Goal: Task Accomplishment & Management: Manage account settings

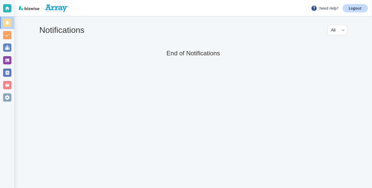
click at [10, 61] on div at bounding box center [7, 60] width 8 height 8
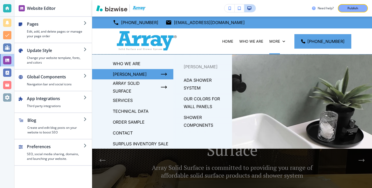
scroll to position [39, 0]
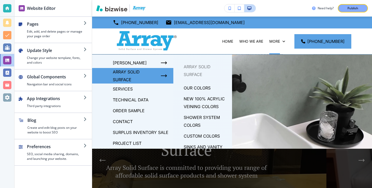
click at [189, 88] on p "OUR COLORS" at bounding box center [197, 88] width 27 height 8
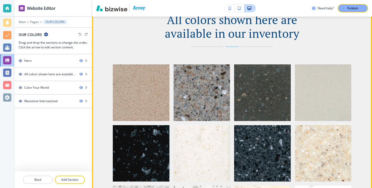
scroll to position [288, 0]
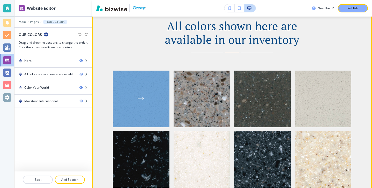
click at [134, 73] on div "button" at bounding box center [141, 99] width 57 height 57
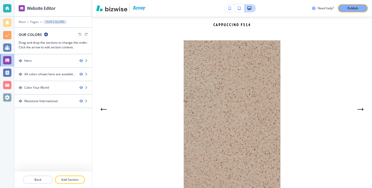
scroll to position [0, 0]
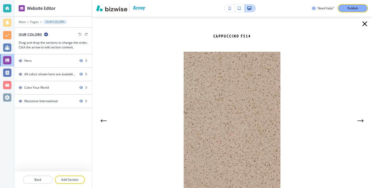
click at [366, 25] on icon "button" at bounding box center [365, 24] width 8 height 8
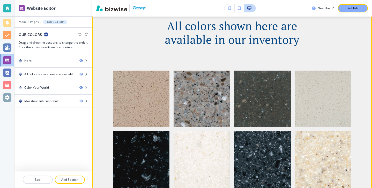
scroll to position [229, 0]
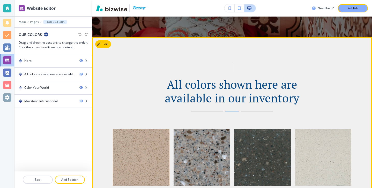
click at [108, 44] on button "Edit This Section" at bounding box center [112, 44] width 35 height 8
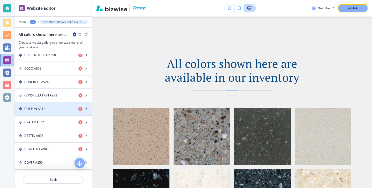
scroll to position [158, 0]
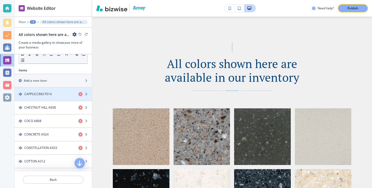
click at [59, 97] on div "button" at bounding box center [53, 99] width 77 height 4
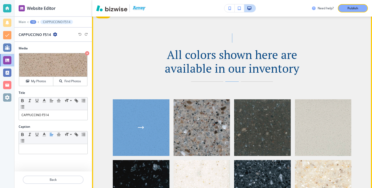
scroll to position [256, 0]
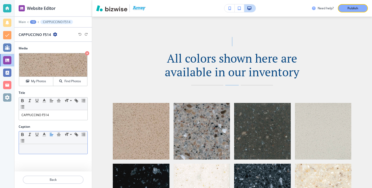
click at [63, 153] on div at bounding box center [53, 149] width 69 height 10
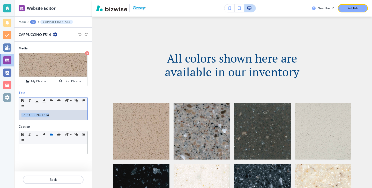
drag, startPoint x: 62, startPoint y: 112, endPoint x: 76, endPoint y: 120, distance: 15.8
click at [76, 120] on div "Small Normal Large Huge CAPPUCCINO F514" at bounding box center [53, 108] width 69 height 23
copy p "CAPPUCCINO F514"
click at [60, 147] on p at bounding box center [52, 149] width 63 height 5
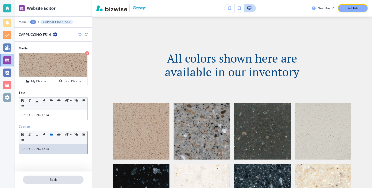
click at [61, 182] on p "Back" at bounding box center [53, 180] width 60 height 5
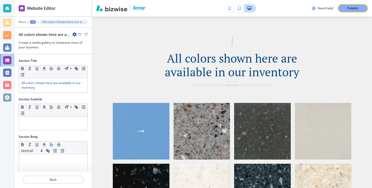
scroll to position [250, 0]
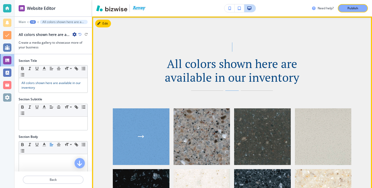
click at [144, 129] on div "button" at bounding box center [141, 137] width 57 height 57
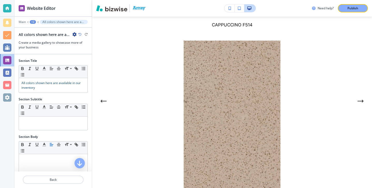
scroll to position [0, 0]
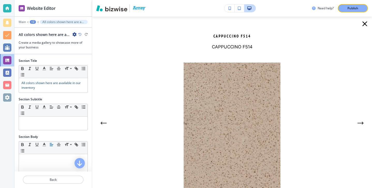
click at [361, 30] on div "ZION A925 CAPPUCCINO F514 CAPPUCCINO F514 CHESTNUT HILL A658 COCO A868 CONCRETE…" at bounding box center [232, 103] width 280 height 172
click at [363, 26] on icon "button" at bounding box center [365, 24] width 8 height 8
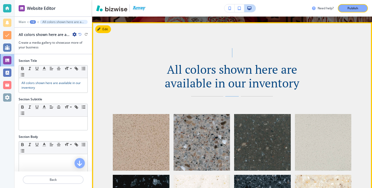
scroll to position [200, 0]
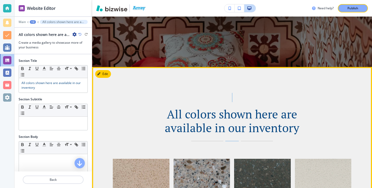
click at [111, 76] on div "Edit" at bounding box center [103, 74] width 16 height 8
click at [109, 75] on button "Edit This Section" at bounding box center [112, 74] width 35 height 8
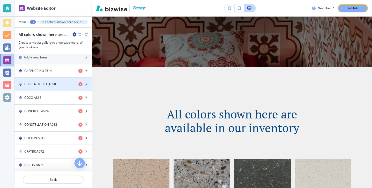
scroll to position [159, 0]
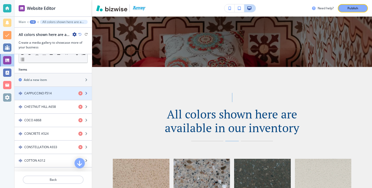
click at [58, 98] on div "button" at bounding box center [53, 98] width 77 height 4
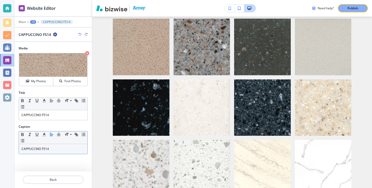
scroll to position [342, 0]
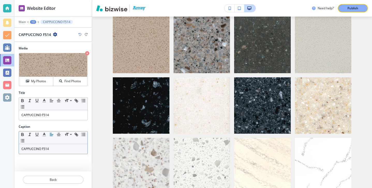
click at [50, 146] on div "CAPPUCCINO F514" at bounding box center [53, 149] width 69 height 10
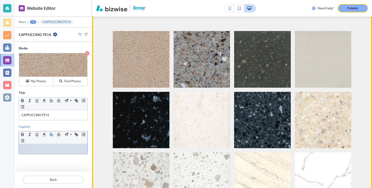
scroll to position [310, 0]
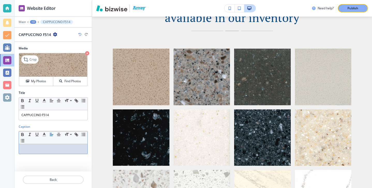
click at [45, 67] on img at bounding box center [53, 65] width 68 height 24
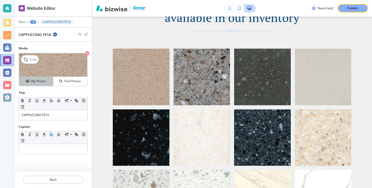
click at [44, 80] on h4 "My Photos" at bounding box center [38, 81] width 15 height 5
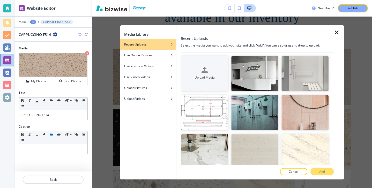
click at [332, 32] on div at bounding box center [257, 30] width 153 height 10
click at [334, 32] on icon "button" at bounding box center [337, 32] width 6 height 6
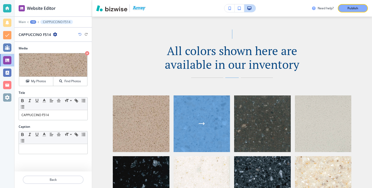
scroll to position [245, 0]
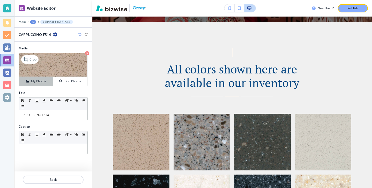
click at [38, 78] on button "My Photos" at bounding box center [36, 81] width 34 height 9
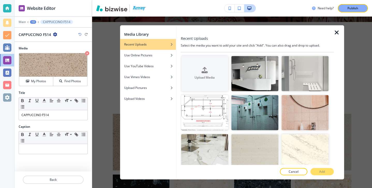
click at [339, 33] on icon "button" at bounding box center [337, 32] width 6 height 6
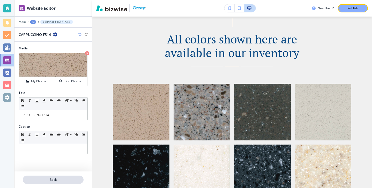
click at [67, 178] on p "Back" at bounding box center [53, 180] width 60 height 5
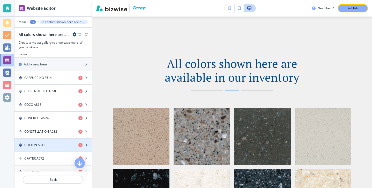
scroll to position [156, 0]
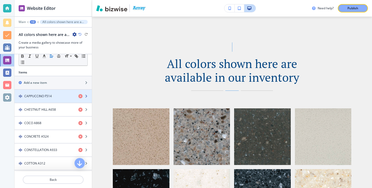
click at [62, 100] on div "button" at bounding box center [53, 101] width 77 height 4
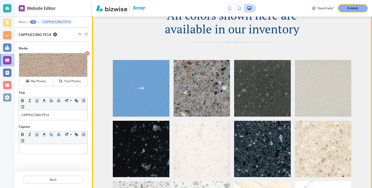
scroll to position [287, 0]
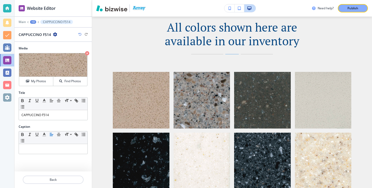
click at [51, 122] on div "Title Small Normal Large Huge CAPPUCCINO F514" at bounding box center [53, 108] width 77 height 34
click at [52, 120] on div "Title Small Normal Large Huge CAPPUCCINO F514" at bounding box center [53, 108] width 77 height 34
click at [53, 113] on p "CAPPUCCINO F514" at bounding box center [52, 115] width 63 height 5
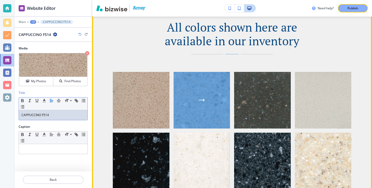
click at [205, 99] on icon "button" at bounding box center [202, 100] width 6 height 3
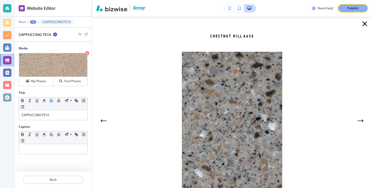
click at [362, 24] on icon "button" at bounding box center [365, 24] width 8 height 8
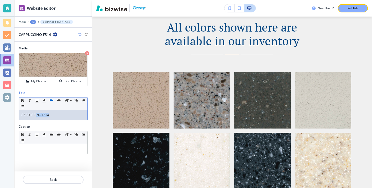
drag, startPoint x: 67, startPoint y: 116, endPoint x: 34, endPoint y: 116, distance: 32.4
click at [34, 116] on p "CAPPUCCINO F514" at bounding box center [52, 115] width 63 height 5
click at [19, 114] on div "CAPPUCCINO F514" at bounding box center [53, 115] width 69 height 10
drag, startPoint x: 19, startPoint y: 114, endPoint x: 52, endPoint y: 115, distance: 32.7
click at [52, 116] on div "CAPPUCCINO F514" at bounding box center [53, 115] width 69 height 10
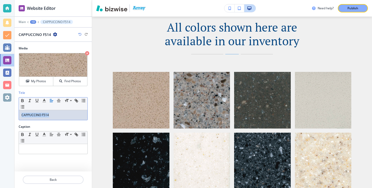
copy p "CAPPUCCINO F514"
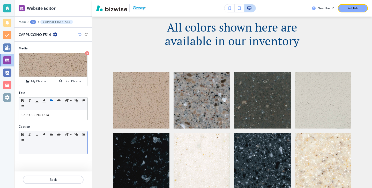
click at [48, 144] on div "Small Normal Large Huge" at bounding box center [53, 138] width 69 height 13
click at [48, 151] on p at bounding box center [52, 149] width 63 height 5
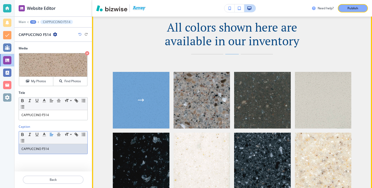
click at [123, 113] on div "button" at bounding box center [141, 100] width 57 height 57
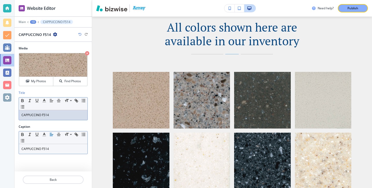
click at [50, 113] on p "CAPPUCCINO F514" at bounding box center [52, 115] width 63 height 5
click at [51, 113] on p "CAPPUCCINO F514" at bounding box center [52, 115] width 63 height 5
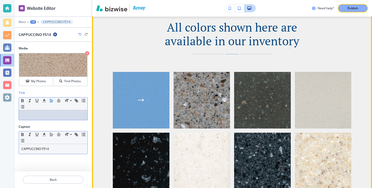
click at [128, 100] on div "button" at bounding box center [141, 100] width 57 height 57
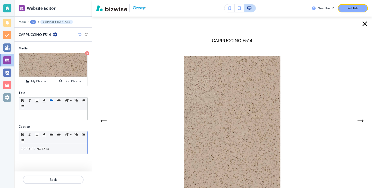
click at [54, 154] on div "Caption Small Normal Large Huge CAPPUCCINO F514" at bounding box center [53, 142] width 77 height 34
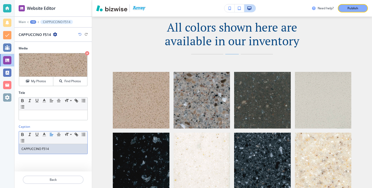
click at [54, 153] on div "CAPPUCCINO F514" at bounding box center [53, 149] width 69 height 10
click at [54, 152] on div "CAPPUCCINO F514" at bounding box center [53, 149] width 69 height 10
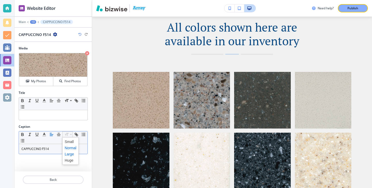
click at [70, 155] on span at bounding box center [71, 154] width 12 height 6
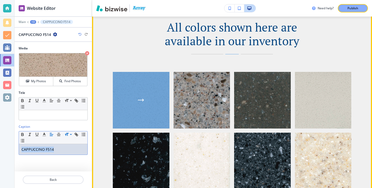
click at [140, 114] on div "button" at bounding box center [141, 100] width 57 height 57
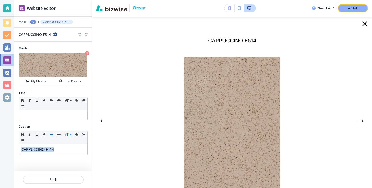
click at [365, 26] on icon "button" at bounding box center [365, 24] width 8 height 8
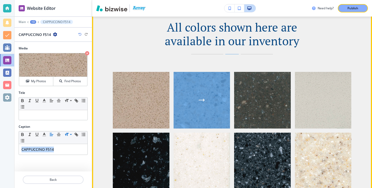
click at [220, 96] on div "button" at bounding box center [202, 100] width 57 height 57
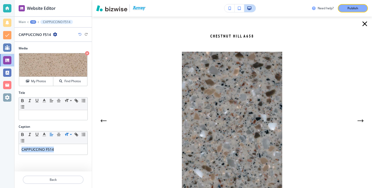
click at [363, 27] on icon "button" at bounding box center [365, 24] width 8 height 8
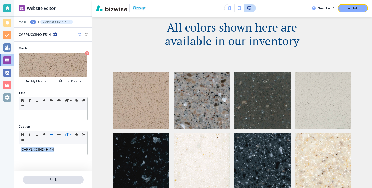
click at [56, 176] on button "Back" at bounding box center [53, 180] width 61 height 8
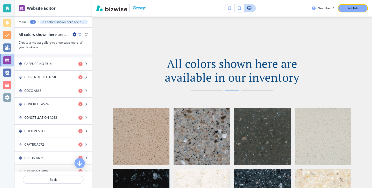
scroll to position [188, 0]
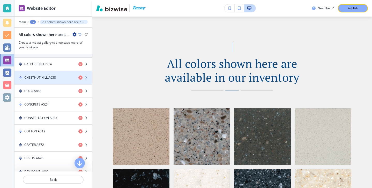
click at [47, 79] on h4 "CHESTNUT HILL A658" at bounding box center [40, 77] width 32 height 5
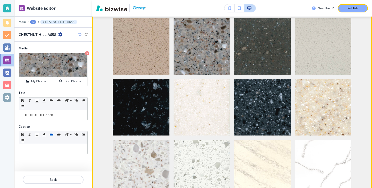
scroll to position [342, 0]
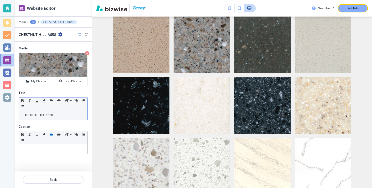
click at [59, 119] on div "CHESTNUT HILL A658" at bounding box center [53, 115] width 69 height 10
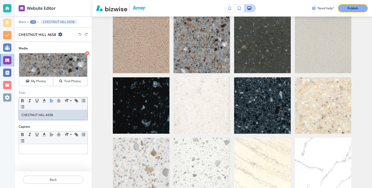
click at [59, 119] on div "CHESTNUT HILL A658" at bounding box center [53, 115] width 69 height 10
copy p "CHESTNUT HILL A658"
click at [55, 145] on div at bounding box center [53, 149] width 69 height 10
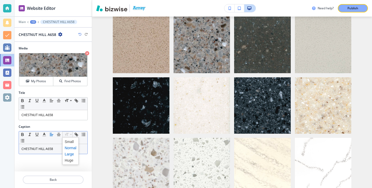
click at [69, 154] on span at bounding box center [71, 154] width 12 height 6
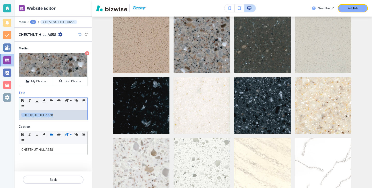
drag, startPoint x: 61, startPoint y: 119, endPoint x: 0, endPoint y: 113, distance: 61.1
click at [0, 113] on div "Website Editor Main +3 CHESTNUT HILL A658 CHESTNUT HILL A658 Media Crop My Phot…" at bounding box center [186, 94] width 372 height 188
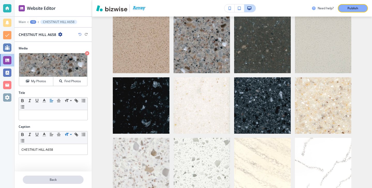
click at [35, 180] on p "Back" at bounding box center [53, 180] width 60 height 5
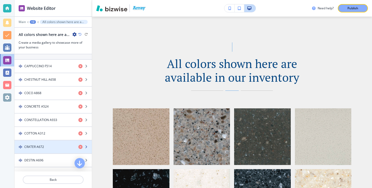
scroll to position [187, 0]
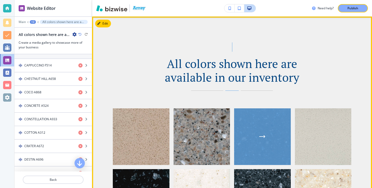
click at [240, 128] on div "button" at bounding box center [262, 137] width 57 height 57
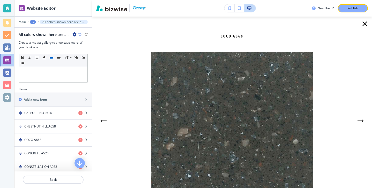
scroll to position [143, 0]
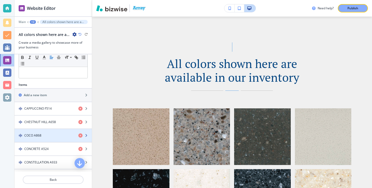
click at [49, 133] on div "button" at bounding box center [53, 131] width 77 height 4
click at [49, 133] on div "COCO A868" at bounding box center [45, 135] width 60 height 5
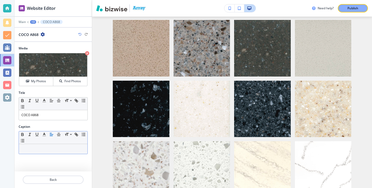
scroll to position [342, 0]
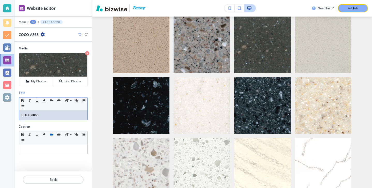
click at [49, 116] on p "COCO A868" at bounding box center [52, 115] width 63 height 5
copy p "COCO A868"
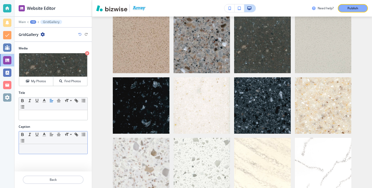
click at [46, 144] on div "Small Normal Large Huge" at bounding box center [53, 138] width 69 height 13
click at [46, 145] on div at bounding box center [53, 149] width 69 height 10
click at [69, 152] on span at bounding box center [71, 154] width 12 height 6
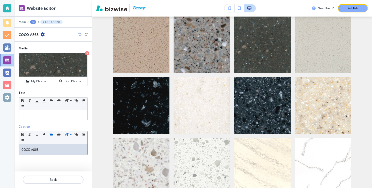
click at [62, 152] on div "COCO A868 ﻿" at bounding box center [53, 149] width 69 height 11
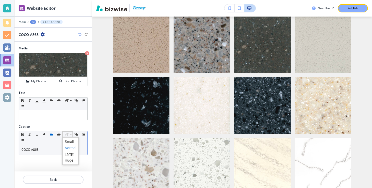
click at [70, 151] on span at bounding box center [71, 148] width 12 height 6
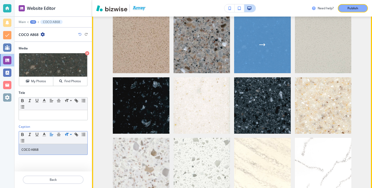
click at [261, 53] on div "button" at bounding box center [262, 45] width 57 height 57
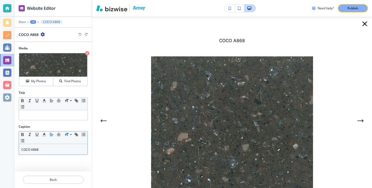
click at [62, 154] on div "COCO A868 ﻿" at bounding box center [53, 149] width 69 height 11
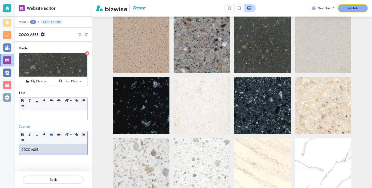
click at [62, 154] on div "COCO A868 ﻿" at bounding box center [53, 149] width 69 height 11
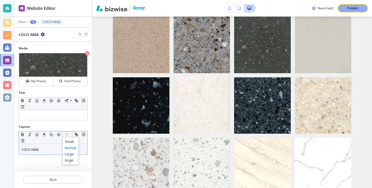
click at [69, 152] on span at bounding box center [71, 154] width 12 height 6
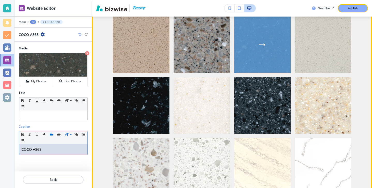
click at [244, 40] on div "button" at bounding box center [262, 45] width 57 height 57
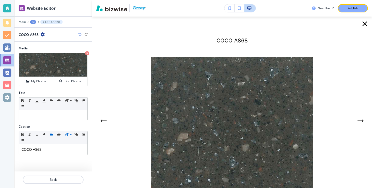
click at [365, 27] on icon "button" at bounding box center [365, 24] width 8 height 8
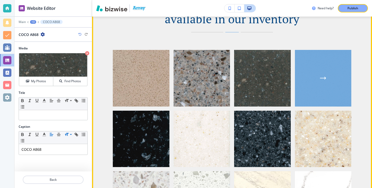
scroll to position [308, 0]
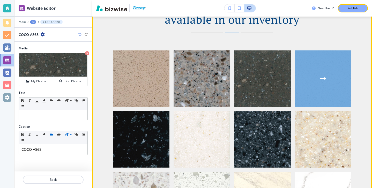
click at [304, 57] on div "button" at bounding box center [323, 78] width 57 height 57
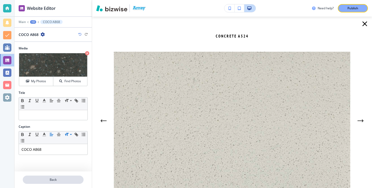
click at [59, 180] on p "Back" at bounding box center [53, 180] width 60 height 5
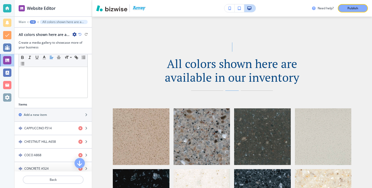
scroll to position [139, 0]
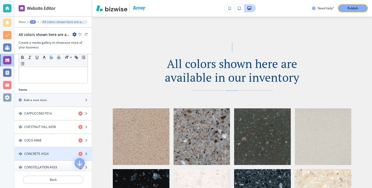
click at [57, 151] on div "button" at bounding box center [53, 150] width 77 height 4
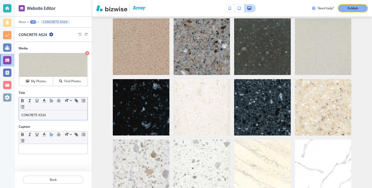
scroll to position [342, 0]
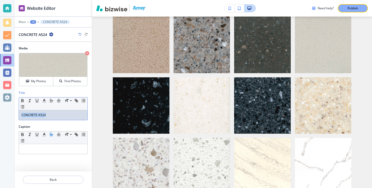
drag, startPoint x: 61, startPoint y: 113, endPoint x: 0, endPoint y: 111, distance: 61.4
click at [0, 111] on div "Website Editor Main +3 CONCRETE A524 CONCRETE A524 Media Crop My Photos Find Ph…" at bounding box center [186, 94] width 372 height 188
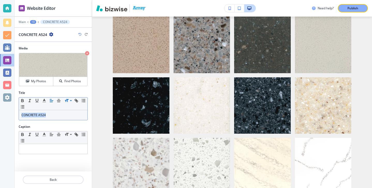
click at [67, 101] on icon at bounding box center [67, 100] width 6 height 5
copy p "CONCRETE A524"
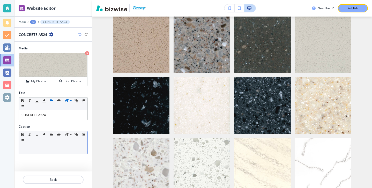
click at [56, 144] on div "Small Normal Large Huge" at bounding box center [53, 138] width 69 height 13
click at [55, 148] on p at bounding box center [52, 149] width 63 height 5
click at [54, 121] on div "Title Small Normal Large Huge CONCRETE A524" at bounding box center [53, 108] width 77 height 34
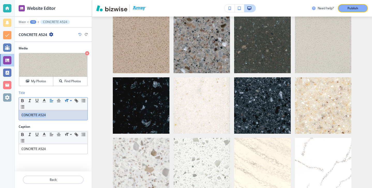
click at [54, 118] on div "CONCRETE A524" at bounding box center [53, 115] width 69 height 10
click at [54, 118] on div "CONCRETE A52" at bounding box center [53, 115] width 69 height 10
click at [59, 146] on div "CONCRETE A524" at bounding box center [53, 149] width 69 height 10
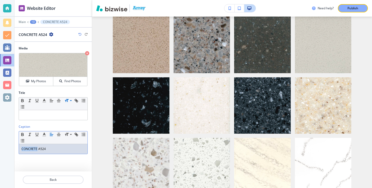
click at [59, 146] on div "CONCRETE A524" at bounding box center [53, 149] width 69 height 10
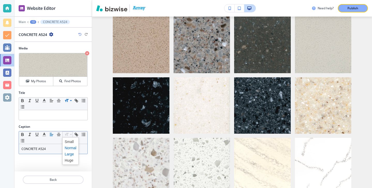
click at [70, 152] on span at bounding box center [71, 154] width 12 height 6
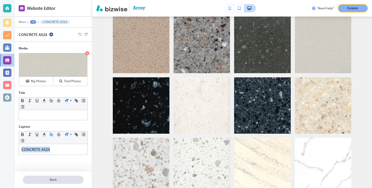
click at [66, 176] on button "Back" at bounding box center [53, 180] width 61 height 8
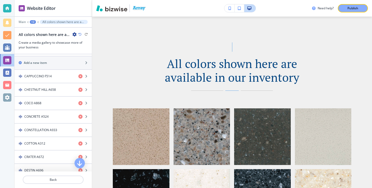
scroll to position [148, 0]
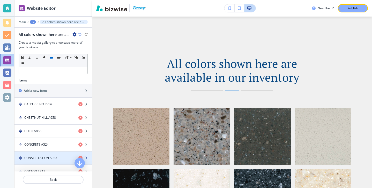
click at [63, 162] on div "button" at bounding box center [53, 163] width 77 height 4
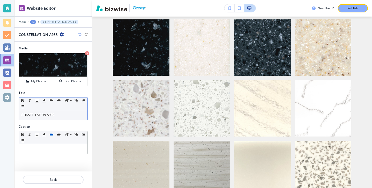
scroll to position [403, 0]
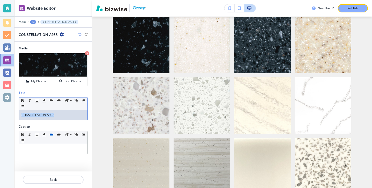
drag, startPoint x: 61, startPoint y: 118, endPoint x: 0, endPoint y: 114, distance: 61.3
click at [0, 114] on div "Website Editor Main +3 CONSTELLATION A933 CONSTELLATION A933 Media Crop My Phot…" at bounding box center [186, 94] width 372 height 188
copy p "CONSTELLATION A933"
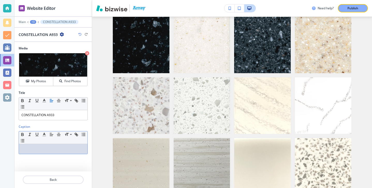
click at [38, 156] on div "Caption Small Normal Large Huge" at bounding box center [53, 142] width 77 height 34
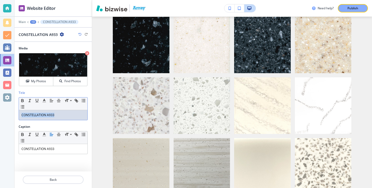
drag, startPoint x: 70, startPoint y: 120, endPoint x: 0, endPoint y: 109, distance: 71.3
click at [1, 109] on div "Website Editor Main +3 CONSTELLATION A933 CONSTELLATION A933 Media Crop My Phot…" at bounding box center [186, 94] width 372 height 188
click at [67, 149] on p "CONSTELLATION A933" at bounding box center [52, 149] width 63 height 5
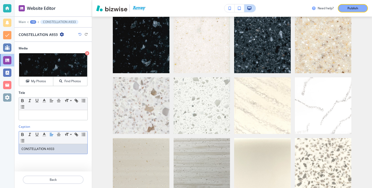
click at [67, 149] on p "CONSTELLATION A933" at bounding box center [52, 149] width 63 height 5
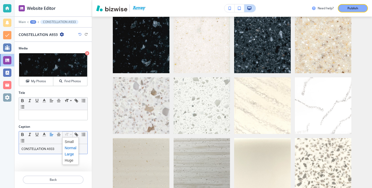
click at [69, 156] on span at bounding box center [71, 154] width 12 height 6
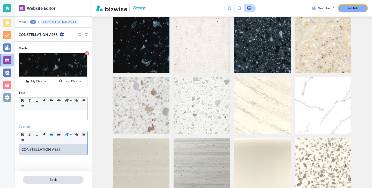
click at [69, 184] on button "Back" at bounding box center [53, 180] width 61 height 8
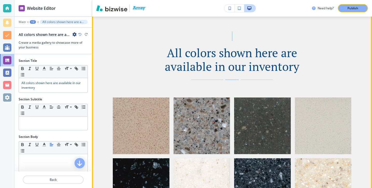
scroll to position [250, 0]
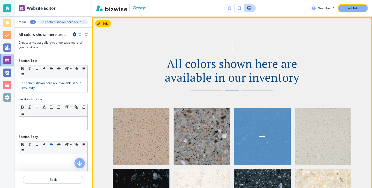
click at [274, 118] on div "button" at bounding box center [262, 137] width 57 height 57
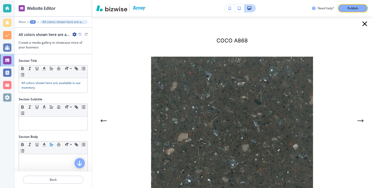
click at [369, 25] on icon "button" at bounding box center [365, 24] width 8 height 8
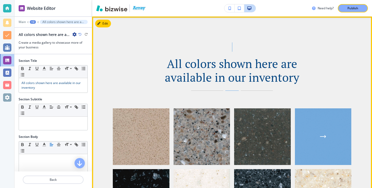
click at [328, 124] on div "button" at bounding box center [323, 137] width 57 height 57
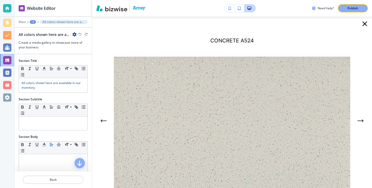
click at [372, 9] on div "Need help? Publish" at bounding box center [342, 8] width 60 height 8
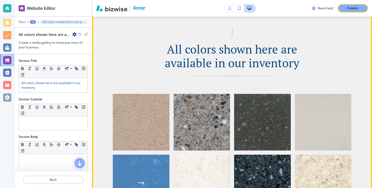
scroll to position [281, 0]
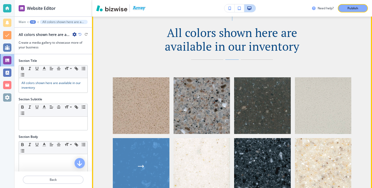
click at [141, 170] on div "button" at bounding box center [141, 166] width 57 height 57
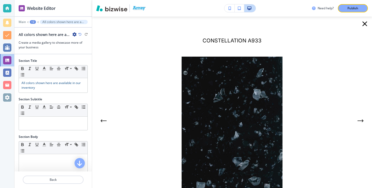
click at [361, 26] on icon "button" at bounding box center [365, 24] width 8 height 8
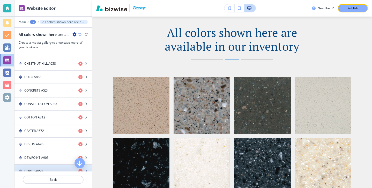
scroll to position [191, 0]
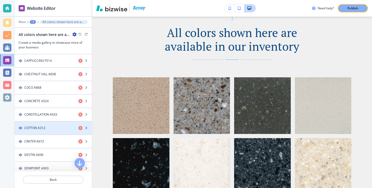
click at [66, 130] on div "COTTON A312" at bounding box center [45, 128] width 60 height 5
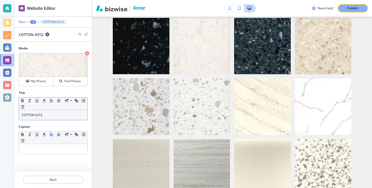
scroll to position [403, 0]
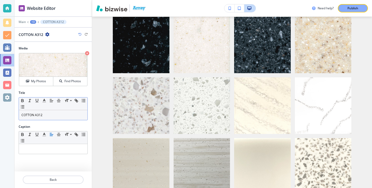
click at [63, 110] on div "COTTON A312" at bounding box center [53, 115] width 69 height 10
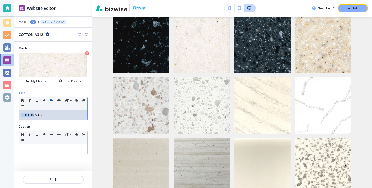
click at [63, 110] on div "COTTON A312" at bounding box center [53, 115] width 69 height 10
copy p "COTTON A312"
click at [61, 146] on div at bounding box center [53, 149] width 69 height 10
drag, startPoint x: 54, startPoint y: 120, endPoint x: 0, endPoint y: 117, distance: 53.9
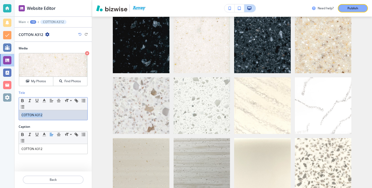
click at [0, 117] on div "Website Editor Main +3 COTTON A312 COTTON A312 Media Crop My Photos Find Photos…" at bounding box center [186, 94] width 372 height 188
click at [57, 147] on p "COTTON A312" at bounding box center [52, 149] width 63 height 5
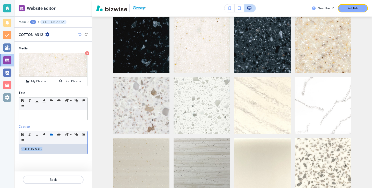
click at [57, 147] on p "COTTON A312" at bounding box center [52, 149] width 63 height 5
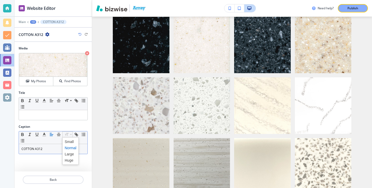
click at [71, 154] on span at bounding box center [71, 154] width 12 height 6
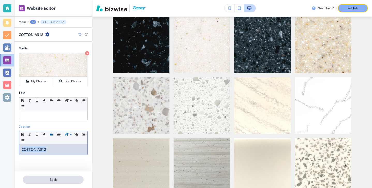
click at [71, 176] on button "Back" at bounding box center [53, 180] width 61 height 8
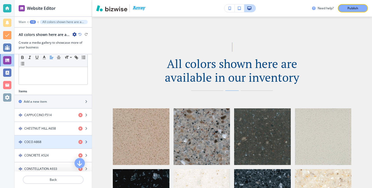
scroll to position [172, 0]
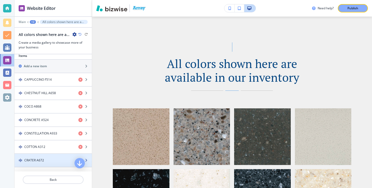
click at [42, 162] on h4 "CRATER A672" at bounding box center [34, 160] width 20 height 5
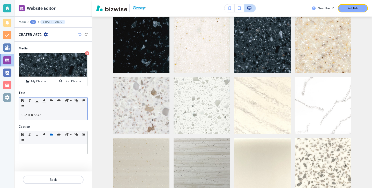
scroll to position [403, 0]
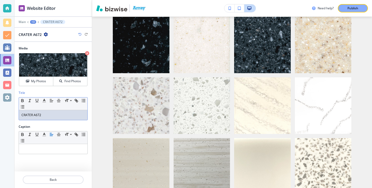
click at [51, 113] on p "CRATER A672" at bounding box center [52, 115] width 63 height 5
copy p "CRATER A672"
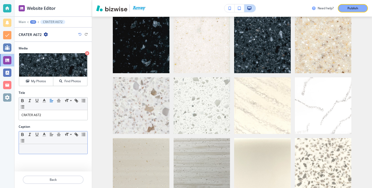
click at [49, 144] on div "Small Normal Large Huge" at bounding box center [53, 142] width 69 height 23
click at [49, 147] on p at bounding box center [52, 149] width 63 height 5
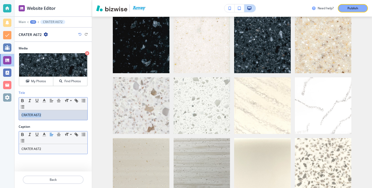
drag, startPoint x: 57, startPoint y: 113, endPoint x: 44, endPoint y: 120, distance: 15.4
click at [44, 120] on div "Small Normal Large Huge CRATER A672" at bounding box center [53, 108] width 69 height 23
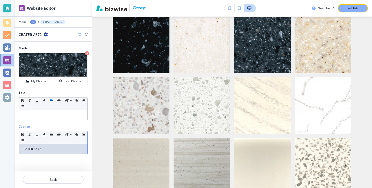
click at [62, 153] on div "CRATER A672" at bounding box center [53, 149] width 69 height 10
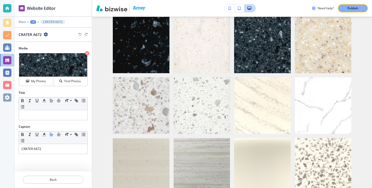
click at [68, 130] on div at bounding box center [53, 130] width 69 height 2
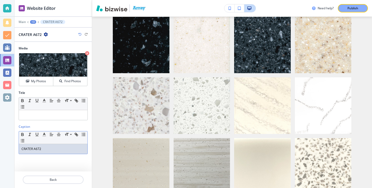
click at [64, 148] on p "CRATER A672" at bounding box center [52, 149] width 63 height 5
click at [63, 148] on p "CRATER A672" at bounding box center [52, 149] width 63 height 5
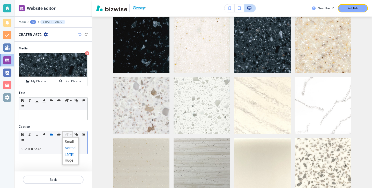
click at [70, 154] on span at bounding box center [71, 154] width 12 height 6
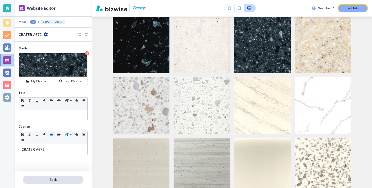
click at [59, 176] on button "Back" at bounding box center [53, 180] width 61 height 8
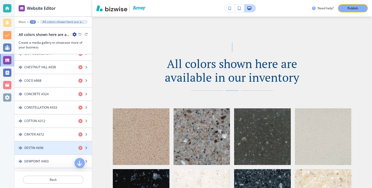
scroll to position [201, 0]
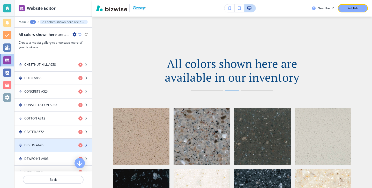
click at [50, 150] on div "button" at bounding box center [53, 150] width 77 height 4
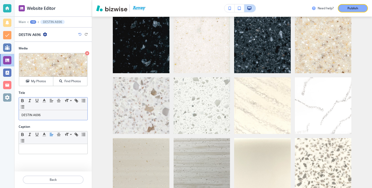
scroll to position [403, 0]
click at [51, 114] on p "DESTIN A696" at bounding box center [52, 115] width 63 height 5
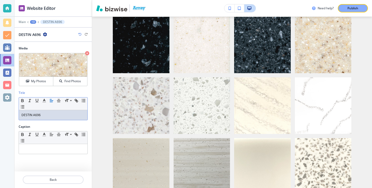
click at [51, 114] on p "DESTIN A696" at bounding box center [52, 115] width 63 height 5
copy p "DESTIN A696"
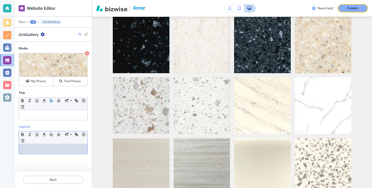
click at [41, 153] on div at bounding box center [53, 149] width 69 height 10
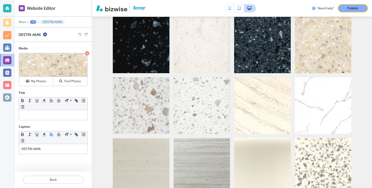
drag, startPoint x: 50, startPoint y: 157, endPoint x: 37, endPoint y: 157, distance: 13.7
click at [37, 157] on div "Caption Small Normal Large Huge DESTIN A696" at bounding box center [53, 142] width 77 height 34
click at [50, 149] on p "DESTIN A696" at bounding box center [52, 149] width 63 height 5
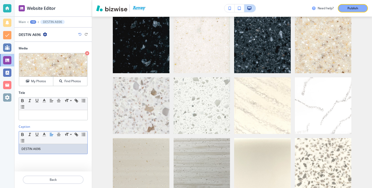
click at [50, 149] on p "DESTIN A696" at bounding box center [52, 149] width 63 height 5
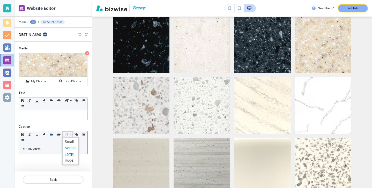
click at [69, 154] on span at bounding box center [71, 154] width 12 height 6
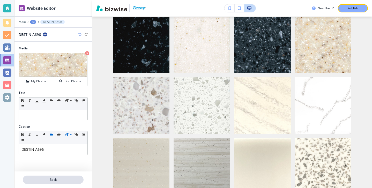
click at [61, 179] on p "Back" at bounding box center [53, 180] width 60 height 5
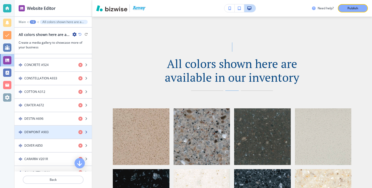
scroll to position [227, 0]
click at [55, 131] on div "DEWPOINT A903" at bounding box center [45, 133] width 60 height 5
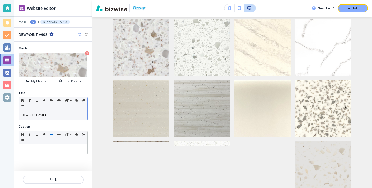
click at [52, 118] on div "DEWPOINT A903" at bounding box center [53, 115] width 69 height 10
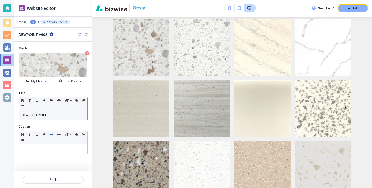
scroll to position [464, 0]
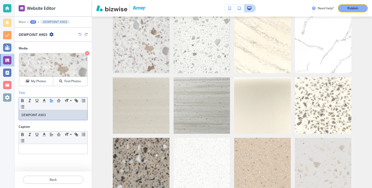
click at [52, 118] on div "DEWPOINT A903" at bounding box center [53, 115] width 69 height 10
copy p "DEWPOINT A903"
click at [50, 146] on div at bounding box center [53, 149] width 69 height 10
click at [65, 119] on div "DEWPOINT A903" at bounding box center [53, 115] width 69 height 10
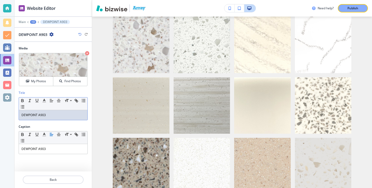
click at [65, 119] on div "DEWPOINT A903" at bounding box center [53, 115] width 69 height 10
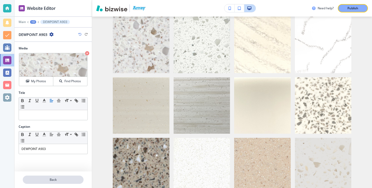
click at [38, 180] on p "Back" at bounding box center [53, 180] width 60 height 5
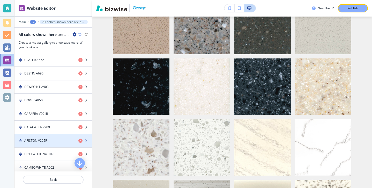
scroll to position [264, 0]
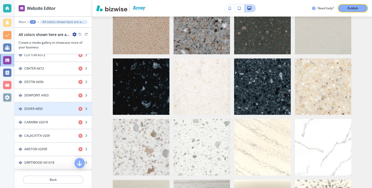
click at [38, 107] on h4 "DOVER A850" at bounding box center [33, 109] width 18 height 5
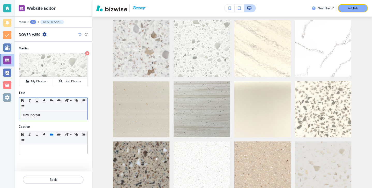
scroll to position [464, 0]
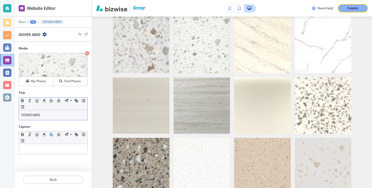
click at [43, 118] on div "DOVER A850" at bounding box center [53, 115] width 69 height 10
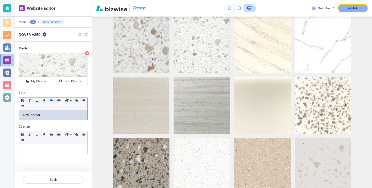
click at [43, 118] on div "DOVER A850" at bounding box center [53, 115] width 69 height 10
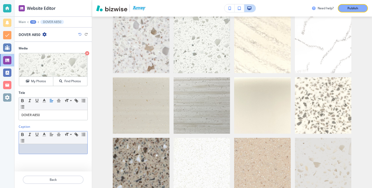
click at [39, 153] on div at bounding box center [53, 149] width 69 height 10
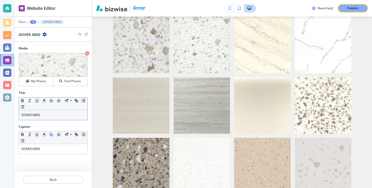
click at [41, 108] on div "Small Normal Large Huge" at bounding box center [53, 104] width 69 height 13
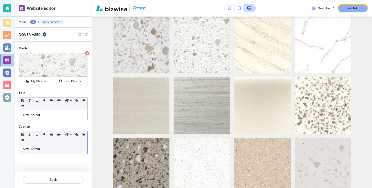
click at [46, 149] on p "DOVER A850" at bounding box center [52, 149] width 63 height 5
click at [69, 154] on span at bounding box center [71, 154] width 12 height 6
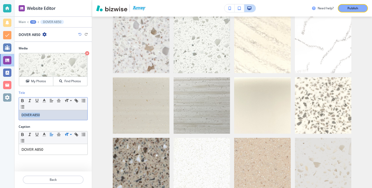
drag, startPoint x: 57, startPoint y: 118, endPoint x: 1, endPoint y: 110, distance: 57.5
click at [0, 110] on div "Website Editor Main +3 DOVER A850 DOVER A850 Media Crop My Photos Find Photos T…" at bounding box center [186, 94] width 372 height 188
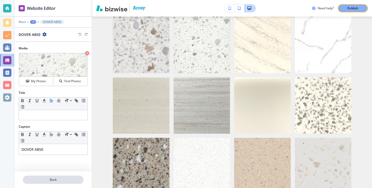
click at [40, 176] on button "Back" at bounding box center [53, 180] width 61 height 8
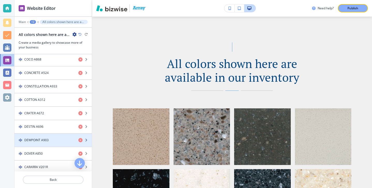
scroll to position [227, 0]
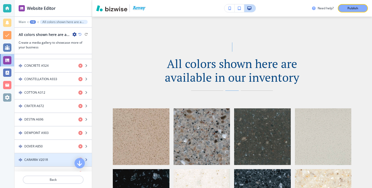
click at [42, 158] on h4 "CARARRA V201R" at bounding box center [36, 160] width 24 height 5
click at [44, 162] on h4 "CARARRA V201R" at bounding box center [36, 160] width 24 height 5
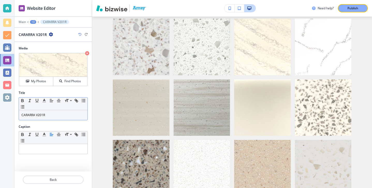
scroll to position [464, 0]
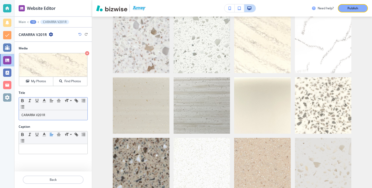
click at [55, 117] on p "CARARRA V201R" at bounding box center [52, 115] width 63 height 5
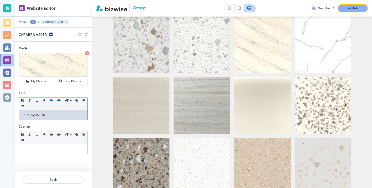
click at [55, 117] on p "CARARRA V201R" at bounding box center [52, 115] width 63 height 5
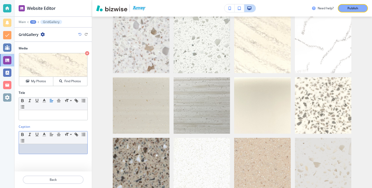
click at [37, 145] on div at bounding box center [53, 149] width 69 height 10
click at [72, 145] on div "CARARRA V201R" at bounding box center [53, 149] width 69 height 10
click at [71, 145] on div "CARARRA V201R" at bounding box center [53, 149] width 69 height 10
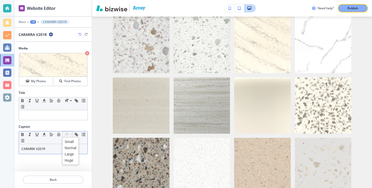
click at [47, 148] on p "CARARRA V201R" at bounding box center [52, 149] width 63 height 5
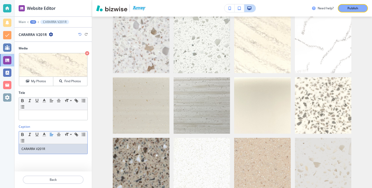
click at [47, 148] on p "CARARRA V201R" at bounding box center [52, 149] width 63 height 5
click at [69, 138] on div "Small Normal Large Huge" at bounding box center [53, 138] width 69 height 13
click at [66, 148] on p "CARARRA V201R" at bounding box center [52, 149] width 63 height 5
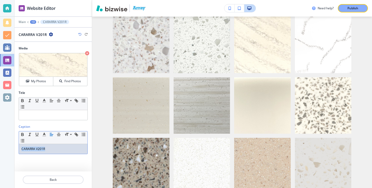
click at [66, 148] on p "CARARRA V201R" at bounding box center [52, 149] width 63 height 5
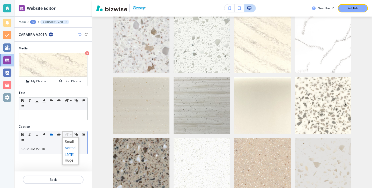
click at [71, 154] on span at bounding box center [71, 154] width 12 height 6
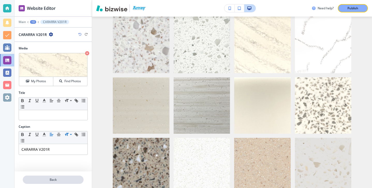
click at [54, 180] on p "Back" at bounding box center [53, 180] width 60 height 5
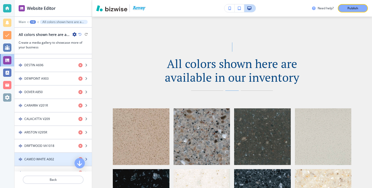
scroll to position [280, 0]
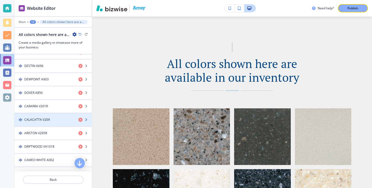
click at [56, 124] on div "button" at bounding box center [53, 124] width 77 height 4
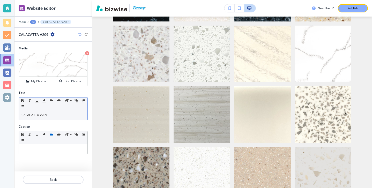
scroll to position [464, 0]
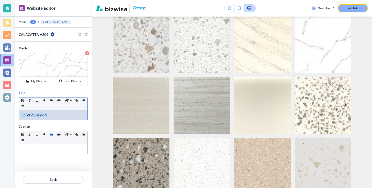
drag, startPoint x: 65, startPoint y: 118, endPoint x: 5, endPoint y: 105, distance: 61.3
click at [5, 105] on div "Website Editor Main +3 CALACATTA V209 CALACATTA V209 Media Crop My Photos Find …" at bounding box center [186, 94] width 372 height 188
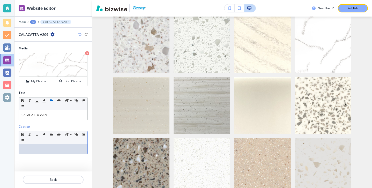
click at [42, 153] on div at bounding box center [53, 149] width 69 height 10
click at [62, 121] on div "Title Small Normal Large Huge CALACATTA V209" at bounding box center [53, 108] width 77 height 34
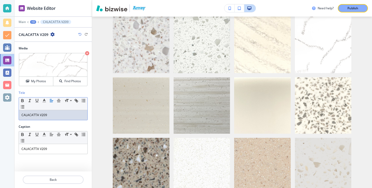
click at [62, 120] on div "CALACATTA V209" at bounding box center [53, 115] width 69 height 10
click at [64, 147] on div "CALACATTA V209" at bounding box center [53, 149] width 69 height 10
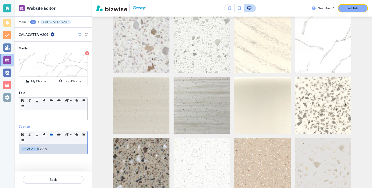
click at [64, 147] on p "CALACATTA V209" at bounding box center [52, 149] width 63 height 5
click at [78, 34] on div "GridGallery" at bounding box center [53, 34] width 69 height 5
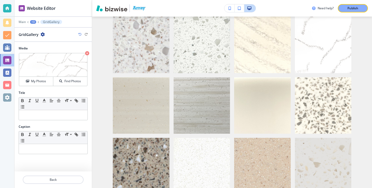
click at [79, 34] on icon "button" at bounding box center [79, 34] width 3 height 3
click at [53, 144] on div "Small Normal Large Huge" at bounding box center [53, 138] width 69 height 13
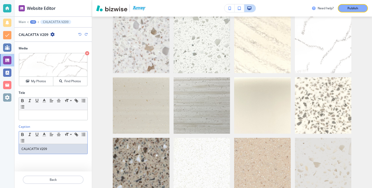
click at [53, 146] on div "CALACATTA V209" at bounding box center [53, 149] width 69 height 10
click at [53, 147] on div "CALACATTA V209" at bounding box center [53, 149] width 69 height 10
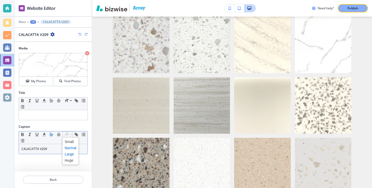
click at [67, 153] on span at bounding box center [71, 154] width 12 height 6
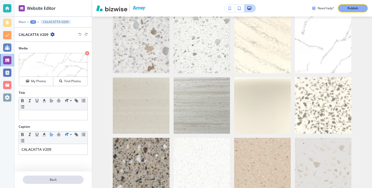
click at [62, 177] on button "Back" at bounding box center [53, 180] width 61 height 8
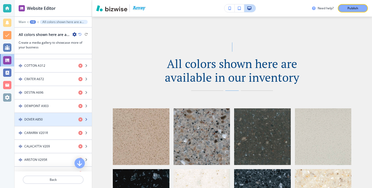
scroll to position [269, 0]
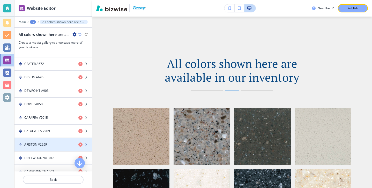
click at [55, 143] on div "ARISTON V295R" at bounding box center [45, 144] width 60 height 5
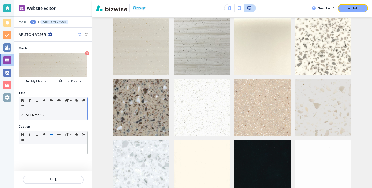
scroll to position [524, 0]
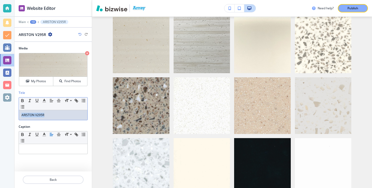
drag, startPoint x: 51, startPoint y: 116, endPoint x: 6, endPoint y: 116, distance: 44.8
click at [6, 116] on div "Website Editor Main +3 ARISTON V295R ARISTON V295R Media Crop My Photos Find Ph…" at bounding box center [186, 94] width 372 height 188
click at [38, 149] on p at bounding box center [52, 149] width 63 height 5
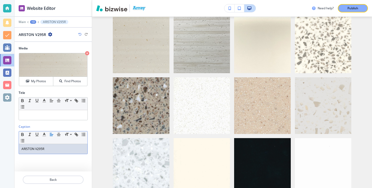
click at [64, 151] on p "ARISTON V295R" at bounding box center [52, 149] width 63 height 5
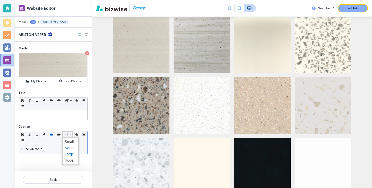
click at [68, 154] on span at bounding box center [71, 154] width 12 height 6
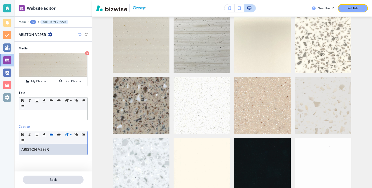
click at [62, 181] on p "Back" at bounding box center [53, 180] width 60 height 5
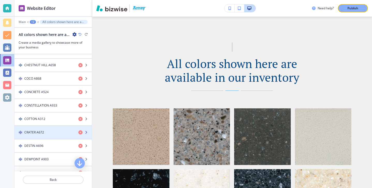
scroll to position [216, 0]
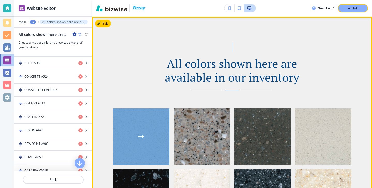
click at [142, 143] on div "button" at bounding box center [141, 137] width 57 height 57
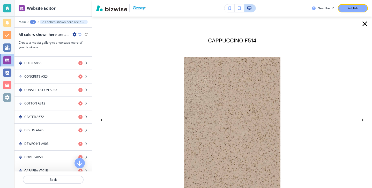
click at [365, 26] on icon "button" at bounding box center [365, 24] width 8 height 8
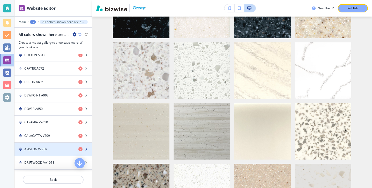
scroll to position [269, 0]
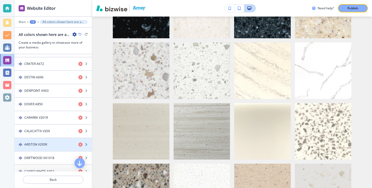
click at [61, 144] on div "ARISTON V295R" at bounding box center [45, 144] width 60 height 5
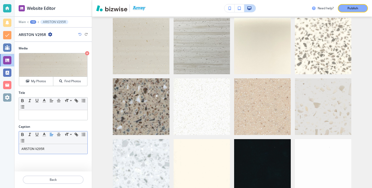
scroll to position [524, 0]
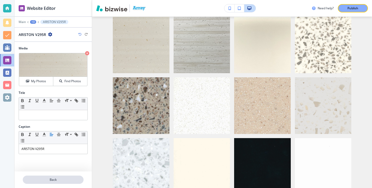
click at [61, 183] on button "Back" at bounding box center [53, 180] width 61 height 8
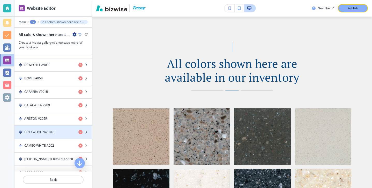
scroll to position [299, 0]
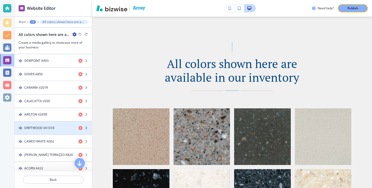
click at [51, 131] on div "button" at bounding box center [53, 133] width 77 height 4
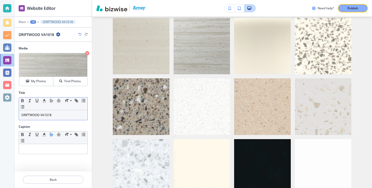
scroll to position [524, 0]
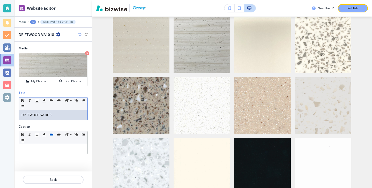
click at [53, 115] on p "DRIFTWOOD VA1018" at bounding box center [52, 115] width 63 height 5
click at [50, 153] on div at bounding box center [53, 149] width 69 height 10
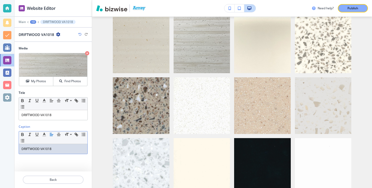
click at [50, 153] on div "DRIFTWOOD VA1018" at bounding box center [53, 149] width 69 height 10
click at [52, 149] on p "DRIFTWOOD VA1018" at bounding box center [52, 149] width 63 height 5
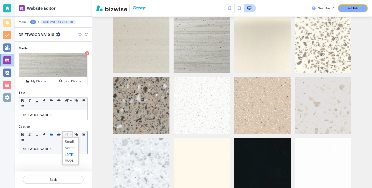
click at [70, 155] on span at bounding box center [71, 154] width 12 height 6
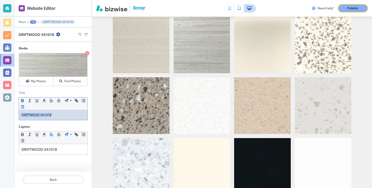
drag, startPoint x: 61, startPoint y: 119, endPoint x: 24, endPoint y: 105, distance: 39.3
click at [24, 105] on div "Small Normal Large Huge DRIFTWOOD VA1018" at bounding box center [53, 108] width 69 height 23
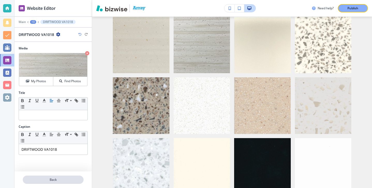
click at [45, 178] on p "Back" at bounding box center [53, 180] width 60 height 5
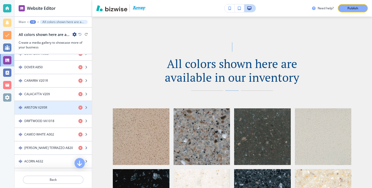
scroll to position [308, 0]
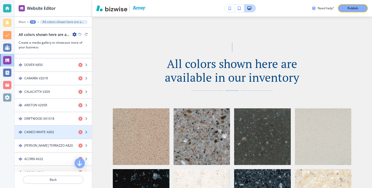
click at [47, 136] on div "button" at bounding box center [53, 137] width 77 height 4
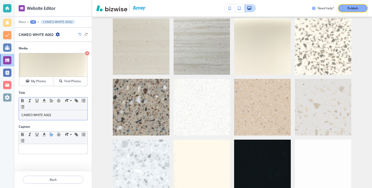
scroll to position [524, 0]
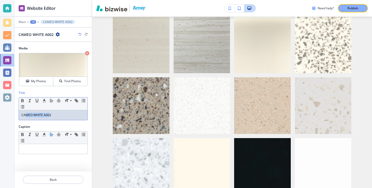
drag, startPoint x: 50, startPoint y: 115, endPoint x: 26, endPoint y: 115, distance: 23.6
click at [26, 115] on p "CAMEO WHITE A002" at bounding box center [52, 115] width 63 height 5
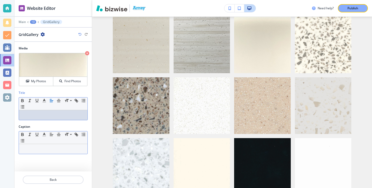
click at [28, 145] on div at bounding box center [53, 149] width 69 height 10
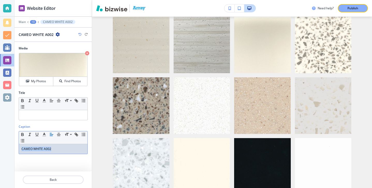
drag, startPoint x: 65, startPoint y: 146, endPoint x: 79, endPoint y: 157, distance: 17.0
click at [79, 157] on div "Caption Small Normal Large Huge CAMEO WHITE A002" at bounding box center [53, 142] width 77 height 34
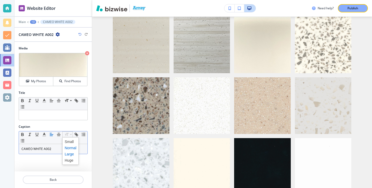
click at [70, 153] on span at bounding box center [71, 154] width 12 height 6
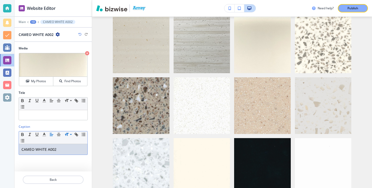
click at [70, 174] on div at bounding box center [53, 174] width 77 height 4
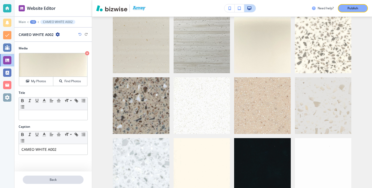
click at [70, 177] on button "Back" at bounding box center [53, 180] width 61 height 8
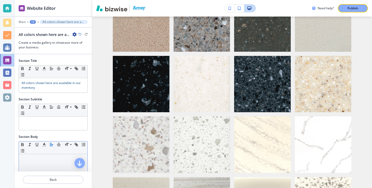
scroll to position [0, 0]
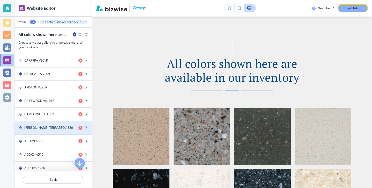
click at [58, 127] on h4 "[PERSON_NAME] TERRAZZO A820" at bounding box center [48, 128] width 49 height 5
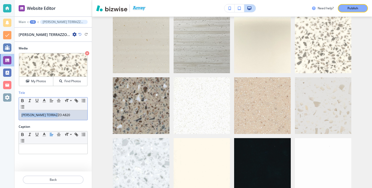
drag, startPoint x: 68, startPoint y: 115, endPoint x: 0, endPoint y: 113, distance: 68.4
click at [0, 113] on div "Website Editor Main +3 BIANCO TERRAZZO A820 BIANCO TERRAZZO A820 Media Crop My …" at bounding box center [186, 94] width 372 height 188
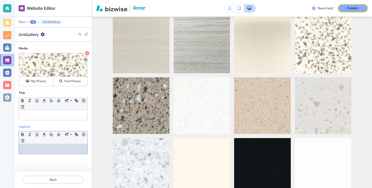
click at [41, 155] on div "Caption Small Normal Large Huge" at bounding box center [53, 142] width 77 height 34
click at [82, 151] on p "[PERSON_NAME] TERRAZZO A820" at bounding box center [52, 149] width 63 height 5
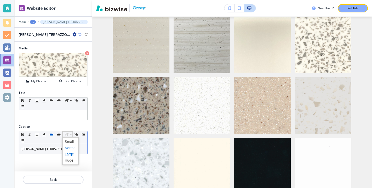
click at [69, 156] on span at bounding box center [71, 154] width 12 height 6
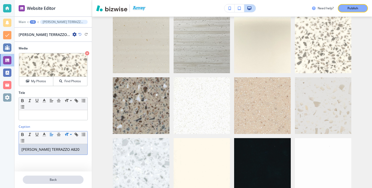
click at [66, 176] on button "Back" at bounding box center [53, 180] width 61 height 8
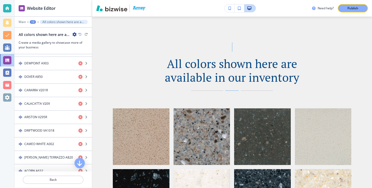
scroll to position [327, 0]
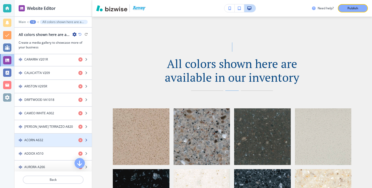
click at [61, 145] on div "button" at bounding box center [53, 145] width 77 height 4
click at [60, 144] on div "button" at bounding box center [53, 145] width 77 height 4
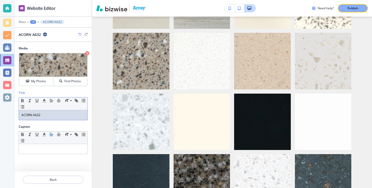
click at [53, 120] on div "Title Small Normal Large Huge ACORN A632" at bounding box center [53, 108] width 77 height 34
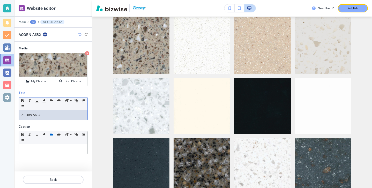
scroll to position [585, 0]
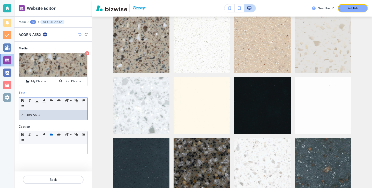
click at [53, 120] on div "Title Small Normal Large Huge ACORN A632" at bounding box center [53, 108] width 77 height 34
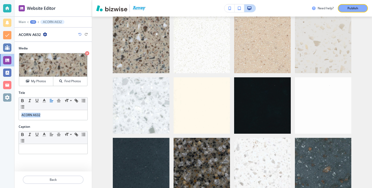
click at [53, 120] on div "Title Small Normal Large Huge ACORN A632" at bounding box center [53, 108] width 77 height 34
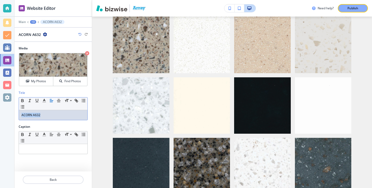
click at [53, 119] on div "ACORN A632" at bounding box center [53, 115] width 69 height 10
click at [48, 155] on div "Caption Small Normal Large Huge" at bounding box center [53, 142] width 77 height 34
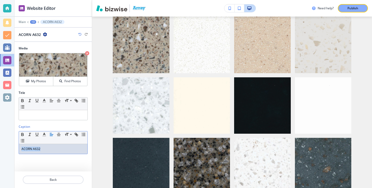
drag, startPoint x: 54, startPoint y: 152, endPoint x: 19, endPoint y: 150, distance: 35.1
click at [19, 149] on div "ACORN A632" at bounding box center [53, 149] width 69 height 10
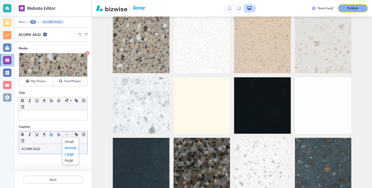
click at [69, 155] on span at bounding box center [71, 154] width 12 height 6
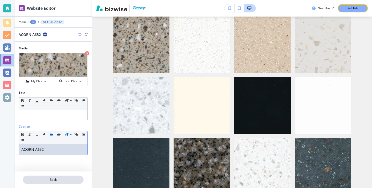
click at [69, 181] on p "Back" at bounding box center [53, 180] width 60 height 5
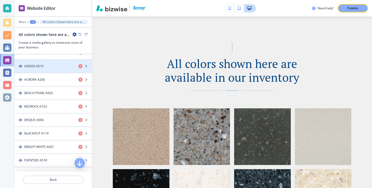
scroll to position [420, 0]
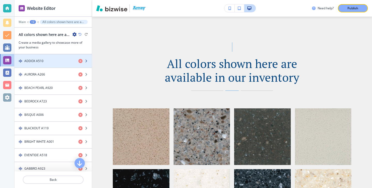
click at [57, 62] on div "ADDOX A510" at bounding box center [45, 61] width 60 height 5
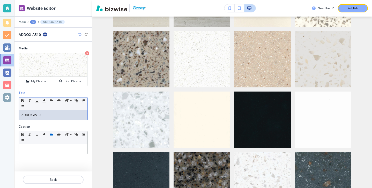
click at [46, 117] on p "ADDOX A510" at bounding box center [52, 115] width 63 height 5
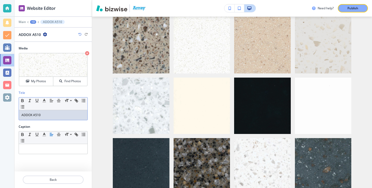
click at [46, 117] on p "ADDOX A510" at bounding box center [52, 115] width 63 height 5
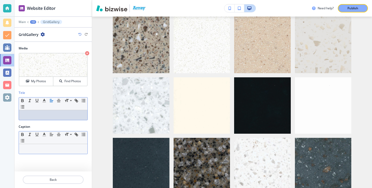
click at [40, 152] on div at bounding box center [53, 149] width 69 height 10
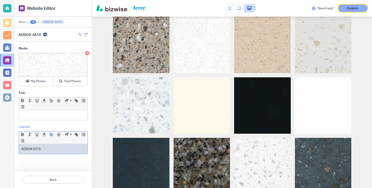
click at [41, 151] on p "ADDOX A510" at bounding box center [52, 149] width 63 height 5
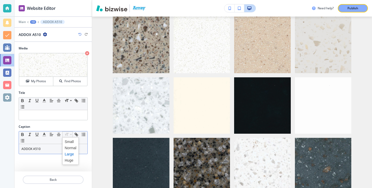
click at [69, 154] on span at bounding box center [71, 154] width 12 height 6
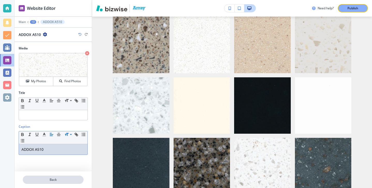
click at [50, 181] on p "Back" at bounding box center [53, 180] width 60 height 5
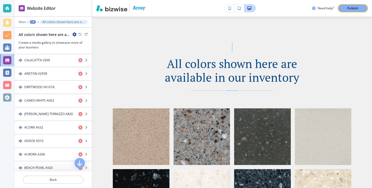
scroll to position [344, 0]
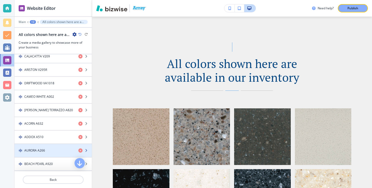
click at [48, 148] on div "button" at bounding box center [53, 146] width 77 height 4
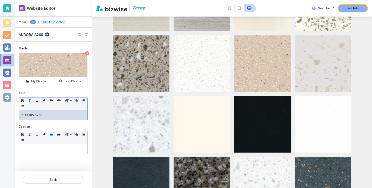
click at [52, 123] on div "Title Small Normal Large Huge AURORA A266" at bounding box center [53, 108] width 77 height 34
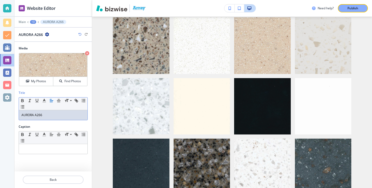
scroll to position [585, 0]
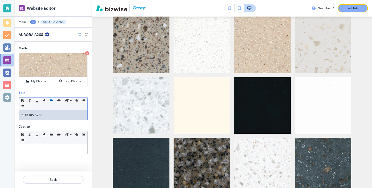
click at [52, 121] on div "Title Small Normal Large Huge AURORA A266" at bounding box center [53, 108] width 77 height 34
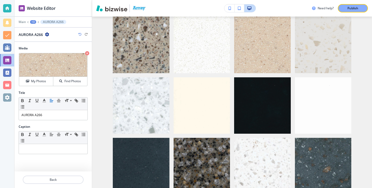
click at [52, 120] on div "Title Small Normal Large Huge AURORA A266" at bounding box center [53, 108] width 77 height 34
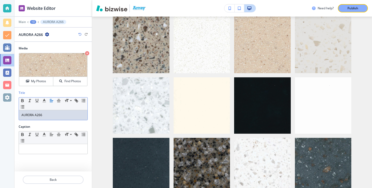
click at [52, 118] on div "AURORA A266" at bounding box center [53, 115] width 69 height 10
click at [59, 147] on p at bounding box center [52, 149] width 63 height 5
drag, startPoint x: 53, startPoint y: 119, endPoint x: 0, endPoint y: 109, distance: 53.7
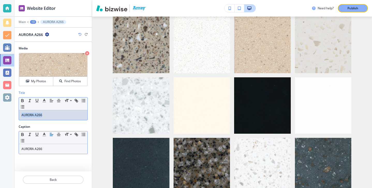
click at [0, 109] on div "Website Editor Main +3 AURORA A266 AURORA A266 Media Crop My Photos Find Photos…" at bounding box center [186, 94] width 372 height 188
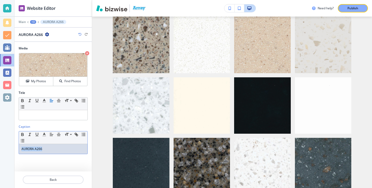
drag, startPoint x: 50, startPoint y: 146, endPoint x: 70, endPoint y: 156, distance: 22.8
click at [70, 156] on div "Caption Small Normal Large Huge AURORA A266" at bounding box center [53, 142] width 77 height 34
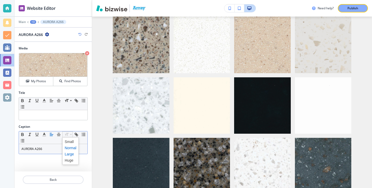
click at [67, 154] on span at bounding box center [71, 154] width 12 height 6
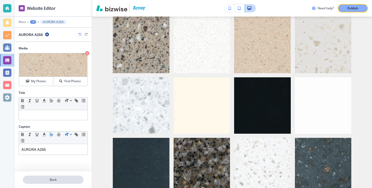
click at [51, 181] on p "Back" at bounding box center [53, 180] width 60 height 5
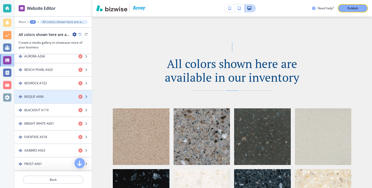
scroll to position [443, 0]
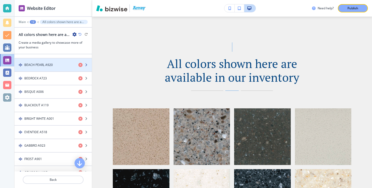
click at [47, 66] on h4 "BEACH PEARL A920" at bounding box center [38, 65] width 28 height 5
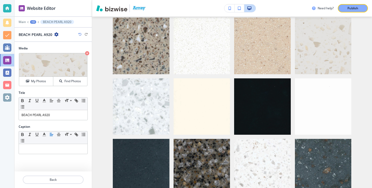
scroll to position [585, 0]
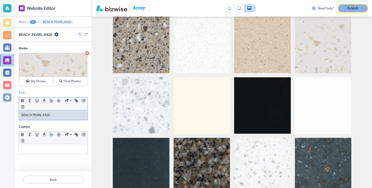
click at [63, 122] on div "Title Small Normal Large Huge BEACH PEARL A920" at bounding box center [53, 108] width 77 height 34
click at [62, 120] on div "Title Small Normal Large Huge BEACH PEARL A920" at bounding box center [53, 108] width 77 height 34
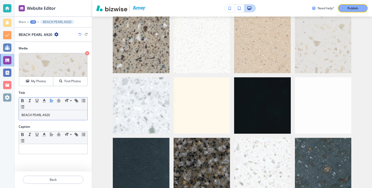
click at [62, 120] on div "Small Normal Large Huge BEACH PEARL A920" at bounding box center [53, 108] width 69 height 23
click at [62, 120] on div "BEACH PEARL A920" at bounding box center [53, 115] width 69 height 10
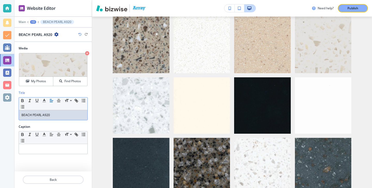
click at [62, 120] on div "BEACH PEARL A920" at bounding box center [53, 115] width 69 height 10
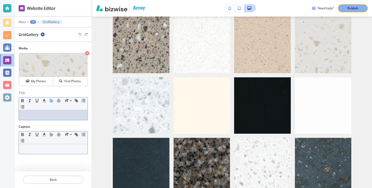
click at [42, 153] on div at bounding box center [53, 149] width 69 height 10
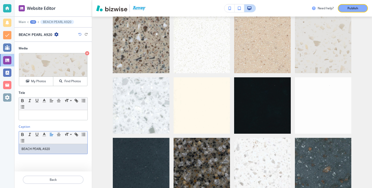
click at [57, 149] on p "BEACH PEARL A920" at bounding box center [52, 149] width 63 height 5
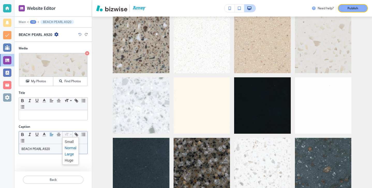
click at [72, 153] on span at bounding box center [71, 154] width 12 height 6
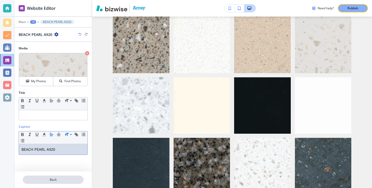
click at [70, 176] on button "Back" at bounding box center [53, 180] width 61 height 8
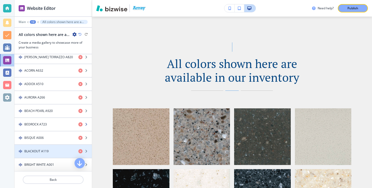
scroll to position [400, 0]
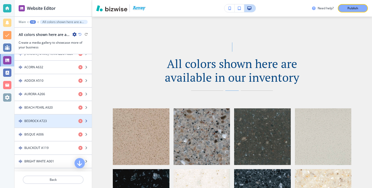
click at [58, 122] on div "BEDROCK A723" at bounding box center [45, 121] width 60 height 5
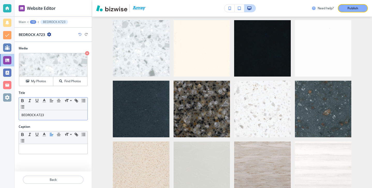
click at [57, 117] on p "BEDROCK A723" at bounding box center [52, 115] width 63 height 5
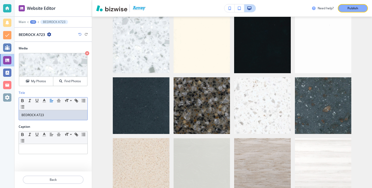
click at [57, 117] on p "BEDROCK A723" at bounding box center [52, 115] width 63 height 5
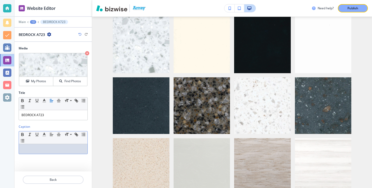
click at [52, 145] on div at bounding box center [53, 149] width 69 height 10
click at [54, 114] on p "BEDROCK A723" at bounding box center [52, 115] width 63 height 5
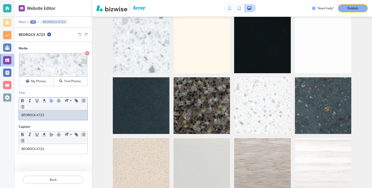
click at [54, 114] on p "BEDROCK A723" at bounding box center [52, 115] width 63 height 5
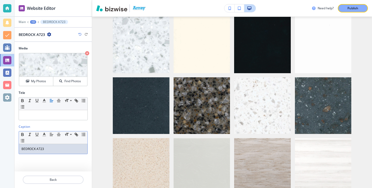
click at [62, 151] on div "BEDROCK A723" at bounding box center [53, 149] width 69 height 10
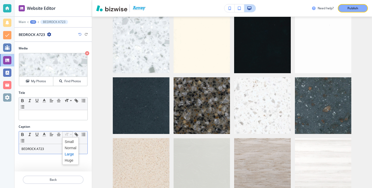
click at [65, 153] on span at bounding box center [71, 154] width 12 height 6
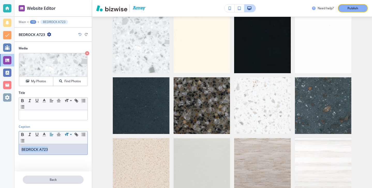
click at [66, 178] on p "Back" at bounding box center [53, 180] width 60 height 5
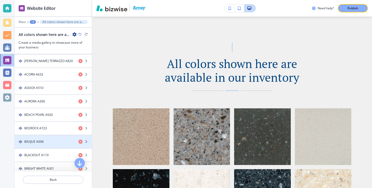
scroll to position [394, 0]
click at [64, 145] on div "button" at bounding box center [53, 146] width 77 height 4
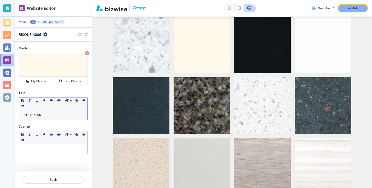
click at [61, 112] on div "BISQUE A006" at bounding box center [53, 115] width 69 height 10
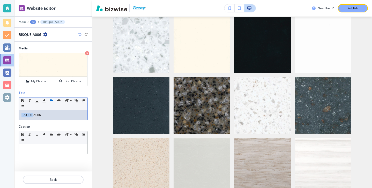
click at [61, 112] on div "BISQUE A006" at bounding box center [53, 115] width 69 height 10
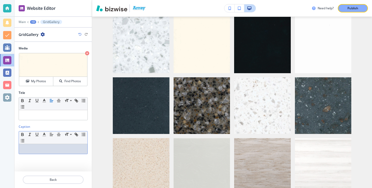
click at [56, 147] on p at bounding box center [52, 149] width 63 height 5
click at [55, 147] on p "BISQUE A006" at bounding box center [52, 149] width 63 height 5
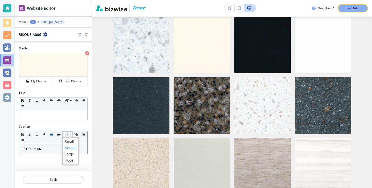
click at [65, 150] on span at bounding box center [71, 148] width 12 height 6
click at [68, 153] on span at bounding box center [71, 154] width 12 height 6
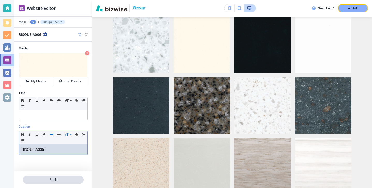
click at [47, 181] on p "Back" at bounding box center [53, 180] width 60 height 5
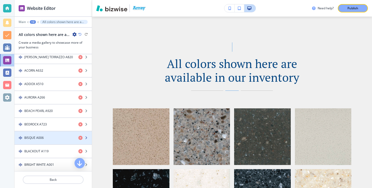
scroll to position [417, 0]
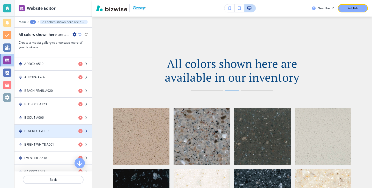
click at [47, 132] on h4 "BLACKOUT A119" at bounding box center [36, 131] width 24 height 5
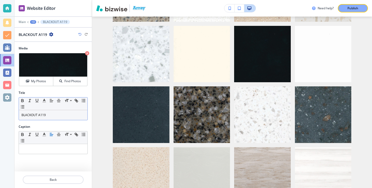
scroll to position [646, 0]
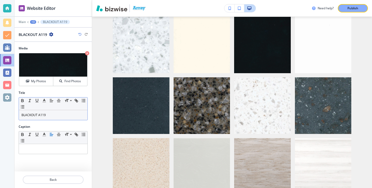
click at [50, 110] on div "Small Normal Large Huge" at bounding box center [53, 104] width 69 height 13
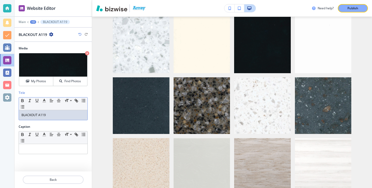
click at [50, 113] on p "BLACKOUT A119" at bounding box center [52, 115] width 63 height 5
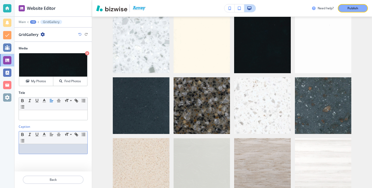
click at [32, 146] on div at bounding box center [53, 149] width 69 height 10
click at [47, 148] on p "BLACKOUT A119" at bounding box center [52, 149] width 63 height 5
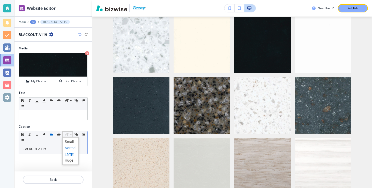
click at [68, 151] on span at bounding box center [71, 154] width 12 height 6
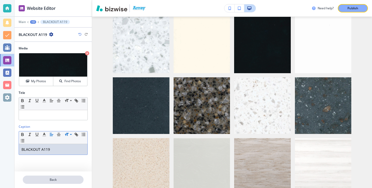
click at [60, 178] on p "Back" at bounding box center [53, 180] width 60 height 5
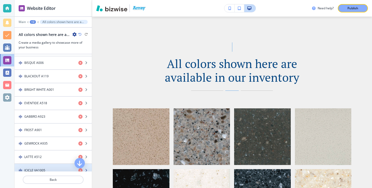
scroll to position [462, 0]
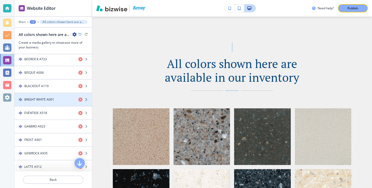
click at [52, 97] on h4 "BRIGHT WHITE A001" at bounding box center [39, 99] width 30 height 5
click at [53, 98] on h4 "BRIGHT WHITE A001" at bounding box center [39, 99] width 30 height 5
click at [54, 105] on div "button" at bounding box center [53, 104] width 77 height 4
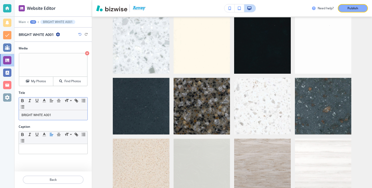
click at [56, 118] on div "BRIGHT WHITE A001" at bounding box center [53, 115] width 69 height 10
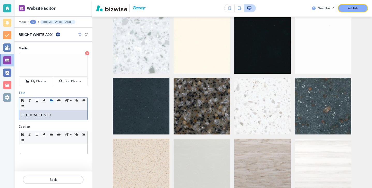
scroll to position [646, 0]
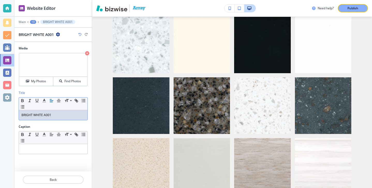
click at [56, 118] on div "BRIGHT WHITE A001" at bounding box center [53, 115] width 69 height 10
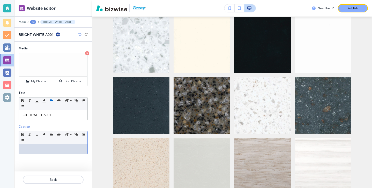
click at [78, 146] on div at bounding box center [53, 149] width 69 height 10
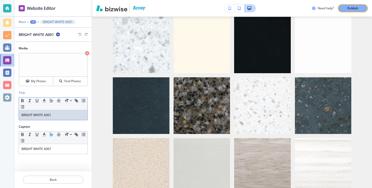
click at [73, 122] on div "Title Small Normal Large Huge BRIGHT WHITE A001" at bounding box center [53, 108] width 77 height 34
click at [73, 120] on div "BRIGHT WHITE A001" at bounding box center [53, 115] width 69 height 10
click at [73, 119] on div "BRIGHT WHITE A001" at bounding box center [53, 115] width 69 height 10
click at [64, 156] on div "Caption Small Normal Large Huge BRIGHT WHITE A001" at bounding box center [53, 142] width 77 height 34
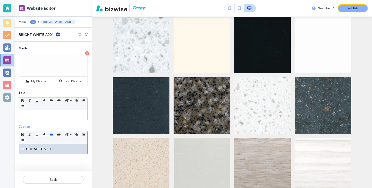
click at [64, 153] on div "BRIGHT WHITE A001" at bounding box center [53, 149] width 69 height 10
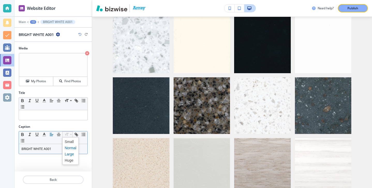
click at [69, 154] on span at bounding box center [71, 154] width 12 height 6
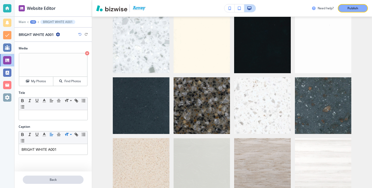
click at [55, 178] on p "Back" at bounding box center [53, 180] width 60 height 5
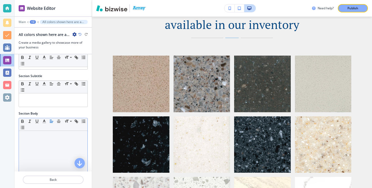
scroll to position [275, 0]
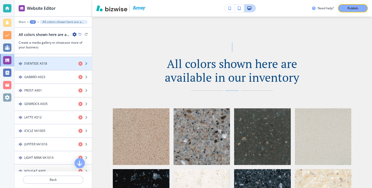
click at [46, 68] on div "button" at bounding box center [53, 68] width 77 height 4
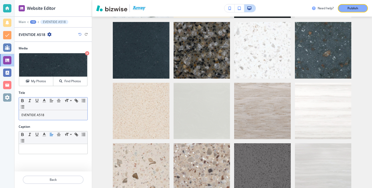
click at [52, 116] on p "EVENTIDE A518" at bounding box center [52, 115] width 63 height 5
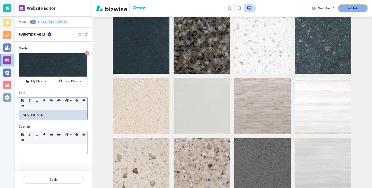
click at [52, 116] on p "EVENTIDE A518" at bounding box center [52, 115] width 63 height 5
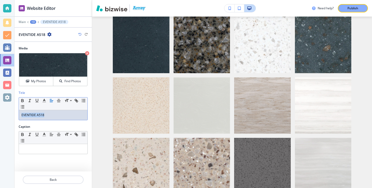
click at [52, 116] on p "EVENTIDE A518" at bounding box center [52, 115] width 63 height 5
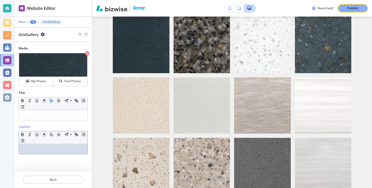
click at [39, 154] on div "Caption Small Normal Large Huge" at bounding box center [53, 142] width 77 height 34
click at [42, 150] on p "EVENTIDE A518" at bounding box center [52, 149] width 63 height 5
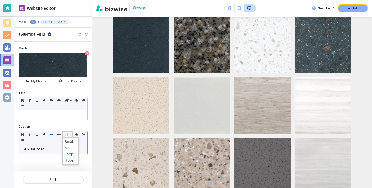
click at [67, 153] on span at bounding box center [71, 154] width 12 height 6
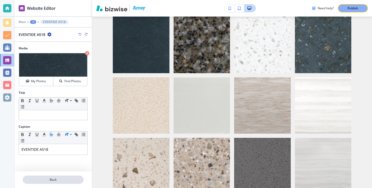
click at [67, 177] on button "Back" at bounding box center [53, 180] width 61 height 8
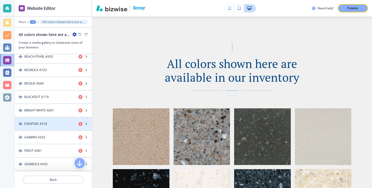
click at [57, 126] on div "EVENTIDE A518" at bounding box center [45, 124] width 60 height 5
click at [57, 126] on div "button" at bounding box center [53, 128] width 77 height 4
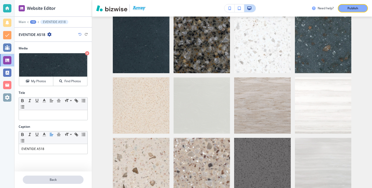
click at [55, 178] on p "Back" at bounding box center [53, 180] width 60 height 5
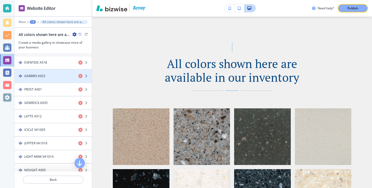
click at [47, 77] on div "GABBRO A923" at bounding box center [45, 76] width 60 height 5
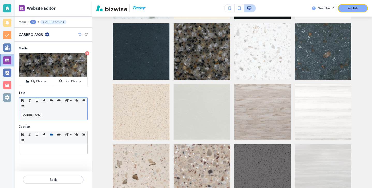
click at [51, 115] on p "GABBRO A923" at bounding box center [52, 115] width 63 height 5
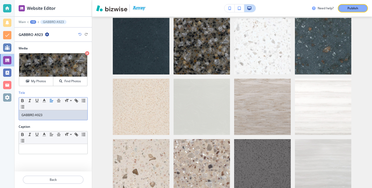
click at [51, 115] on p "GABBRO A923" at bounding box center [52, 115] width 63 height 5
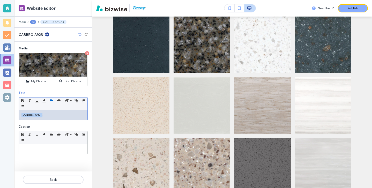
click at [51, 115] on p "GABBRO A923" at bounding box center [52, 115] width 63 height 5
click at [50, 154] on div at bounding box center [53, 149] width 69 height 10
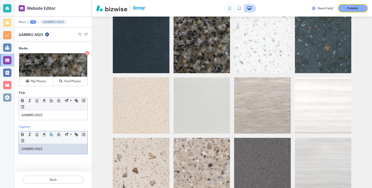
click at [50, 153] on div "GABBRO A923" at bounding box center [53, 149] width 69 height 10
click at [50, 152] on div "GABBRO A923" at bounding box center [53, 149] width 69 height 10
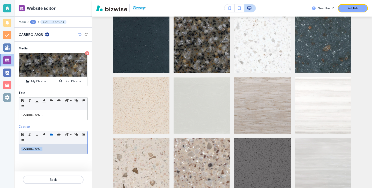
click at [50, 152] on div "GABBRO A923" at bounding box center [53, 149] width 69 height 10
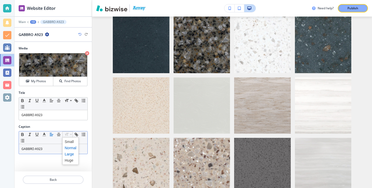
click at [70, 156] on span at bounding box center [71, 154] width 12 height 6
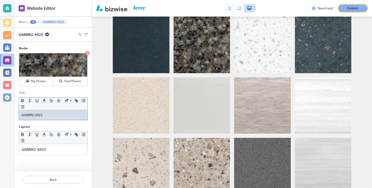
click at [52, 116] on p "GABBRO A923" at bounding box center [52, 115] width 63 height 5
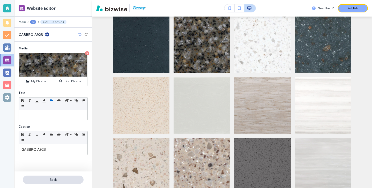
click at [53, 178] on p "Back" at bounding box center [53, 180] width 60 height 5
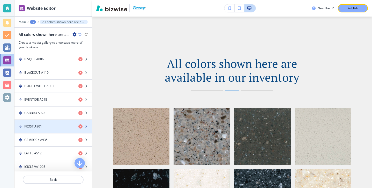
click at [49, 130] on div "button" at bounding box center [53, 131] width 77 height 4
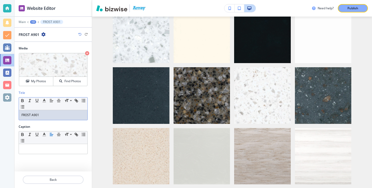
click at [50, 122] on div "Title Small Normal Large Huge FROST A901" at bounding box center [53, 108] width 77 height 34
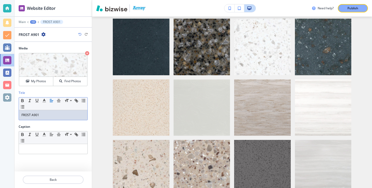
click at [50, 120] on div "Title Small Normal Large Huge FROST A901" at bounding box center [53, 108] width 77 height 34
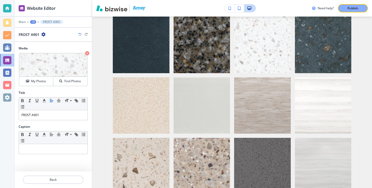
click at [50, 120] on div "Title Small Normal Large Huge FROST A901" at bounding box center [53, 108] width 77 height 34
click at [50, 111] on div "FROST A901" at bounding box center [53, 115] width 69 height 10
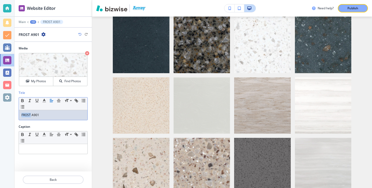
click at [50, 111] on div "FROST A901" at bounding box center [53, 115] width 69 height 10
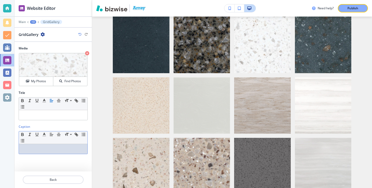
click at [39, 148] on p at bounding box center [52, 149] width 63 height 5
paste div
click at [39, 148] on p "FROST A901" at bounding box center [52, 149] width 63 height 5
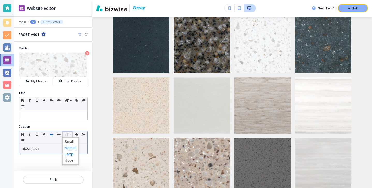
click at [69, 152] on span at bounding box center [71, 154] width 12 height 6
click at [69, 176] on div at bounding box center [53, 174] width 77 height 4
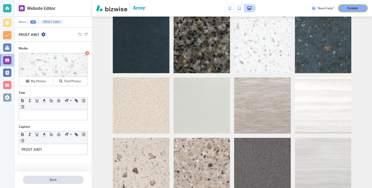
click at [69, 178] on p "Back" at bounding box center [53, 180] width 60 height 5
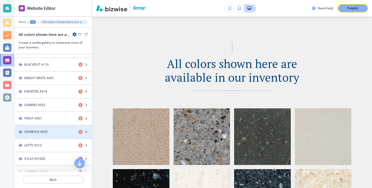
click at [58, 129] on div "button" at bounding box center [53, 128] width 77 height 4
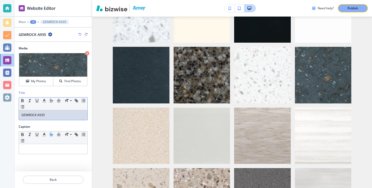
click at [52, 115] on p "GEMROCK A935" at bounding box center [52, 115] width 63 height 5
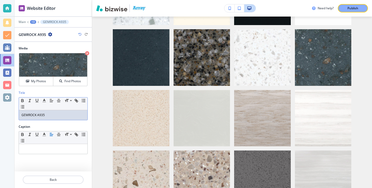
click at [51, 115] on p "GEMROCK A935" at bounding box center [52, 115] width 63 height 5
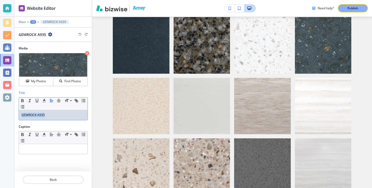
click at [51, 115] on p "GEMROCK A935" at bounding box center [52, 115] width 63 height 5
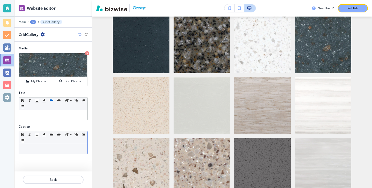
click at [54, 144] on div "Small Normal Large Huge" at bounding box center [53, 142] width 69 height 23
click at [54, 144] on div at bounding box center [53, 149] width 69 height 10
click at [54, 145] on div at bounding box center [53, 149] width 69 height 10
click at [54, 153] on div at bounding box center [53, 149] width 69 height 10
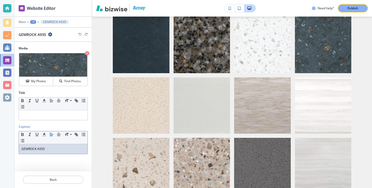
click at [54, 151] on p "GEMROCK A935" at bounding box center [52, 149] width 63 height 5
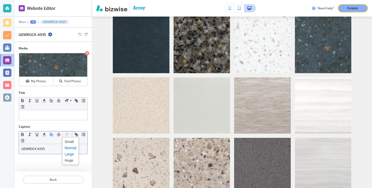
click at [70, 157] on span at bounding box center [71, 154] width 12 height 6
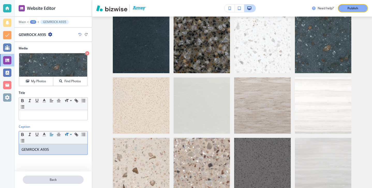
click at [62, 177] on button "Back" at bounding box center [53, 180] width 61 height 8
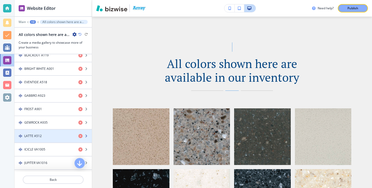
click at [53, 132] on div "button" at bounding box center [53, 132] width 77 height 4
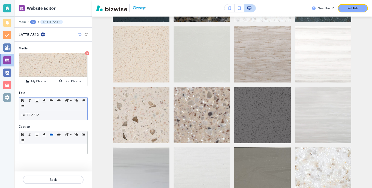
click at [51, 113] on p "LATTE A512" at bounding box center [52, 115] width 63 height 5
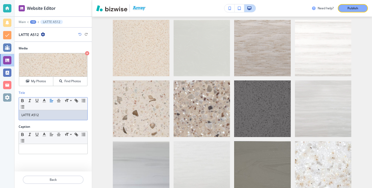
click at [51, 114] on p "LATTE A512" at bounding box center [52, 115] width 63 height 5
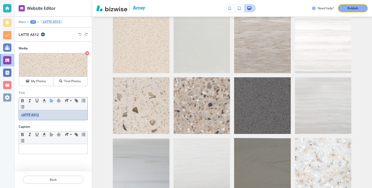
click at [51, 114] on p "LATTE A512" at bounding box center [52, 115] width 63 height 5
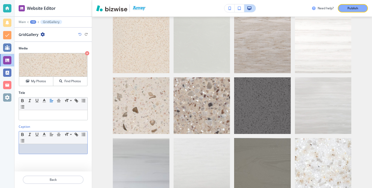
click at [40, 156] on div "Caption Small Normal Large Huge" at bounding box center [53, 142] width 77 height 34
click at [40, 152] on div at bounding box center [53, 149] width 69 height 10
click at [40, 152] on div "LATTE A512" at bounding box center [53, 149] width 69 height 10
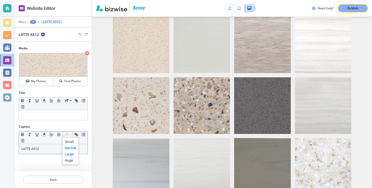
click at [70, 152] on span at bounding box center [71, 154] width 12 height 6
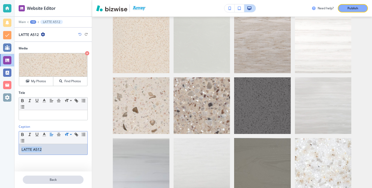
click at [64, 182] on button "Back" at bounding box center [53, 180] width 61 height 8
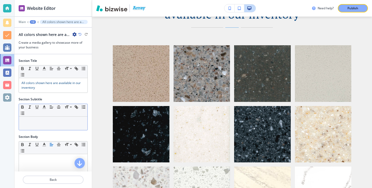
scroll to position [300, 0]
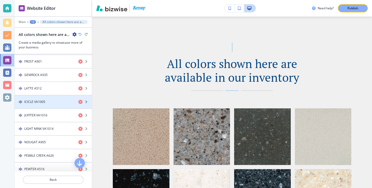
click at [61, 99] on div "button" at bounding box center [53, 98] width 77 height 4
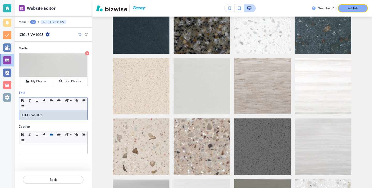
click at [56, 114] on p "ICICLE VA1005" at bounding box center [52, 115] width 63 height 5
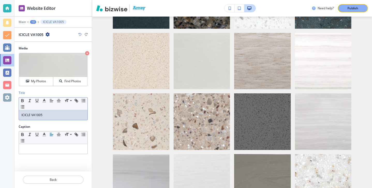
click at [56, 114] on p "ICICLE VA1005" at bounding box center [52, 115] width 63 height 5
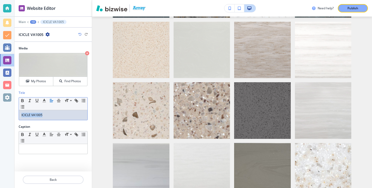
click at [56, 114] on p "ICICLE VA1005" at bounding box center [52, 115] width 63 height 5
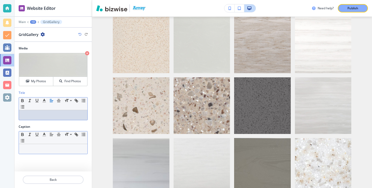
click at [50, 145] on div at bounding box center [53, 149] width 69 height 10
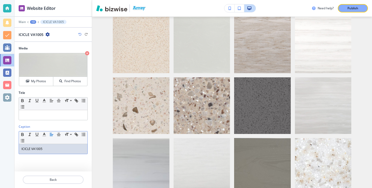
click at [50, 145] on div "ICICLE VA1005" at bounding box center [53, 149] width 69 height 10
click at [65, 139] on div "Small Normal Large Huge" at bounding box center [53, 138] width 69 height 13
click at [62, 149] on p "ICICLE VA1005" at bounding box center [52, 149] width 63 height 5
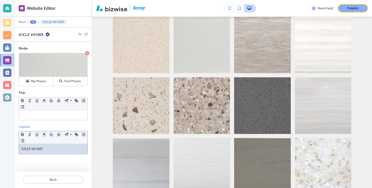
click at [62, 149] on p "ICICLE VA1005" at bounding box center [52, 149] width 63 height 5
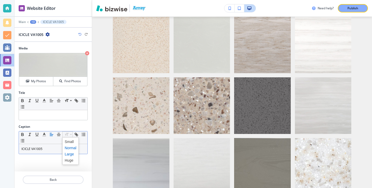
click at [69, 153] on span at bounding box center [71, 154] width 12 height 6
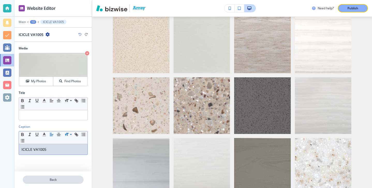
click at [69, 177] on button "Back" at bounding box center [53, 180] width 61 height 8
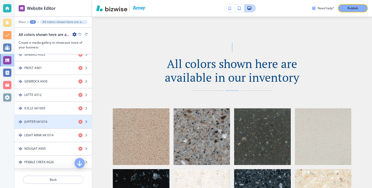
click at [54, 126] on div "button" at bounding box center [53, 126] width 77 height 4
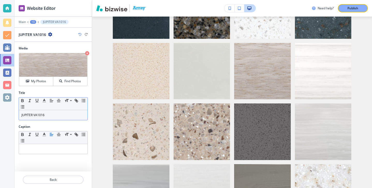
click at [52, 115] on p "JUPITER VA1016" at bounding box center [52, 115] width 63 height 5
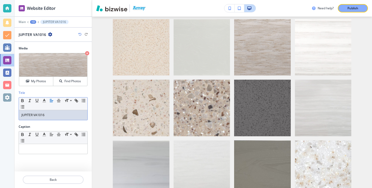
click at [52, 115] on p "JUPITER VA1016" at bounding box center [52, 115] width 63 height 5
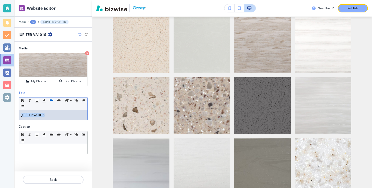
click at [52, 115] on p "JUPITER VA1016" at bounding box center [52, 115] width 63 height 5
click at [45, 155] on div "Caption Small Normal Large Huge" at bounding box center [53, 142] width 77 height 34
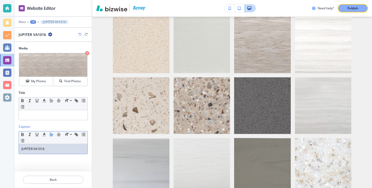
click at [45, 150] on p "JUPITER VA1016" at bounding box center [52, 149] width 63 height 5
click at [68, 140] on div "Small Normal Large Huge" at bounding box center [53, 138] width 69 height 13
click at [66, 145] on div "JUPITER VA1016" at bounding box center [53, 149] width 69 height 10
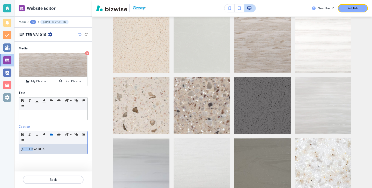
click at [66, 146] on div "JUPITER VA1016" at bounding box center [53, 149] width 69 height 10
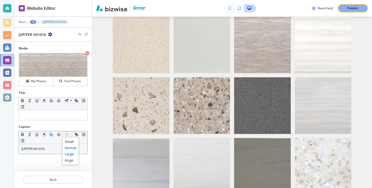
click at [68, 152] on span at bounding box center [71, 154] width 12 height 6
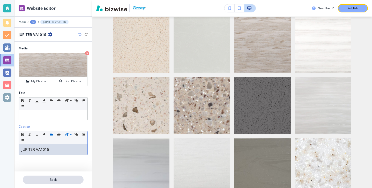
click at [59, 177] on button "Back" at bounding box center [53, 180] width 61 height 8
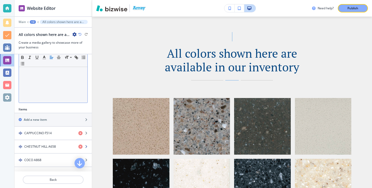
scroll to position [252, 0]
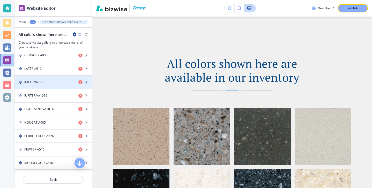
click at [44, 83] on h4 "ICICLE VA1005" at bounding box center [34, 82] width 21 height 5
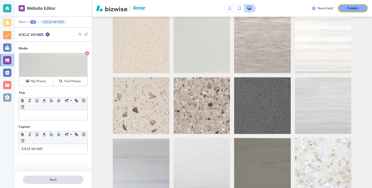
click at [50, 178] on p "Back" at bounding box center [53, 180] width 60 height 5
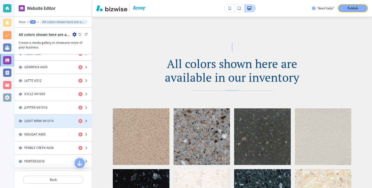
click at [45, 124] on div "button" at bounding box center [53, 126] width 77 height 4
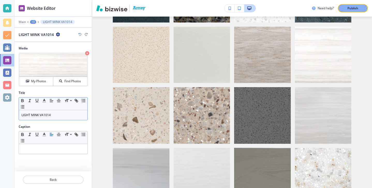
click at [54, 119] on div "LIGHT MINK VA1014" at bounding box center [53, 115] width 69 height 10
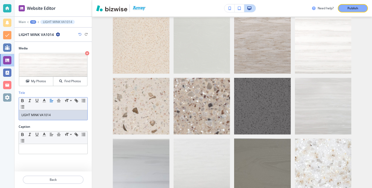
click at [54, 119] on div "LIGHT MINK VA1014" at bounding box center [53, 115] width 69 height 10
click at [58, 155] on div "Caption Small Normal Large Huge" at bounding box center [53, 142] width 77 height 34
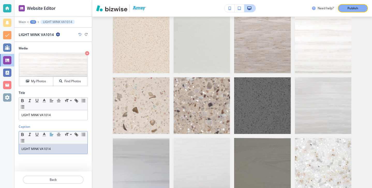
click at [57, 153] on div "LIGHT MINK VA1014" at bounding box center [53, 149] width 69 height 10
click at [57, 152] on div "LIGHT MINK VA1014" at bounding box center [53, 149] width 69 height 10
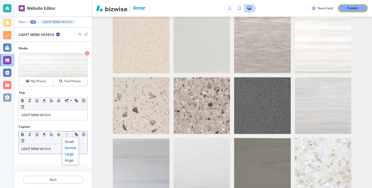
click at [67, 153] on span at bounding box center [71, 154] width 12 height 6
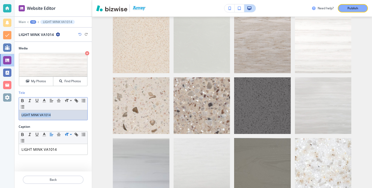
drag, startPoint x: 57, startPoint y: 117, endPoint x: 4, endPoint y: 112, distance: 53.0
click at [4, 112] on div "Website Editor Main +3 LIGHT MINK VA1014 LIGHT MINK VA1014 Media Crop My Photos…" at bounding box center [186, 94] width 372 height 188
click at [40, 179] on p "Back" at bounding box center [53, 180] width 60 height 5
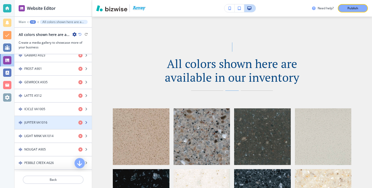
click at [38, 121] on h4 "JUPITER VA1016" at bounding box center [35, 122] width 23 height 5
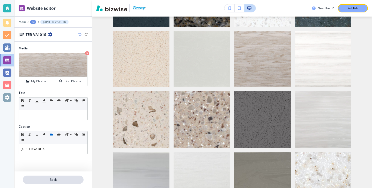
click at [42, 179] on p "Back" at bounding box center [53, 180] width 60 height 5
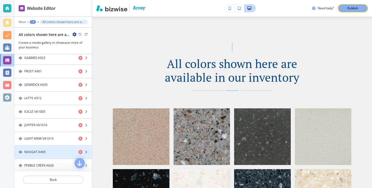
click at [42, 155] on div "button" at bounding box center [53, 157] width 77 height 4
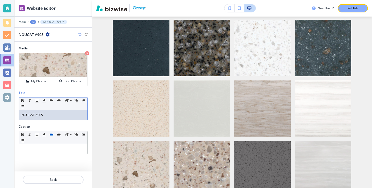
click at [47, 119] on div "NOUGAT A905" at bounding box center [53, 115] width 69 height 10
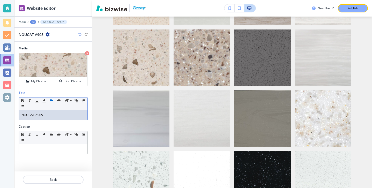
click at [47, 119] on div "NOUGAT A905" at bounding box center [53, 115] width 69 height 10
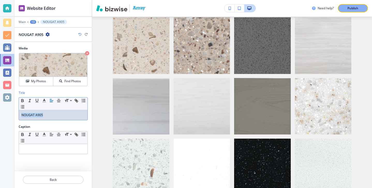
click at [47, 119] on div "NOUGAT A905" at bounding box center [53, 115] width 69 height 10
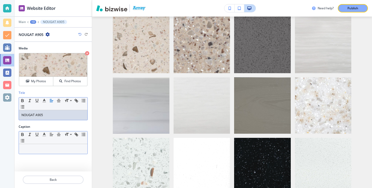
click at [41, 141] on div "Small Normal Large Huge" at bounding box center [53, 138] width 69 height 13
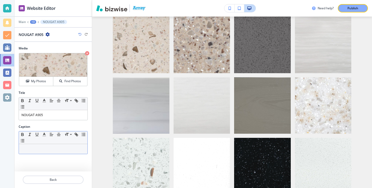
click at [41, 145] on div at bounding box center [53, 149] width 69 height 10
click at [42, 147] on p "NOUGAT A905" at bounding box center [52, 149] width 63 height 5
click at [69, 154] on span at bounding box center [71, 154] width 12 height 6
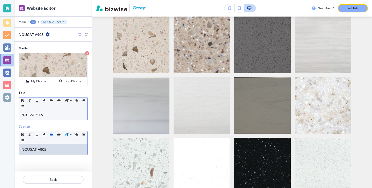
click at [49, 120] on div "Title Small Normal Large Huge NOUGAT A905" at bounding box center [53, 108] width 77 height 34
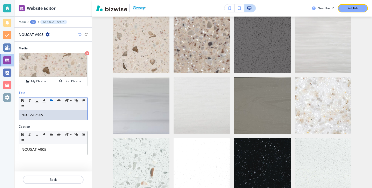
click at [48, 118] on div "NOUGAT A905" at bounding box center [53, 115] width 69 height 10
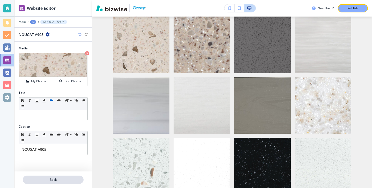
click at [45, 178] on p "Back" at bounding box center [53, 180] width 60 height 5
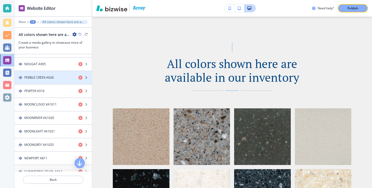
click at [46, 84] on div "button" at bounding box center [53, 82] width 77 height 4
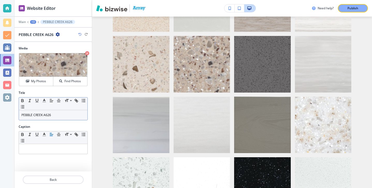
click at [50, 112] on div "PEBBLE CREEK A626" at bounding box center [53, 115] width 69 height 10
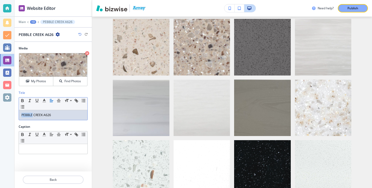
click at [50, 112] on div "PEBBLE CREEK A626" at bounding box center [53, 115] width 69 height 10
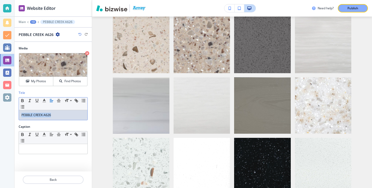
click at [50, 112] on div "PEBBLE CREEK A626" at bounding box center [53, 115] width 69 height 10
click at [55, 155] on div "Caption Small Normal Large Huge" at bounding box center [53, 142] width 77 height 34
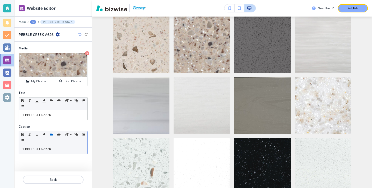
click at [66, 144] on div "Small Normal Large Huge" at bounding box center [53, 138] width 69 height 13
click at [66, 148] on p "PEBBLE CREEK A626" at bounding box center [52, 149] width 63 height 5
click at [70, 154] on span at bounding box center [71, 154] width 12 height 6
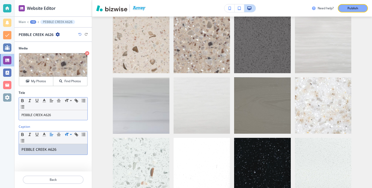
click at [55, 119] on div "PEBBLE CREEK A626" at bounding box center [53, 115] width 69 height 10
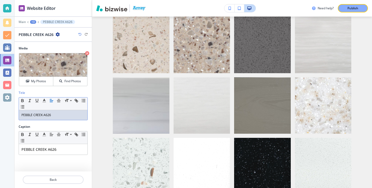
click at [55, 119] on div "PEBBLE CREEK A626" at bounding box center [53, 115] width 69 height 10
click at [45, 182] on p "Back" at bounding box center [53, 180] width 60 height 5
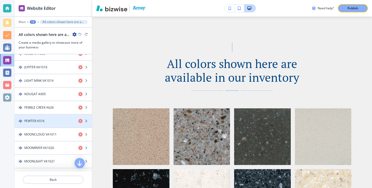
click at [43, 122] on h4 "PEWTER A516" at bounding box center [34, 121] width 20 height 5
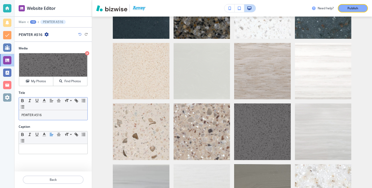
click at [46, 116] on p "PEWTER A516" at bounding box center [52, 115] width 63 height 5
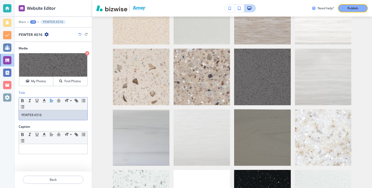
click at [46, 116] on p "PEWTER A516" at bounding box center [52, 115] width 63 height 5
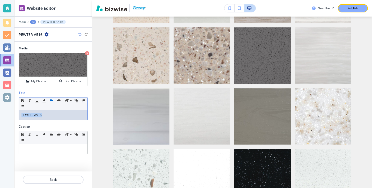
click at [46, 116] on p "PEWTER A516" at bounding box center [52, 115] width 63 height 5
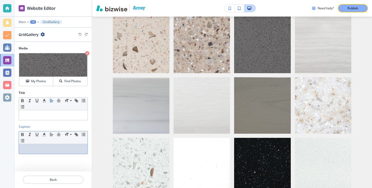
click at [49, 149] on p at bounding box center [52, 149] width 63 height 5
click at [61, 155] on div "Caption Small Normal Large Huge PEWTER A516" at bounding box center [53, 142] width 77 height 34
click at [61, 153] on div "PEWTER A516" at bounding box center [53, 149] width 69 height 10
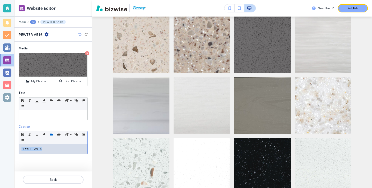
click at [61, 153] on div "PEWTER A516" at bounding box center [53, 149] width 69 height 10
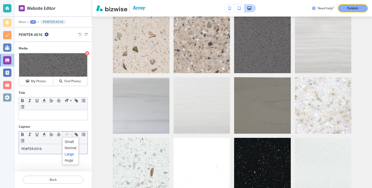
click at [68, 155] on span at bounding box center [71, 154] width 12 height 6
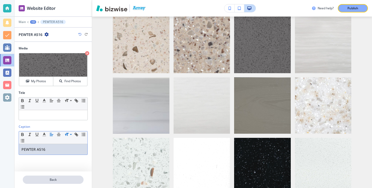
click at [45, 178] on p "Back" at bounding box center [53, 180] width 60 height 5
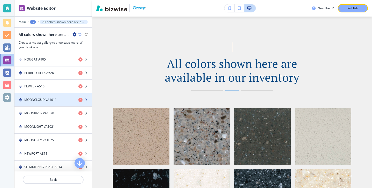
click at [39, 98] on h4 "MOONCLOUD VA1011" at bounding box center [40, 100] width 32 height 5
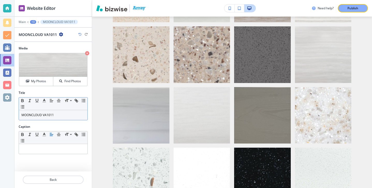
click at [48, 116] on p "MOONCLOUD VA1011" at bounding box center [52, 115] width 63 height 5
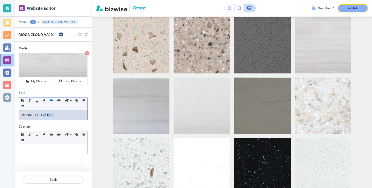
click at [48, 116] on p "MOONCLOUD VA1011" at bounding box center [52, 115] width 63 height 5
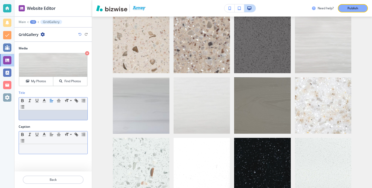
click at [47, 147] on p at bounding box center [52, 149] width 63 height 5
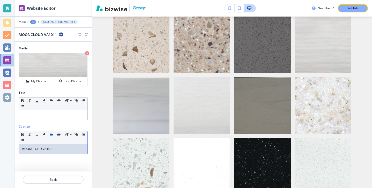
click at [58, 147] on p "MOONCLOUD VA1011" at bounding box center [52, 149] width 63 height 5
click at [68, 138] on div "Small Normal Large Huge" at bounding box center [53, 138] width 69 height 13
click at [67, 145] on div "MOONCLOUD VA1011" at bounding box center [53, 149] width 69 height 10
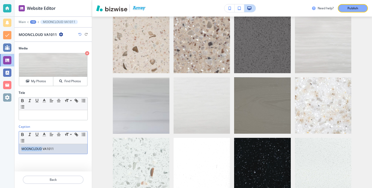
click at [67, 145] on div "MOONCLOUD VA1011" at bounding box center [53, 149] width 69 height 10
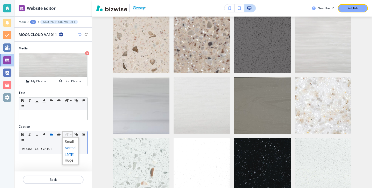
click at [67, 152] on span at bounding box center [71, 154] width 12 height 6
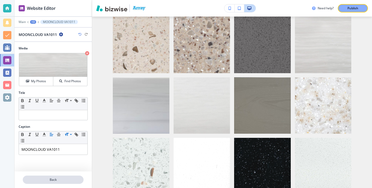
click at [63, 178] on p "Back" at bounding box center [53, 180] width 60 height 5
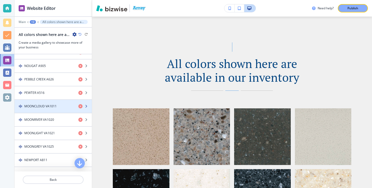
click at [57, 111] on div "button" at bounding box center [53, 111] width 77 height 4
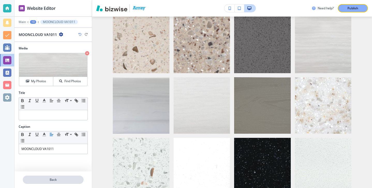
click at [54, 182] on p "Back" at bounding box center [53, 180] width 60 height 5
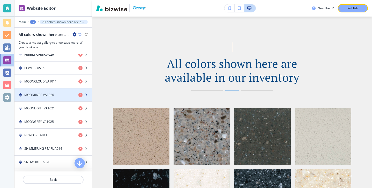
click at [57, 100] on div "button" at bounding box center [53, 99] width 77 height 4
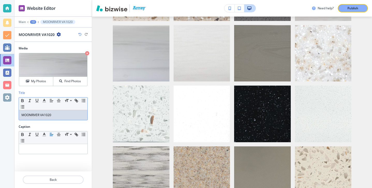
click at [56, 117] on p "MOONRIVER VA1020" at bounding box center [52, 115] width 63 height 5
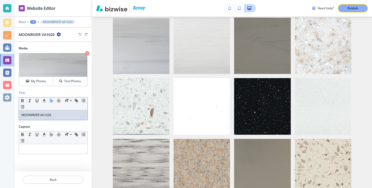
click at [56, 117] on p "MOONRIVER VA1020" at bounding box center [52, 115] width 63 height 5
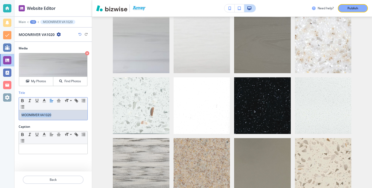
click at [56, 117] on p "MOONRIVER VA1020" at bounding box center [52, 115] width 63 height 5
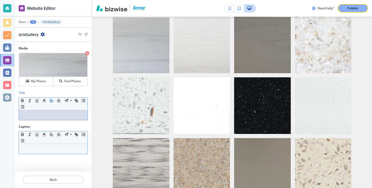
click at [52, 153] on div at bounding box center [53, 149] width 69 height 10
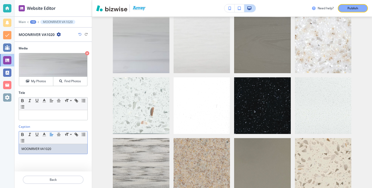
click at [56, 148] on p "MOONRIVER VA1020" at bounding box center [52, 149] width 63 height 5
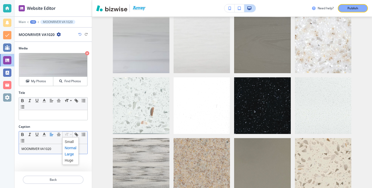
click at [68, 151] on span at bounding box center [71, 154] width 12 height 6
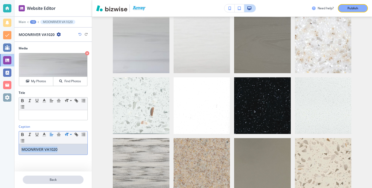
click at [59, 177] on button "Back" at bounding box center [53, 180] width 61 height 8
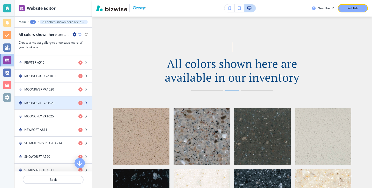
click at [52, 109] on div "button" at bounding box center [53, 107] width 77 height 4
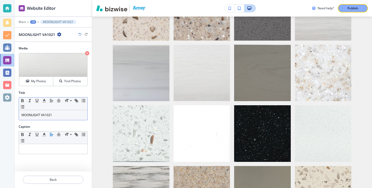
click at [57, 117] on p "MOONLIGHT VA1021" at bounding box center [52, 115] width 63 height 5
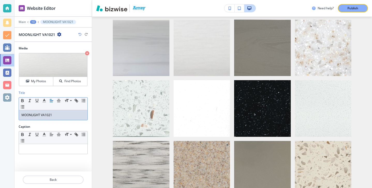
click at [57, 117] on p "MOONLIGHT VA1021" at bounding box center [52, 115] width 63 height 5
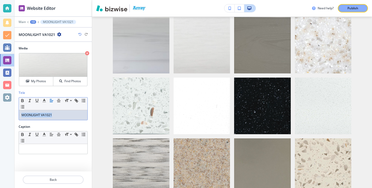
click at [57, 117] on p "MOONLIGHT VA1021" at bounding box center [52, 115] width 63 height 5
click at [59, 149] on p at bounding box center [52, 149] width 63 height 5
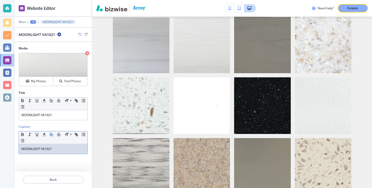
click at [59, 148] on p "MOONLIGHT VA1021" at bounding box center [52, 149] width 63 height 5
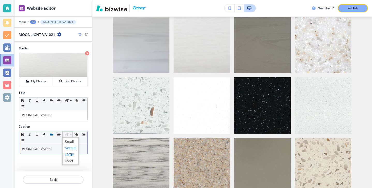
click at [70, 152] on span at bounding box center [71, 154] width 12 height 6
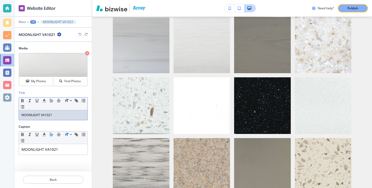
click at [56, 118] on div "MOONLIGHT VA1021" at bounding box center [53, 115] width 69 height 10
click at [41, 178] on p "Back" at bounding box center [53, 180] width 60 height 5
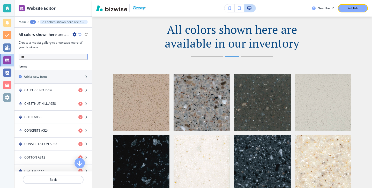
scroll to position [266, 0]
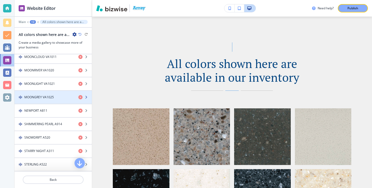
click at [49, 102] on div "button" at bounding box center [53, 102] width 77 height 4
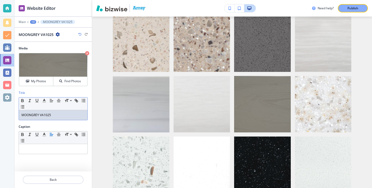
click at [53, 113] on p "MOONGREY VA1025" at bounding box center [52, 115] width 63 height 5
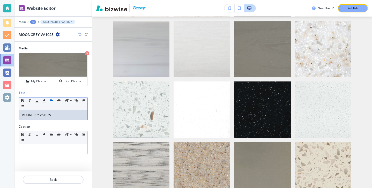
click at [53, 113] on p "MOONGREY VA1025" at bounding box center [52, 115] width 63 height 5
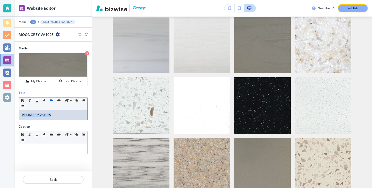
click at [53, 113] on p "MOONGREY VA1025" at bounding box center [52, 115] width 63 height 5
click at [26, 156] on div "Caption Small Normal Large Huge" at bounding box center [53, 142] width 77 height 34
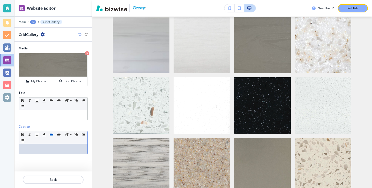
paste div
click at [77, 151] on p "MOONGREY VA1025" at bounding box center [52, 149] width 63 height 5
click at [77, 150] on p "MOONGREY VA1025" at bounding box center [52, 149] width 63 height 5
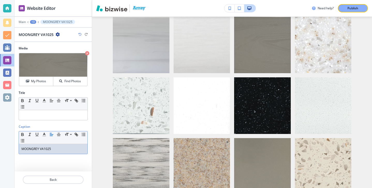
click at [76, 150] on p "MOONGREY VA1025" at bounding box center [52, 149] width 63 height 5
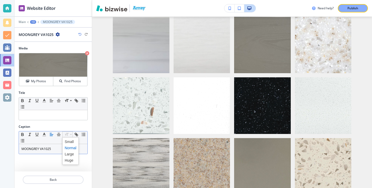
click at [71, 152] on span at bounding box center [71, 154] width 12 height 6
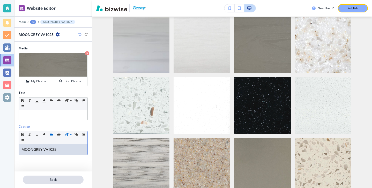
click at [68, 182] on button "Back" at bounding box center [53, 180] width 61 height 8
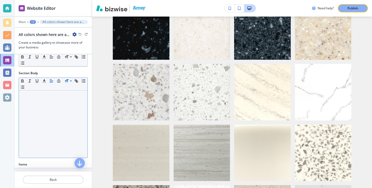
scroll to position [192, 0]
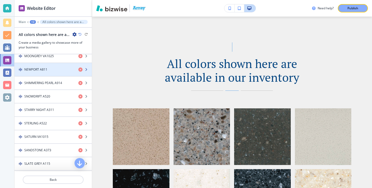
click at [49, 75] on div "button" at bounding box center [53, 74] width 77 height 4
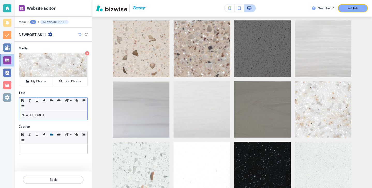
click at [52, 115] on p "NEWPORT A811" at bounding box center [52, 115] width 63 height 5
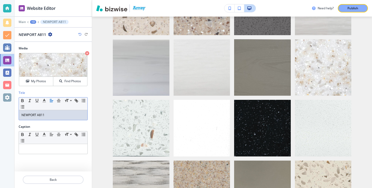
click at [52, 115] on p "NEWPORT A811" at bounding box center [52, 115] width 63 height 5
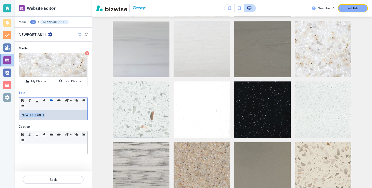
click at [52, 115] on p "NEWPORT A811" at bounding box center [52, 115] width 63 height 5
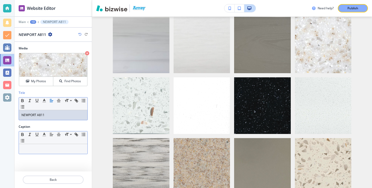
click at [68, 147] on div at bounding box center [53, 149] width 69 height 10
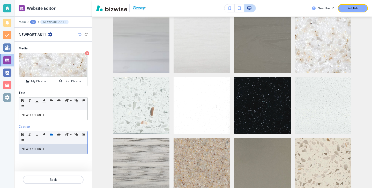
click at [69, 148] on p "NEWPORT A811" at bounding box center [52, 149] width 63 height 5
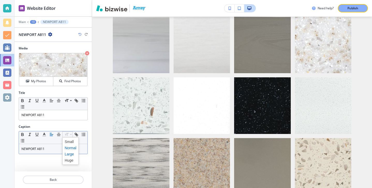
click at [68, 153] on span at bounding box center [71, 154] width 12 height 6
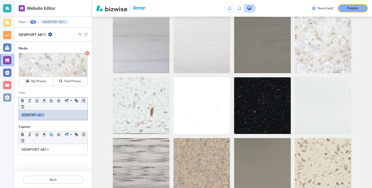
drag, startPoint x: 46, startPoint y: 113, endPoint x: 0, endPoint y: 113, distance: 46.4
click at [0, 113] on div "Website Editor Main +3 NEWPORT A811 NEWPORT A811 Media Crop My Photos Find Phot…" at bounding box center [186, 94] width 372 height 188
click at [50, 178] on p "Back" at bounding box center [53, 180] width 60 height 5
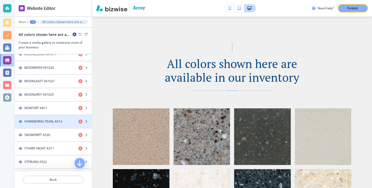
click at [50, 126] on div "button" at bounding box center [53, 126] width 77 height 4
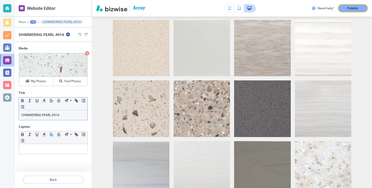
click at [59, 111] on div "SHIMMERING PEARL A914" at bounding box center [53, 115] width 69 height 10
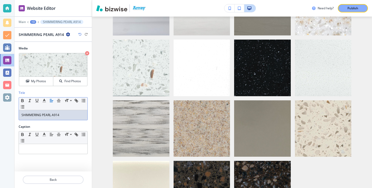
click at [60, 116] on p "SHIMMERING PEARL A914" at bounding box center [52, 115] width 63 height 5
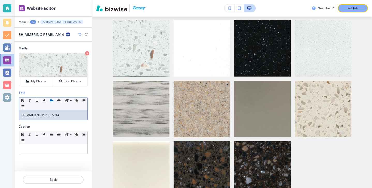
click at [60, 116] on p "SHIMMERING PEARL A914" at bounding box center [52, 115] width 63 height 5
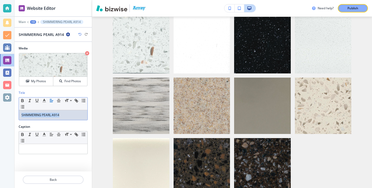
click at [60, 116] on p "SHIMMERING PEARL A914" at bounding box center [52, 115] width 63 height 5
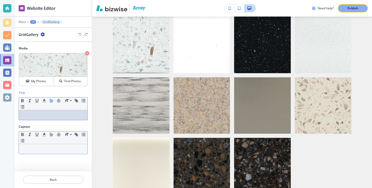
click at [53, 148] on p at bounding box center [52, 149] width 63 height 5
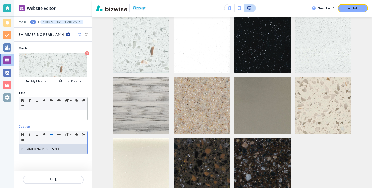
click at [53, 148] on p "SHIMMERING PEARL A914" at bounding box center [52, 149] width 63 height 5
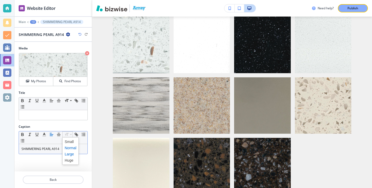
click at [70, 152] on span at bounding box center [71, 154] width 12 height 6
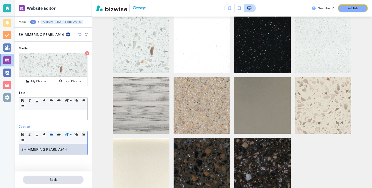
click at [69, 179] on p "Back" at bounding box center [53, 180] width 60 height 5
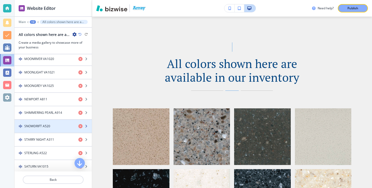
click at [55, 129] on div "button" at bounding box center [53, 131] width 77 height 4
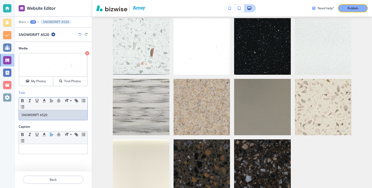
drag, startPoint x: 52, startPoint y: 118, endPoint x: 4, endPoint y: 119, distance: 48.4
click at [5, 118] on div "Website Editor Main +3 SNOWDRIFT A520 SNOWDRIFT A520 Media Crop My Photos Find …" at bounding box center [186, 94] width 372 height 188
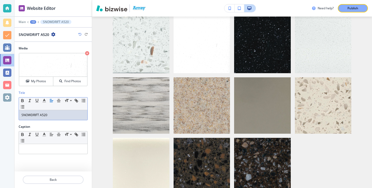
click at [26, 112] on div "SNOWDRIFT A520" at bounding box center [53, 115] width 69 height 10
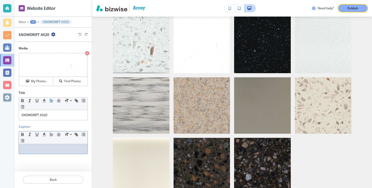
click at [54, 148] on p at bounding box center [52, 149] width 63 height 5
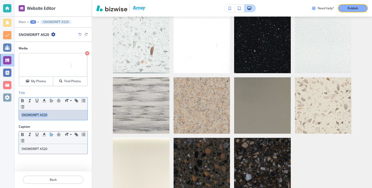
drag, startPoint x: 63, startPoint y: 120, endPoint x: 8, endPoint y: 101, distance: 58.8
click at [8, 101] on div "Website Editor Main +3 SNOWDRIFT A520 SNOWDRIFT A520 Media Crop My Photos Find …" at bounding box center [186, 94] width 372 height 188
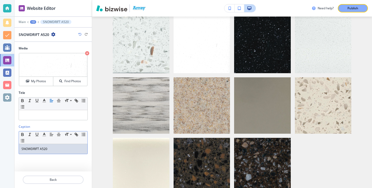
click at [55, 148] on p "SNOWDRIFT A520" at bounding box center [52, 149] width 63 height 5
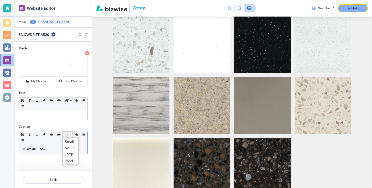
click at [67, 153] on span at bounding box center [71, 154] width 12 height 6
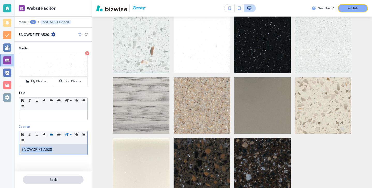
click at [49, 177] on button "Back" at bounding box center [53, 180] width 61 height 8
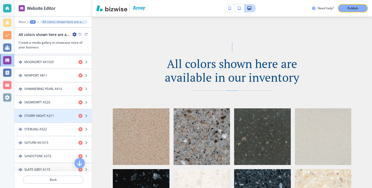
click at [47, 119] on div "button" at bounding box center [53, 120] width 77 height 4
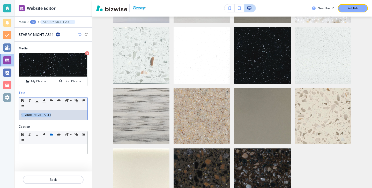
drag, startPoint x: 54, startPoint y: 119, endPoint x: 0, endPoint y: 103, distance: 56.6
click at [0, 103] on div "Website Editor Main +3 STARRY NIGHT A311 STARRY NIGHT A311 Media Crop My Photos…" at bounding box center [186, 94] width 372 height 188
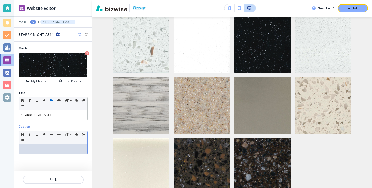
click at [28, 146] on div at bounding box center [53, 149] width 69 height 10
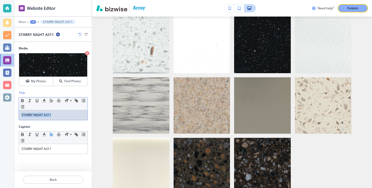
drag, startPoint x: 57, startPoint y: 111, endPoint x: 74, endPoint y: 115, distance: 17.1
click at [74, 115] on div "STARRY NIGHT A311" at bounding box center [53, 115] width 69 height 10
click at [72, 149] on p "STARRY NIGHT A311" at bounding box center [52, 149] width 63 height 5
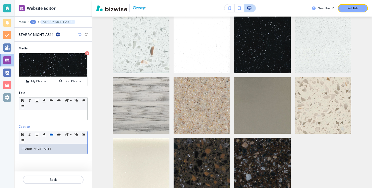
click at [71, 149] on p "STARRY NIGHT A311" at bounding box center [52, 149] width 63 height 5
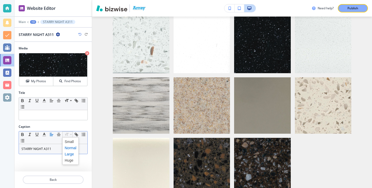
click at [68, 152] on span at bounding box center [71, 154] width 12 height 6
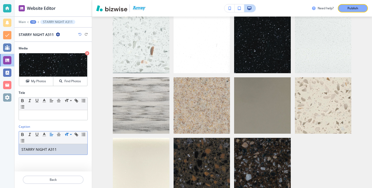
click at [68, 175] on div at bounding box center [53, 174] width 77 height 4
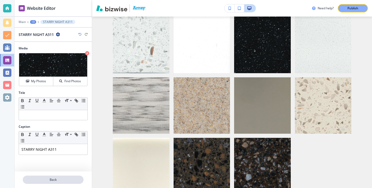
click at [68, 177] on button "Back" at bounding box center [53, 180] width 61 height 8
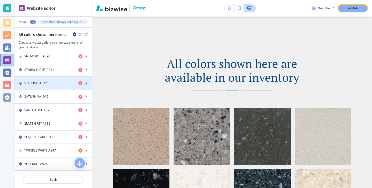
click at [57, 83] on div "STERLING A522" at bounding box center [45, 83] width 60 height 5
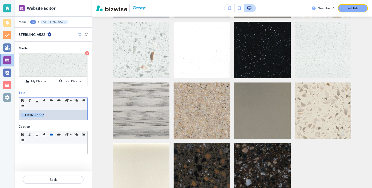
drag, startPoint x: 59, startPoint y: 118, endPoint x: 0, endPoint y: 115, distance: 58.6
click at [0, 115] on div "Website Editor Main +3 STERLING A522 STERLING A522 Media Crop My Photos Find Ph…" at bounding box center [186, 94] width 372 height 188
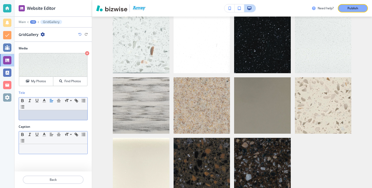
click at [29, 150] on p at bounding box center [52, 149] width 63 height 5
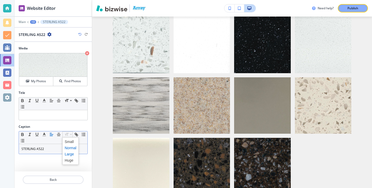
click at [69, 156] on span at bounding box center [71, 154] width 12 height 6
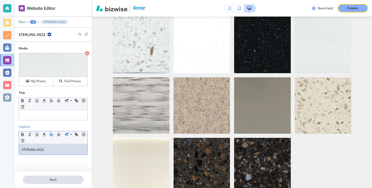
click at [65, 177] on button "Back" at bounding box center [53, 180] width 61 height 8
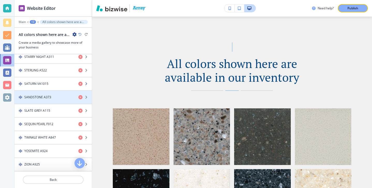
click at [51, 84] on div "SATURN VA1015" at bounding box center [45, 84] width 60 height 5
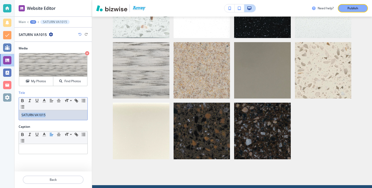
drag, startPoint x: 55, startPoint y: 114, endPoint x: 3, endPoint y: 114, distance: 52.3
click at [3, 114] on div "Website Editor Main +3 SATURN VA1015 SATURN VA1015 Media Crop My Photos Find Ph…" at bounding box center [186, 94] width 372 height 188
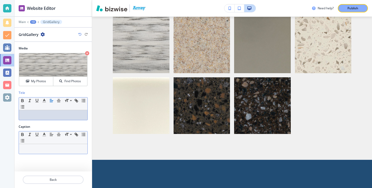
click at [36, 143] on div "Small Normal Large Huge" at bounding box center [53, 138] width 69 height 13
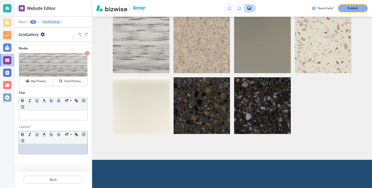
click at [36, 147] on p at bounding box center [52, 149] width 63 height 5
click at [57, 147] on p "SATURN VA1015" at bounding box center [52, 149] width 63 height 5
click at [58, 147] on p "SATURN VA1015" at bounding box center [52, 149] width 63 height 5
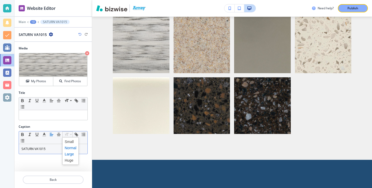
click at [67, 151] on span at bounding box center [71, 154] width 12 height 6
click at [63, 174] on div at bounding box center [53, 174] width 77 height 4
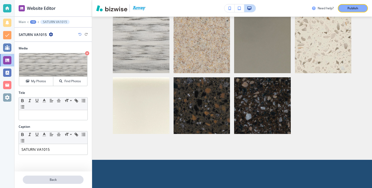
click at [63, 176] on button "Back" at bounding box center [53, 180] width 61 height 8
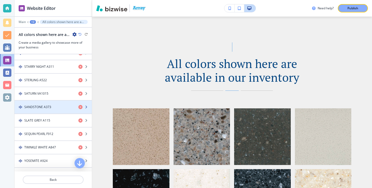
click at [56, 112] on div "button" at bounding box center [53, 112] width 77 height 4
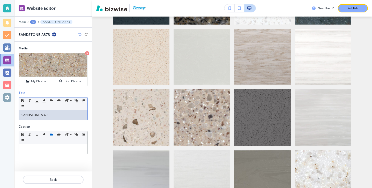
click at [56, 114] on p "SANDSTONE A373" at bounding box center [52, 115] width 63 height 5
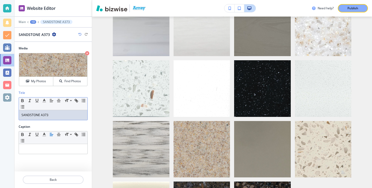
click at [56, 114] on p "SANDSTONE A373" at bounding box center [52, 115] width 63 height 5
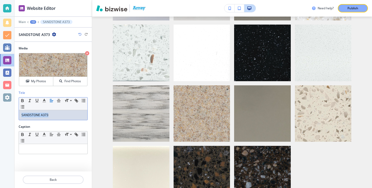
click at [56, 114] on p "SANDSTONE A373" at bounding box center [52, 115] width 63 height 5
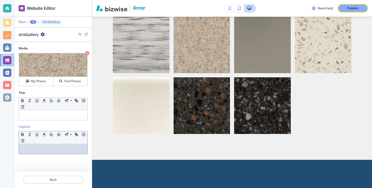
click at [55, 144] on div at bounding box center [53, 149] width 69 height 10
click at [57, 147] on p "SANDSTONE A373" at bounding box center [52, 149] width 63 height 5
click at [57, 148] on p "SANDSTONE A373" at bounding box center [52, 149] width 63 height 5
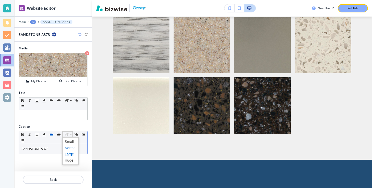
click at [71, 153] on span at bounding box center [71, 154] width 12 height 6
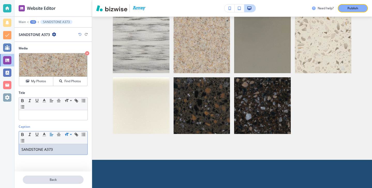
click at [70, 176] on button "Back" at bounding box center [53, 180] width 61 height 8
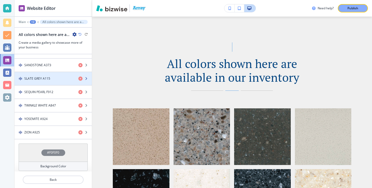
click at [52, 74] on div "button" at bounding box center [53, 74] width 77 height 4
click at [44, 82] on div "button" at bounding box center [53, 83] width 77 height 4
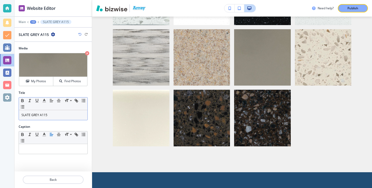
click at [61, 116] on p "SLATE GREY A115" at bounding box center [52, 115] width 63 height 5
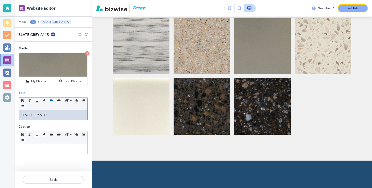
click at [61, 115] on p "SLATE GREY A115" at bounding box center [52, 115] width 63 height 5
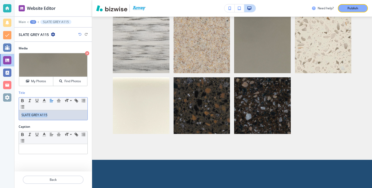
click at [61, 115] on p "SLATE GREY A115" at bounding box center [52, 115] width 63 height 5
click at [46, 148] on p at bounding box center [52, 149] width 63 height 5
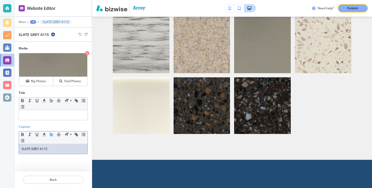
click at [49, 150] on p "SLATE GREY A115" at bounding box center [52, 149] width 63 height 5
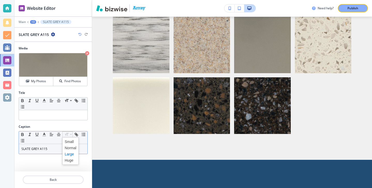
click at [69, 151] on span at bounding box center [71, 154] width 12 height 6
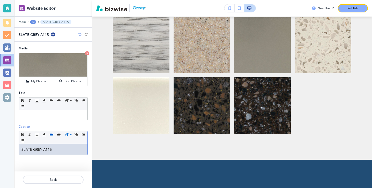
click at [57, 174] on div at bounding box center [53, 174] width 77 height 4
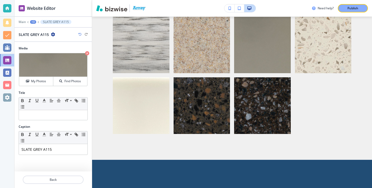
click at [57, 175] on div at bounding box center [53, 174] width 77 height 4
click at [56, 177] on button "Back" at bounding box center [53, 180] width 61 height 8
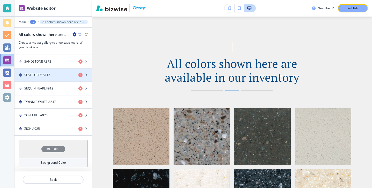
click at [49, 88] on h4 "SEQUIN PEARL F912" at bounding box center [38, 88] width 29 height 5
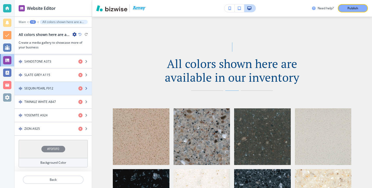
click at [48, 93] on div "button" at bounding box center [53, 93] width 77 height 4
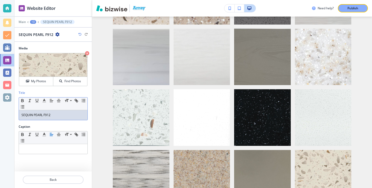
click at [47, 114] on p "SEQUIN PEARL F912" at bounding box center [52, 115] width 63 height 5
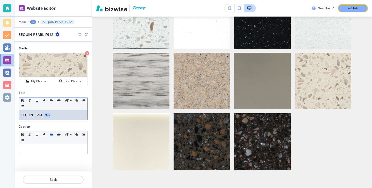
click at [47, 114] on p "SEQUIN PEARL F912" at bounding box center [52, 115] width 63 height 5
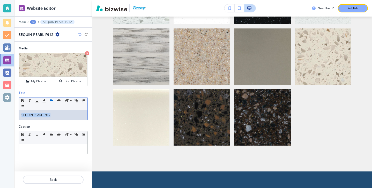
click at [47, 114] on p "SEQUIN PEARL F912" at bounding box center [52, 115] width 63 height 5
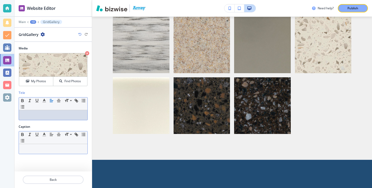
click at [47, 148] on p at bounding box center [52, 149] width 63 height 5
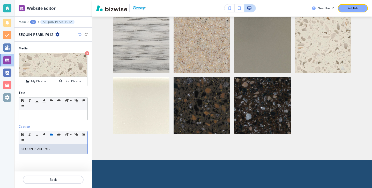
click at [75, 144] on div "SEQUIN PEARL F912" at bounding box center [53, 149] width 69 height 10
click at [75, 145] on div "SEQUIN PEARL F912" at bounding box center [53, 149] width 69 height 10
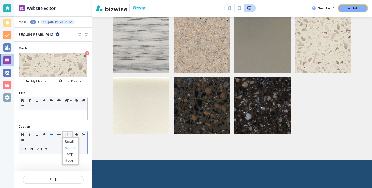
click at [70, 154] on span at bounding box center [71, 154] width 12 height 6
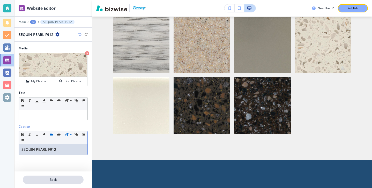
click at [63, 176] on button "Back" at bounding box center [53, 180] width 61 height 8
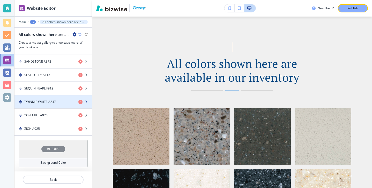
click at [48, 105] on div "button" at bounding box center [53, 106] width 77 height 4
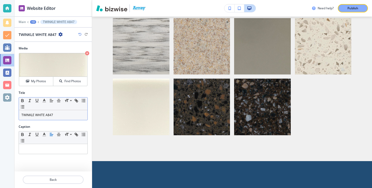
click at [56, 117] on p "TWINKLE WHITE A847" at bounding box center [52, 115] width 63 height 5
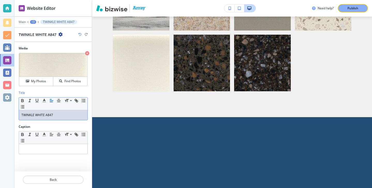
click at [56, 117] on p "TWINKLE WHITE A847" at bounding box center [52, 115] width 63 height 5
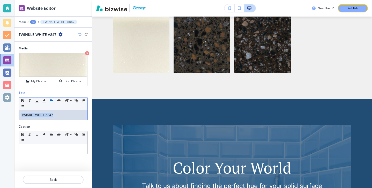
click at [56, 117] on p "TWINKLE WHITE A847" at bounding box center [52, 115] width 63 height 5
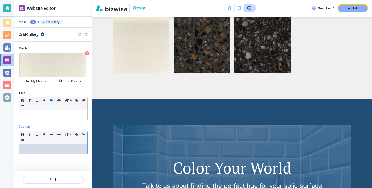
click at [54, 145] on div at bounding box center [53, 149] width 69 height 10
click at [54, 146] on div "TWINKLE WHITE A847" at bounding box center [53, 149] width 69 height 10
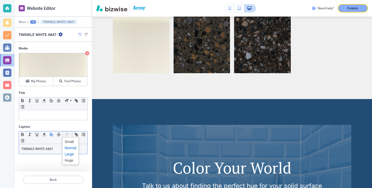
click at [70, 153] on span at bounding box center [71, 154] width 12 height 6
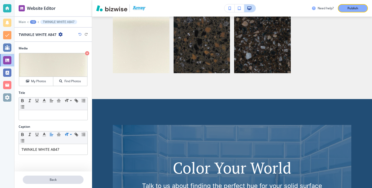
click at [70, 181] on p "Back" at bounding box center [53, 180] width 60 height 5
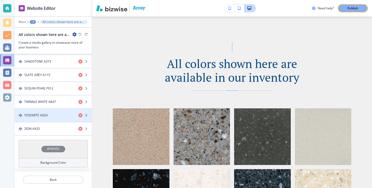
click at [52, 116] on div "YOSEMITE A924" at bounding box center [45, 115] width 60 height 5
click at [51, 118] on div "button" at bounding box center [53, 120] width 77 height 4
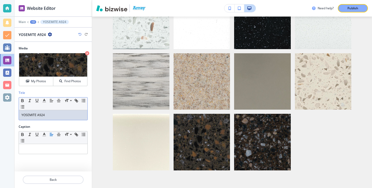
click at [51, 116] on p "YOSEMITE A924" at bounding box center [52, 115] width 63 height 5
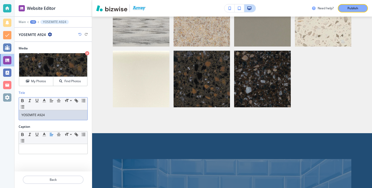
click at [51, 116] on p "YOSEMITE A924" at bounding box center [52, 115] width 63 height 5
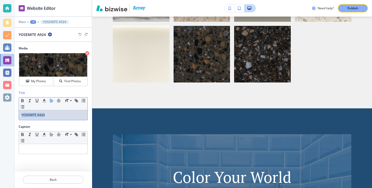
click at [51, 116] on p "YOSEMITE A924" at bounding box center [52, 115] width 63 height 5
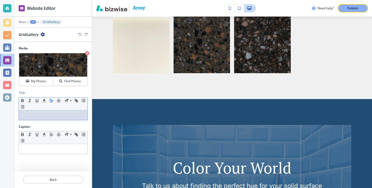
click at [40, 159] on div "Media Crop My Photos Find Photos Title Small Normal Large Huge Caption Small No…" at bounding box center [53, 107] width 77 height 130
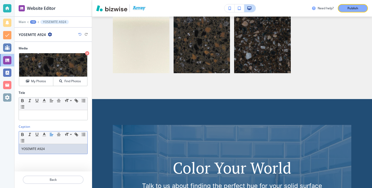
click at [44, 151] on div "YOSEMITE A924" at bounding box center [53, 149] width 69 height 10
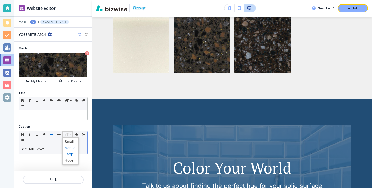
click at [73, 153] on span at bounding box center [71, 154] width 12 height 6
click at [67, 175] on div at bounding box center [53, 174] width 77 height 4
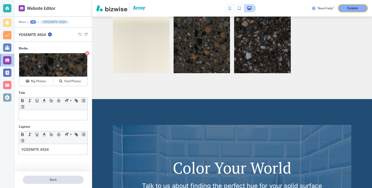
click at [67, 179] on p "Back" at bounding box center [53, 180] width 60 height 5
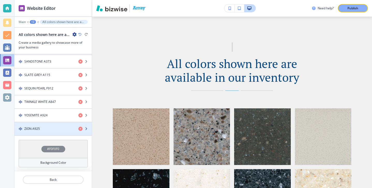
click at [47, 126] on div "button" at bounding box center [53, 124] width 77 height 4
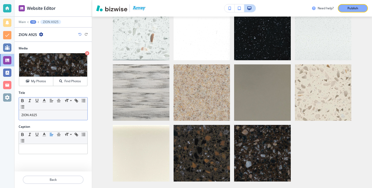
click at [53, 111] on div "ZION A925" at bounding box center [53, 115] width 69 height 10
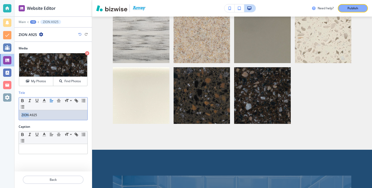
click at [54, 111] on div "ZION A925" at bounding box center [53, 115] width 69 height 10
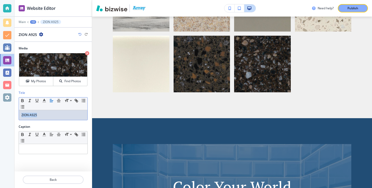
click at [54, 111] on div "ZION A925" at bounding box center [53, 115] width 69 height 10
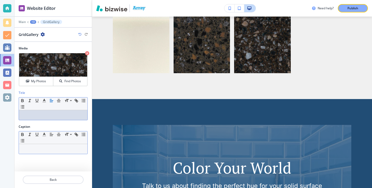
click at [49, 150] on p at bounding box center [52, 149] width 63 height 5
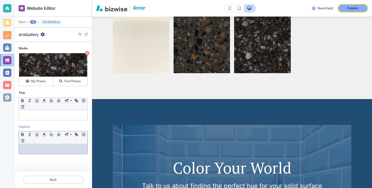
paste div
click at [62, 146] on div "ZION A925" at bounding box center [53, 149] width 69 height 10
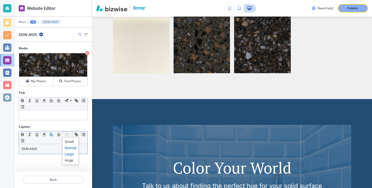
click at [66, 155] on span at bounding box center [71, 154] width 12 height 6
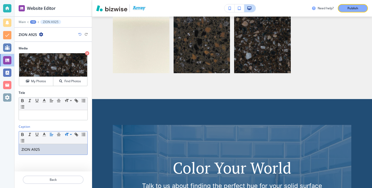
click at [62, 175] on div at bounding box center [53, 174] width 77 height 4
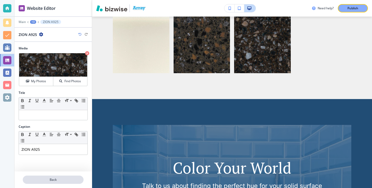
click at [62, 180] on p "Back" at bounding box center [53, 180] width 60 height 5
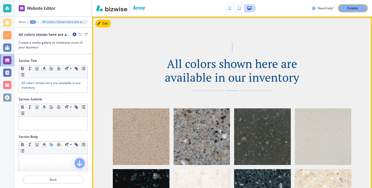
click at [145, 105] on div at bounding box center [139, 134] width 61 height 61
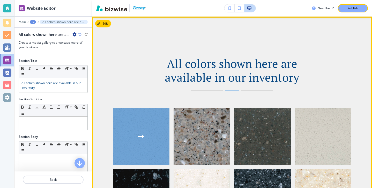
click at [145, 115] on div "button" at bounding box center [141, 137] width 57 height 57
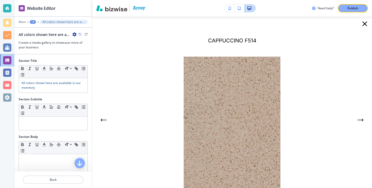
click at [363, 25] on icon "button" at bounding box center [365, 24] width 8 height 8
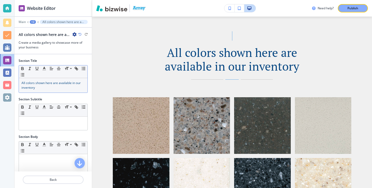
click at [47, 89] on p "All colors shown here are available in our inventory" at bounding box center [52, 85] width 63 height 9
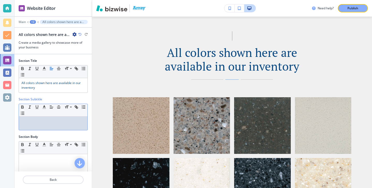
click at [47, 125] on div at bounding box center [53, 123] width 69 height 13
click at [46, 165] on div at bounding box center [53, 187] width 69 height 67
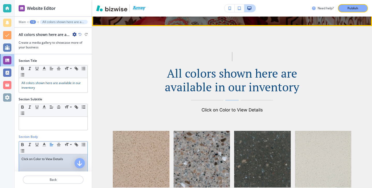
scroll to position [255, 0]
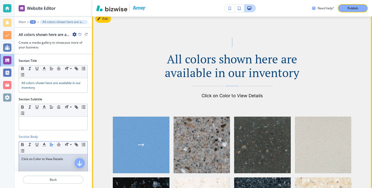
click at [162, 147] on div "button" at bounding box center [141, 145] width 57 height 57
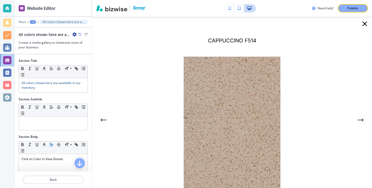
click at [362, 22] on icon "button" at bounding box center [365, 24] width 8 height 8
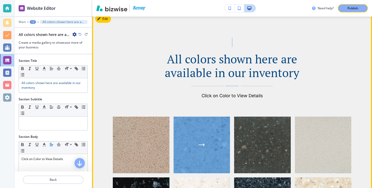
click at [204, 127] on div "button" at bounding box center [202, 145] width 57 height 57
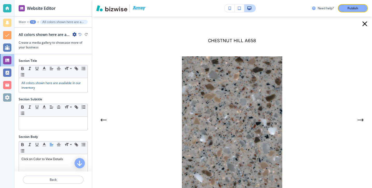
click at [363, 24] on icon "button" at bounding box center [365, 24] width 8 height 8
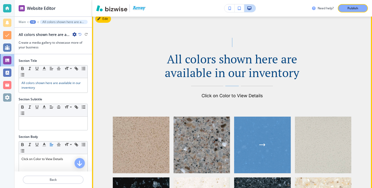
click at [257, 151] on div "button" at bounding box center [262, 145] width 57 height 57
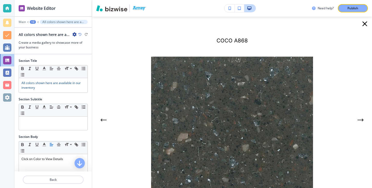
click at [366, 26] on icon "button" at bounding box center [365, 24] width 8 height 8
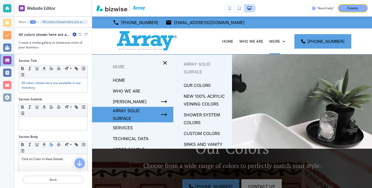
scroll to position [0, 0]
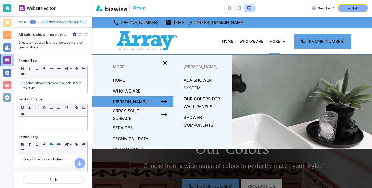
click at [200, 102] on p "OUR COLORS FOR WALL PANELS" at bounding box center [206, 103] width 44 height 16
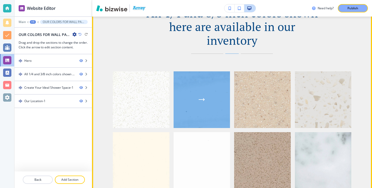
scroll to position [298, 0]
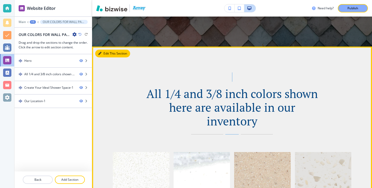
click at [105, 52] on button "Edit This Section" at bounding box center [112, 54] width 35 height 8
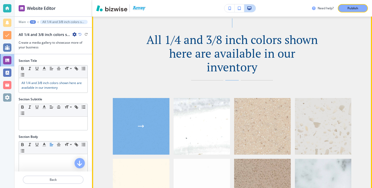
scroll to position [308, 0]
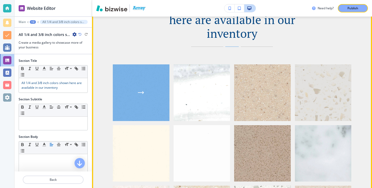
click at [144, 81] on div "button" at bounding box center [141, 92] width 57 height 57
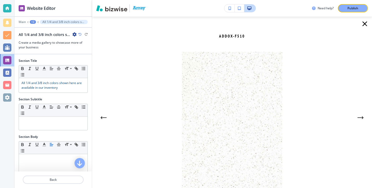
click at [363, 27] on icon "button" at bounding box center [365, 24] width 8 height 8
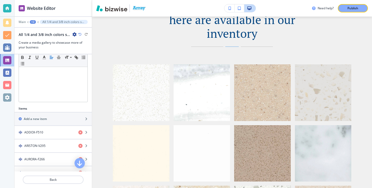
scroll to position [129, 0]
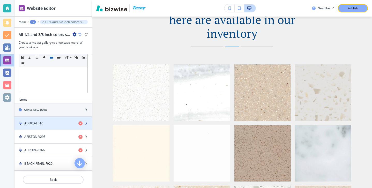
click at [44, 121] on div "ADDOX-F510" at bounding box center [45, 123] width 60 height 5
click at [44, 122] on div "ADDOX-F510" at bounding box center [45, 123] width 60 height 5
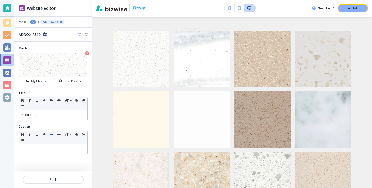
scroll to position [342, 0]
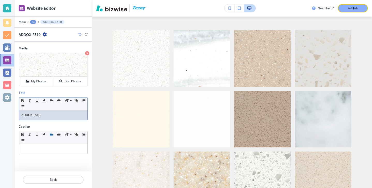
click at [53, 114] on p "ADDOX-F510" at bounding box center [52, 115] width 63 height 5
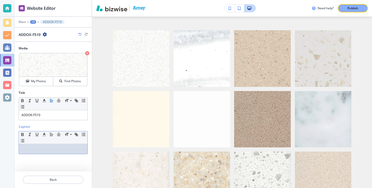
click at [60, 145] on div at bounding box center [53, 149] width 69 height 10
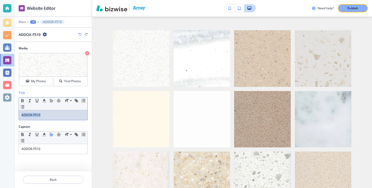
drag, startPoint x: 50, startPoint y: 113, endPoint x: 16, endPoint y: 113, distance: 34.2
click at [17, 113] on div "Title Small Normal Large Huge ADDOX-F510" at bounding box center [53, 108] width 77 height 34
click at [68, 134] on icon at bounding box center [71, 134] width 6 height 5
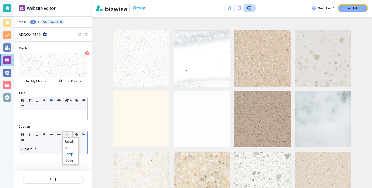
click at [67, 152] on span at bounding box center [71, 154] width 12 height 6
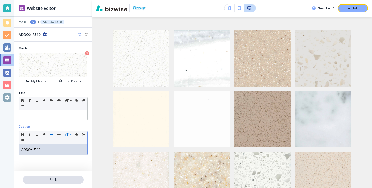
click at [68, 177] on button "Back" at bounding box center [53, 180] width 61 height 8
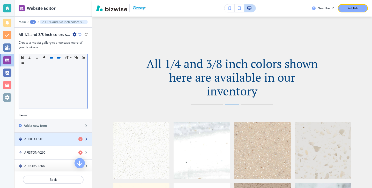
scroll to position [187, 0]
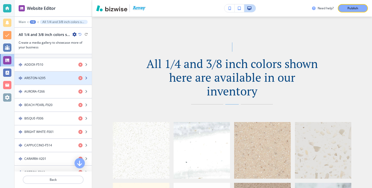
click at [47, 81] on div "button" at bounding box center [53, 83] width 77 height 4
click at [47, 82] on div "button" at bounding box center [53, 83] width 77 height 4
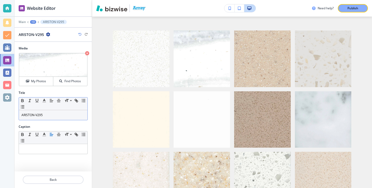
scroll to position [342, 0]
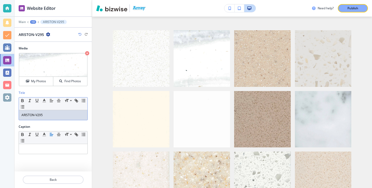
click at [50, 112] on div "ARISTON-V295" at bounding box center [53, 115] width 69 height 10
click at [50, 113] on p "ARISTON-V295" at bounding box center [52, 115] width 63 height 5
click at [66, 149] on p at bounding box center [52, 149] width 63 height 5
drag, startPoint x: 58, startPoint y: 117, endPoint x: 10, endPoint y: 114, distance: 47.5
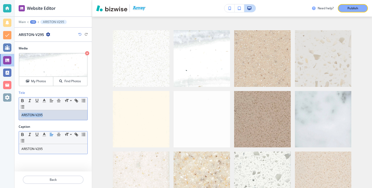
click at [10, 114] on div "Website Editor Main +3 ARISTON-V295 ARISTON-V295 Media Crop My Photos Find Phot…" at bounding box center [186, 94] width 372 height 188
click at [43, 149] on p "ARISTON-V295" at bounding box center [52, 149] width 63 height 5
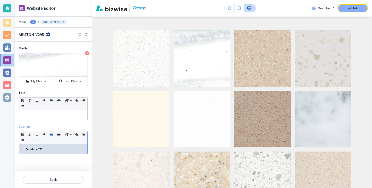
click at [43, 149] on p "ARISTON-V295" at bounding box center [52, 149] width 63 height 5
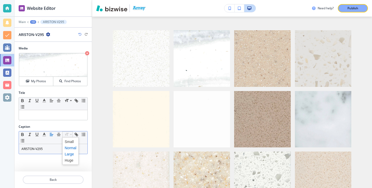
click at [68, 154] on span at bounding box center [71, 154] width 12 height 6
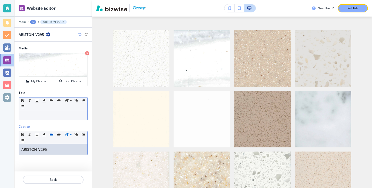
click at [50, 118] on div at bounding box center [53, 115] width 69 height 10
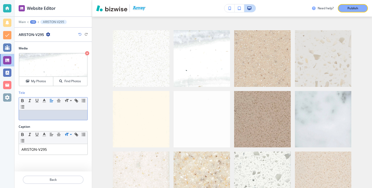
paste div
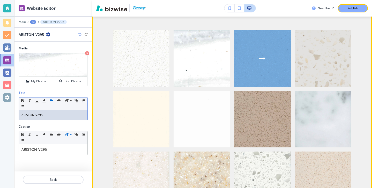
click at [242, 50] on div "button" at bounding box center [262, 58] width 57 height 57
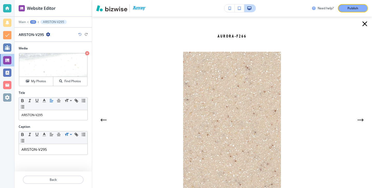
click at [364, 26] on icon "button" at bounding box center [365, 24] width 8 height 8
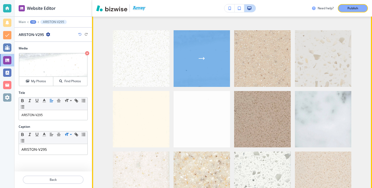
click at [217, 41] on div "button" at bounding box center [202, 58] width 57 height 57
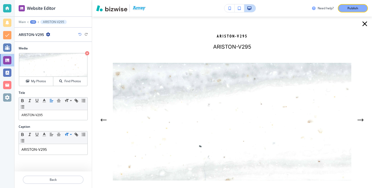
click at [365, 26] on icon "button" at bounding box center [365, 24] width 8 height 8
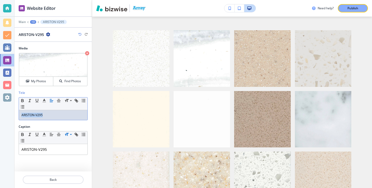
drag, startPoint x: 50, startPoint y: 120, endPoint x: 19, endPoint y: 114, distance: 31.7
click at [19, 114] on div "ARISTON-V295" at bounding box center [53, 115] width 69 height 10
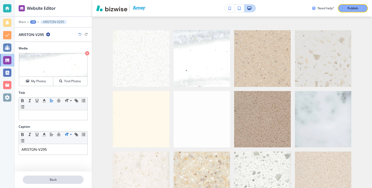
click at [46, 181] on p "Back" at bounding box center [53, 180] width 60 height 5
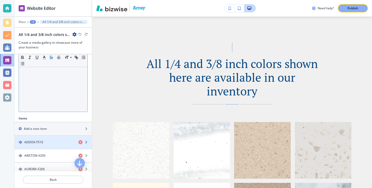
scroll to position [135, 0]
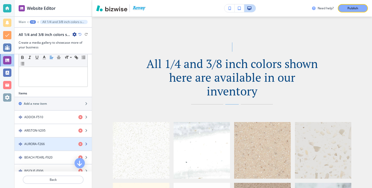
click at [47, 145] on div "AURORA-F266" at bounding box center [45, 144] width 60 height 5
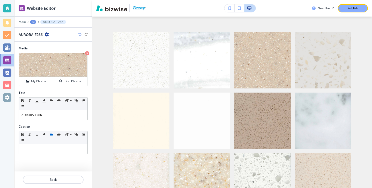
scroll to position [342, 0]
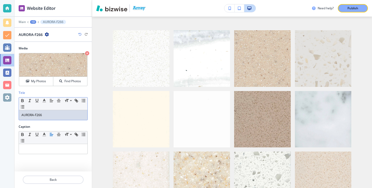
click at [53, 122] on div "Title Small Normal Large Huge AURORA-F266" at bounding box center [53, 108] width 77 height 34
click at [53, 121] on div "Title Small Normal Large Huge AURORA-F266" at bounding box center [53, 108] width 77 height 34
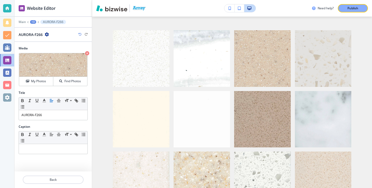
click at [53, 121] on div "Title Small Normal Large Huge AURORA-F266" at bounding box center [53, 108] width 77 height 34
click at [52, 120] on div "Title Small Normal Large Huge AURORA-F266" at bounding box center [53, 108] width 77 height 34
click at [52, 120] on div "Small Normal Large Huge AURORA-F266" at bounding box center [53, 108] width 69 height 23
click at [50, 118] on div "AURORA-F266" at bounding box center [53, 115] width 69 height 10
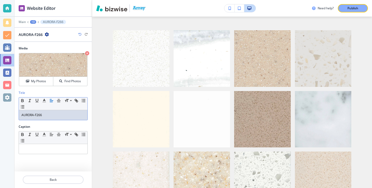
click at [50, 117] on p "AURORA-F266" at bounding box center [52, 115] width 63 height 5
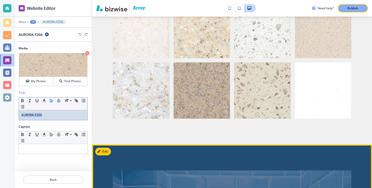
scroll to position [466, 0]
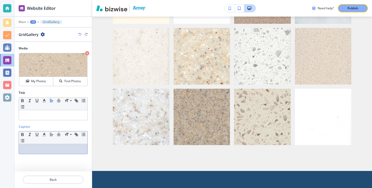
click at [53, 153] on div at bounding box center [53, 149] width 69 height 10
click at [53, 153] on div "AURORA-F266" at bounding box center [53, 149] width 69 height 10
click at [50, 150] on p "AURORA-F266" at bounding box center [52, 149] width 63 height 5
click at [50, 149] on p "AURORA-F266" at bounding box center [52, 149] width 63 height 5
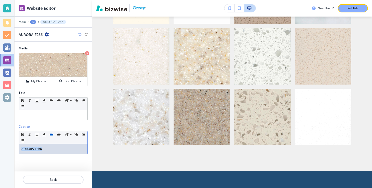
click at [50, 149] on p "AURORA-F266" at bounding box center [52, 149] width 63 height 5
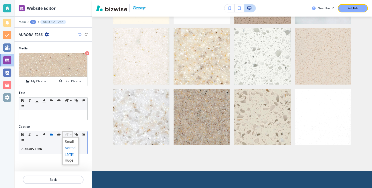
click at [71, 152] on span at bounding box center [71, 154] width 12 height 6
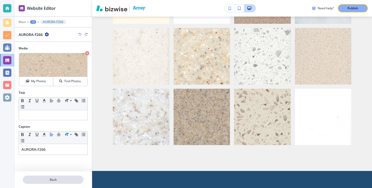
click at [66, 177] on button "Back" at bounding box center [53, 180] width 61 height 8
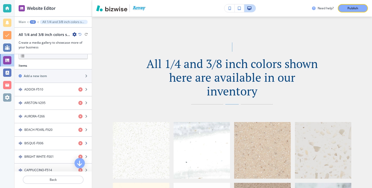
scroll to position [160, 0]
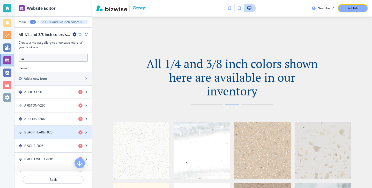
click at [54, 135] on div "button" at bounding box center [53, 137] width 77 height 4
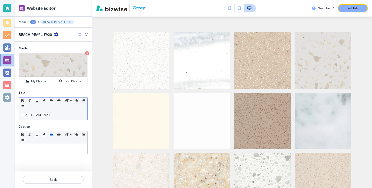
scroll to position [342, 0]
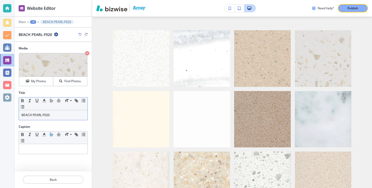
click at [54, 113] on p "BEACH PEARL-F920" at bounding box center [52, 115] width 63 height 5
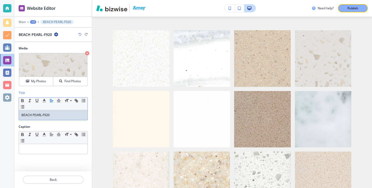
click
drag, startPoint x: 57, startPoint y: 119, endPoint x: 2, endPoint y: 108, distance: 56.5
drag, startPoint x: 56, startPoint y: 116, endPoint x: 21, endPoint y: 115, distance: 34.7
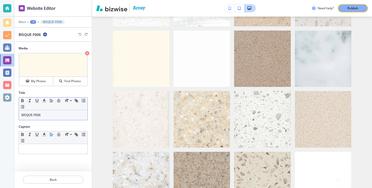
scroll to position [403, 0]
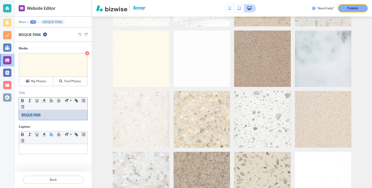
drag, startPoint x: 46, startPoint y: 118, endPoint x: 0, endPoint y: 115, distance: 45.9
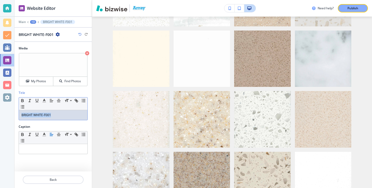
drag, startPoint x: 56, startPoint y: 115, endPoint x: 0, endPoint y: 115, distance: 56.5
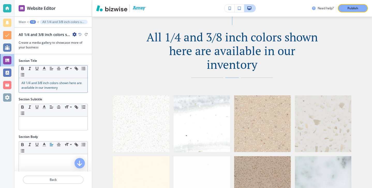
scroll to position [26, 0]
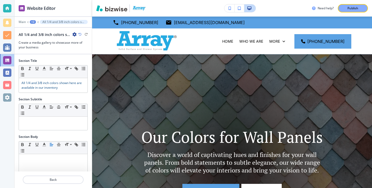
scroll to position [324, 0]
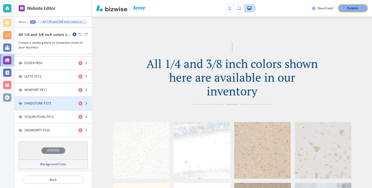
click at [49, 100] on div "button" at bounding box center [53, 99] width 77 height 4
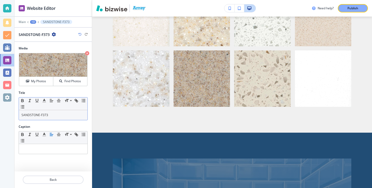
click at [50, 115] on p "SANDSTONE-F373" at bounding box center [52, 115] width 63 height 5
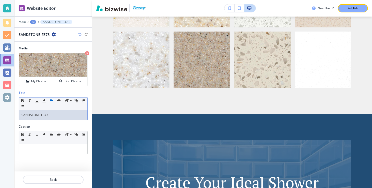
click at [50, 115] on p "SANDSTONE-F373" at bounding box center [52, 115] width 63 height 5
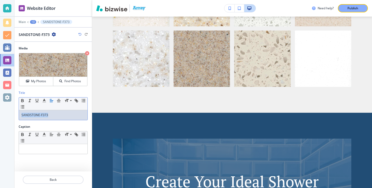
click at [50, 115] on p "SANDSTONE-F373" at bounding box center [52, 115] width 63 height 5
copy p "SANDSTONE-F373"
click at [46, 146] on div at bounding box center [53, 149] width 69 height 10
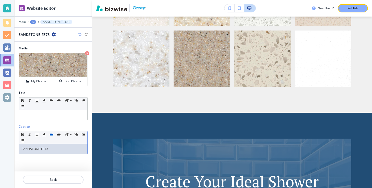
click at [46, 146] on div "SANDSTONE-F373" at bounding box center [53, 149] width 69 height 10
click at [66, 138] on div "Small Normal Large Huge" at bounding box center [53, 138] width 69 height 13
click at [67, 135] on icon at bounding box center [67, 134] width 6 height 5
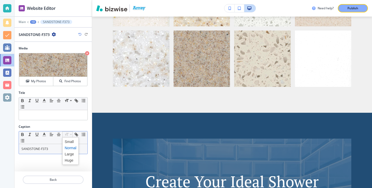
click at [67, 147] on span at bounding box center [71, 148] width 12 height 6
click at [69, 129] on div at bounding box center [53, 130] width 69 height 2
click at [69, 131] on div at bounding box center [53, 130] width 69 height 2
click at [69, 132] on icon at bounding box center [71, 134] width 6 height 5
click at [69, 154] on span at bounding box center [71, 154] width 12 height 6
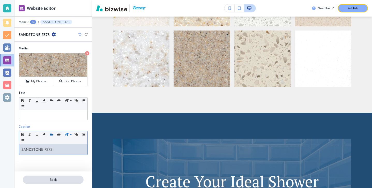
click at [67, 178] on p "Back" at bounding box center [53, 180] width 60 height 5
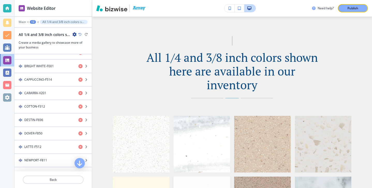
scroll to position [325, 0]
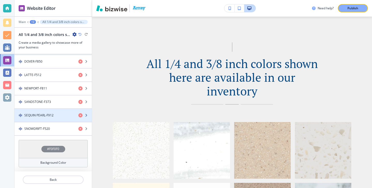
click at [57, 119] on div "button" at bounding box center [53, 120] width 77 height 4
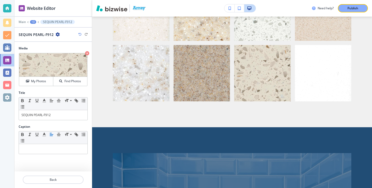
click at [60, 120] on div "Title Small Normal Large Huge SEQUIN PEARL-F912" at bounding box center [53, 108] width 77 height 34
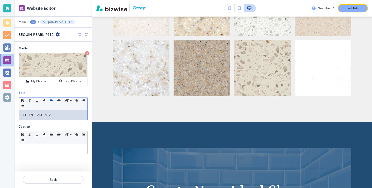
scroll to position [524, 0]
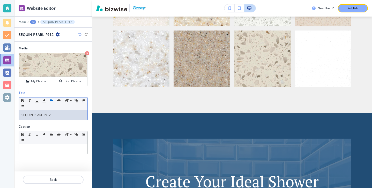
click at [60, 118] on div "SEQUIN PEARL-F912" at bounding box center [53, 115] width 69 height 10
copy p "SEQUIN PEARL-F912"
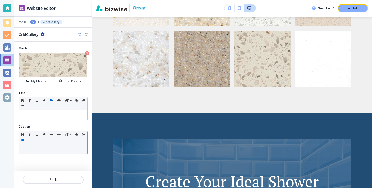
click at [24, 142] on icon "button" at bounding box center [22, 141] width 5 height 5
click at [69, 156] on span at bounding box center [71, 154] width 12 height 6
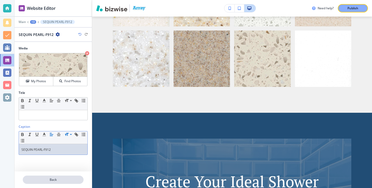
click at [66, 177] on button "Back" at bounding box center [53, 180] width 61 height 8
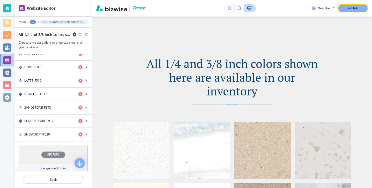
scroll to position [325, 0]
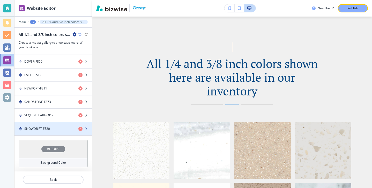
click at [56, 130] on div "SNOWDRIFT-F520" at bounding box center [45, 129] width 60 height 5
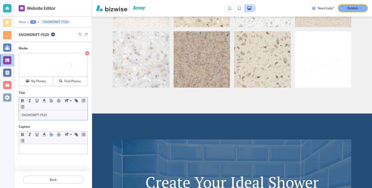
scroll to position [524, 0]
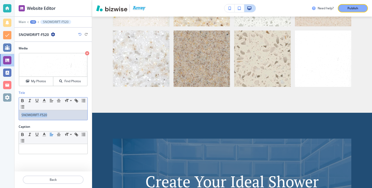
drag, startPoint x: 54, startPoint y: 115, endPoint x: 0, endPoint y: 113, distance: 54.2
click at [0, 113] on div "Website Editor Main +3 SNOWDRIFT-F520 SNOWDRIFT-F520 Media Crop My Photos Find …" at bounding box center [186, 94] width 372 height 188
copy p "SNOWDRIFT-F520"
click at [37, 151] on p at bounding box center [52, 149] width 63 height 5
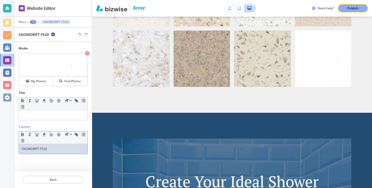
click at [37, 151] on p "SNOWDRIFT-F520" at bounding box center [52, 149] width 63 height 5
click at [69, 138] on div "Small Normal Large Huge" at bounding box center [53, 138] width 69 height 13
click at [64, 151] on p "SNOWDRIFT-F520" at bounding box center [52, 149] width 63 height 5
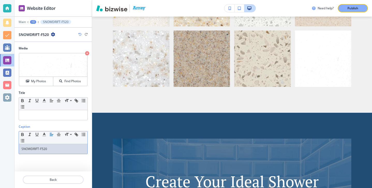
click at [64, 151] on p "SNOWDRIFT-F520" at bounding box center [52, 149] width 63 height 5
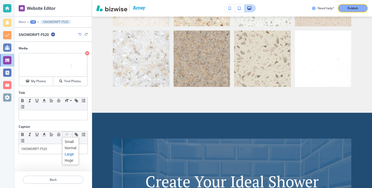
click at [69, 155] on span at bounding box center [71, 154] width 12 height 6
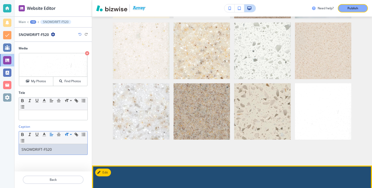
scroll to position [450, 0]
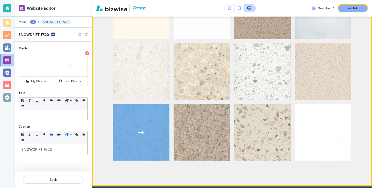
click at [132, 131] on div "button" at bounding box center [141, 132] width 57 height 57
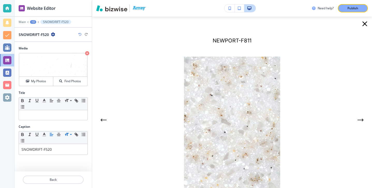
click at [364, 26] on icon "button" at bounding box center [365, 24] width 8 height 8
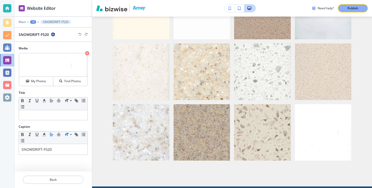
click at [53, 185] on div at bounding box center [53, 186] width 77 height 4
click at [53, 182] on p "Back" at bounding box center [53, 180] width 60 height 5
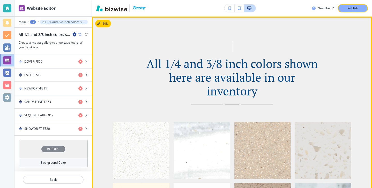
scroll to position [0, 0]
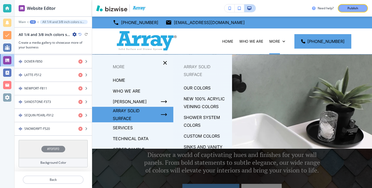
click at [205, 89] on p "OUR COLORS" at bounding box center [197, 88] width 27 height 8
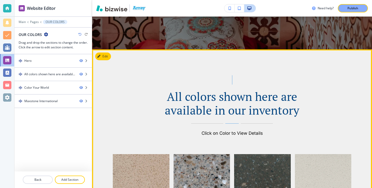
scroll to position [209, 0]
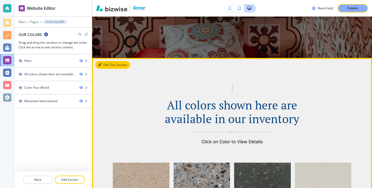
click at [106, 64] on button "Edit This Section" at bounding box center [112, 65] width 35 height 8
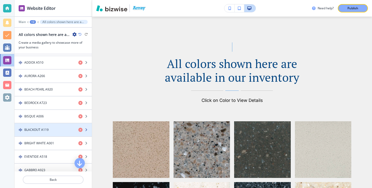
scroll to position [376, 0]
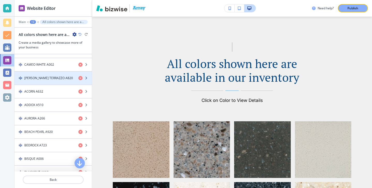
click at [48, 82] on div "button" at bounding box center [53, 83] width 77 height 4
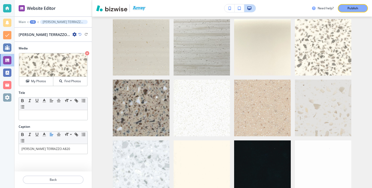
scroll to position [537, 0]
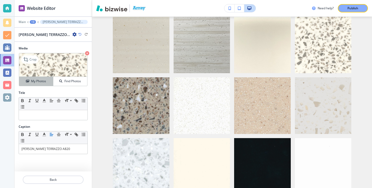
click at [42, 83] on h4 "My Photos" at bounding box center [38, 81] width 15 height 5
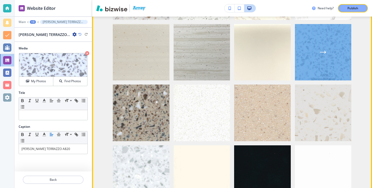
scroll to position [529, 0]
click at [322, 66] on div "button" at bounding box center [323, 53] width 57 height 57
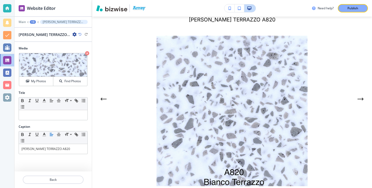
scroll to position [45, 0]
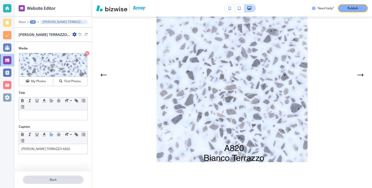
click at [65, 178] on p "Back" at bounding box center [53, 180] width 60 height 5
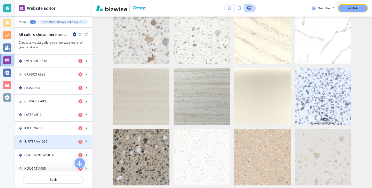
scroll to position [516, 0]
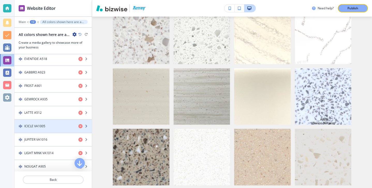
click at [45, 131] on div "button" at bounding box center [53, 131] width 77 height 4
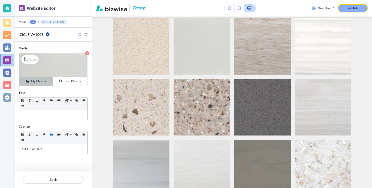
scroll to position [780, 0]
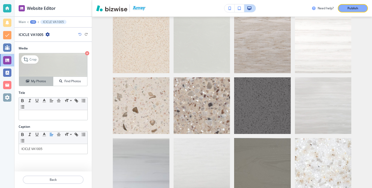
click at [48, 84] on button "My Photos" at bounding box center [36, 81] width 34 height 9
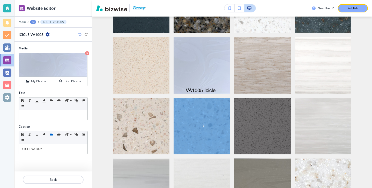
scroll to position [751, 0]
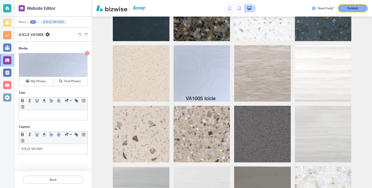
click at [59, 186] on div at bounding box center [53, 186] width 77 height 4
click at [61, 180] on p "Back" at bounding box center [53, 180] width 60 height 5
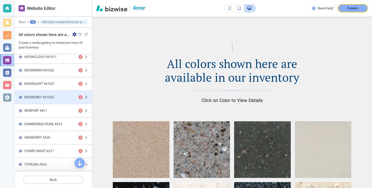
scroll to position [669, 0]
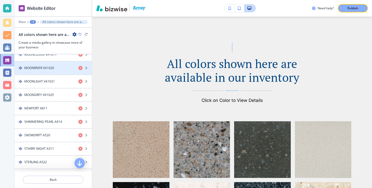
click at [52, 73] on div "button" at bounding box center [53, 72] width 77 height 4
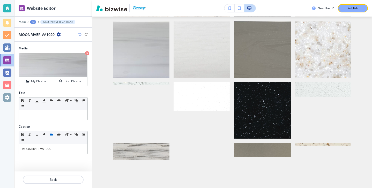
scroll to position [901, 0]
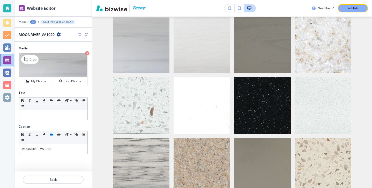
click at [88, 52] on icon "button" at bounding box center [87, 53] width 4 height 4
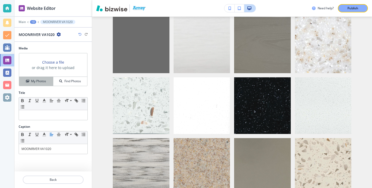
click at [47, 77] on button "My Photos" at bounding box center [36, 81] width 34 height 9
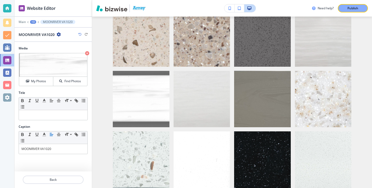
scroll to position [843, 0]
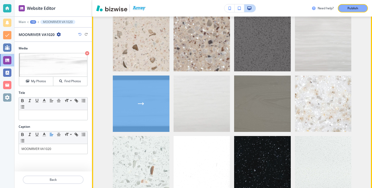
click at [153, 116] on div "button" at bounding box center [141, 104] width 57 height 57
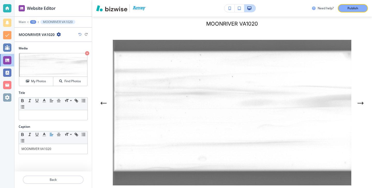
scroll to position [0, 0]
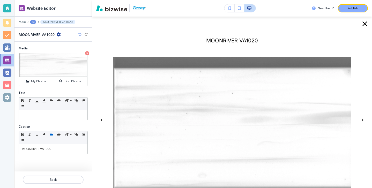
click at [363, 21] on icon "button" at bounding box center [365, 24] width 8 height 8
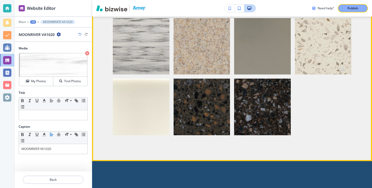
scroll to position [1023, 0]
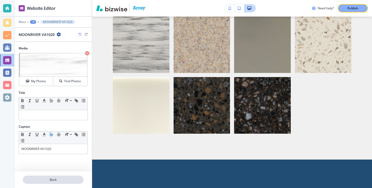
click at [61, 176] on button "Back" at bounding box center [53, 180] width 61 height 8
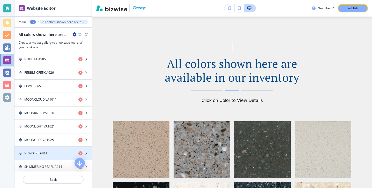
scroll to position [625, 0]
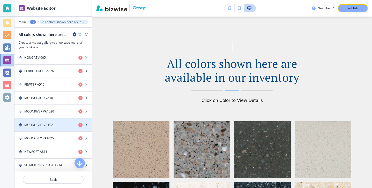
click at [58, 129] on div "button" at bounding box center [53, 129] width 77 height 4
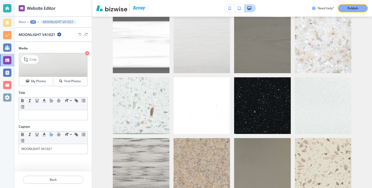
scroll to position [901, 0]
click at [86, 53] on icon "button" at bounding box center [87, 53] width 4 height 4
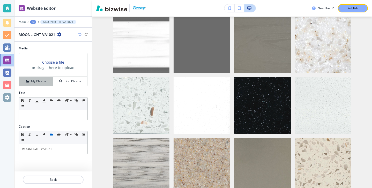
click at [49, 79] on button "My Photos" at bounding box center [36, 81] width 34 height 9
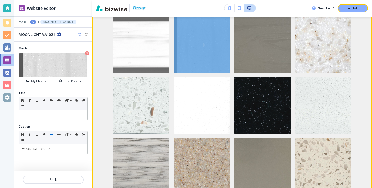
click at [187, 31] on div "button" at bounding box center [202, 45] width 57 height 57
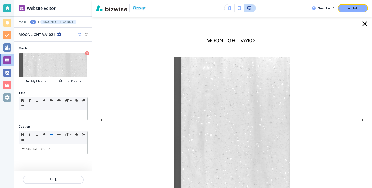
click at [166, 66] on div at bounding box center [232, 132] width 239 height 151
click at [197, 77] on img at bounding box center [233, 132] width 116 height 151
click at [145, 82] on div at bounding box center [232, 132] width 239 height 151
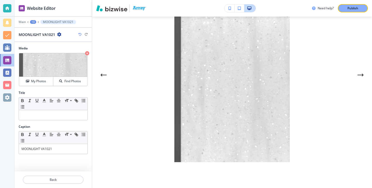
click at [150, 125] on div at bounding box center [232, 87] width 239 height 151
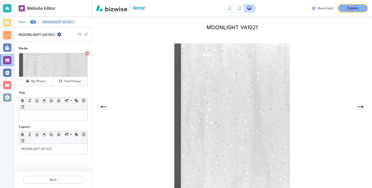
scroll to position [0, 0]
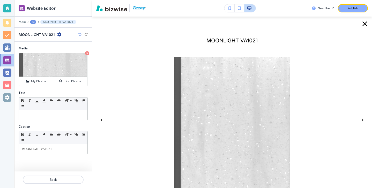
click at [367, 24] on icon "button" at bounding box center [365, 24] width 8 height 8
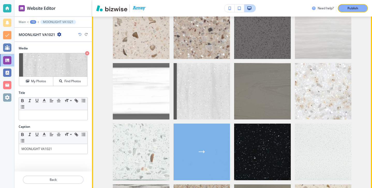
scroll to position [851, 0]
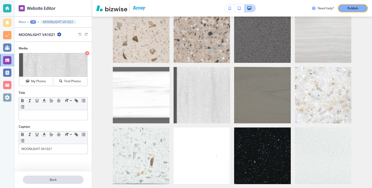
click at [72, 182] on button "Back" at bounding box center [53, 180] width 61 height 8
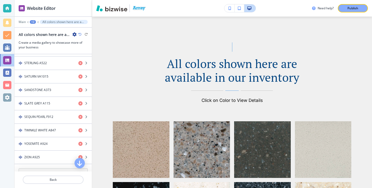
scroll to position [789, 0]
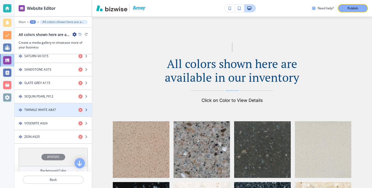
click at [57, 112] on div "TWINKLE WHITE A847" at bounding box center [45, 110] width 60 height 5
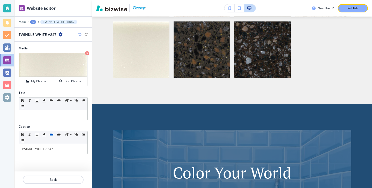
scroll to position [1084, 0]
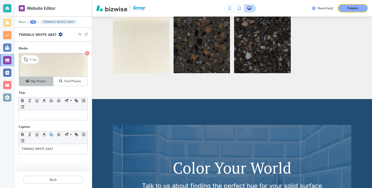
click at [48, 83] on div "My Photos" at bounding box center [36, 81] width 34 height 5
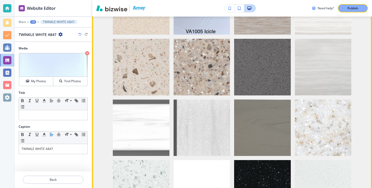
scroll to position [814, 0]
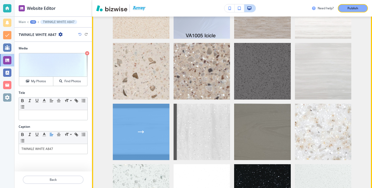
click at [132, 114] on div "button" at bounding box center [141, 132] width 57 height 57
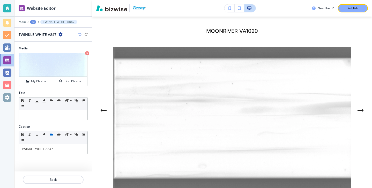
scroll to position [0, 0]
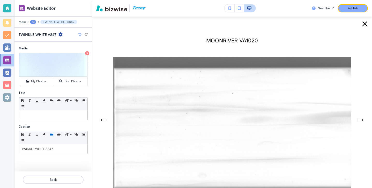
click at [365, 23] on icon "button" at bounding box center [365, 24] width 8 height 8
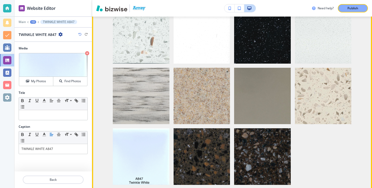
scroll to position [996, 0]
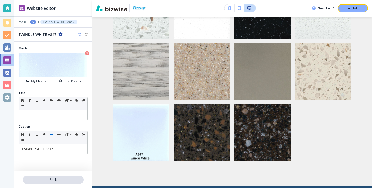
click at [70, 181] on p "Back" at bounding box center [53, 180] width 60 height 5
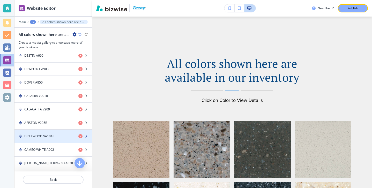
scroll to position [322, 0]
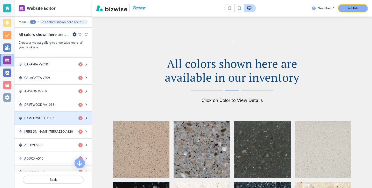
click at [57, 121] on div "button" at bounding box center [53, 123] width 77 height 4
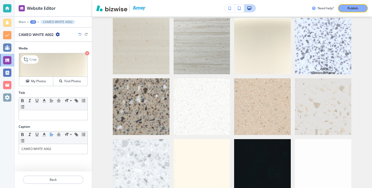
scroll to position [537, 0]
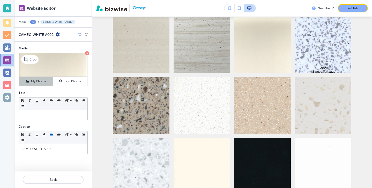
click at [48, 79] on div "My Photos" at bounding box center [36, 81] width 34 height 5
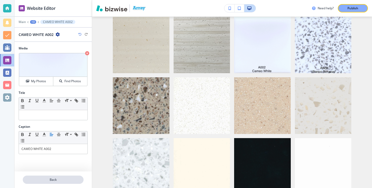
click at [77, 182] on button "Back" at bounding box center [53, 180] width 61 height 8
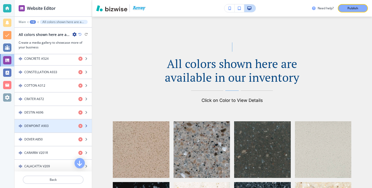
scroll to position [235, 0]
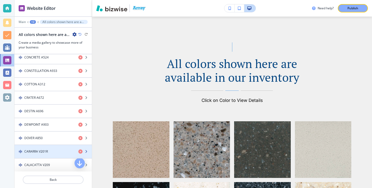
click at [63, 151] on div "CARARRA V201R" at bounding box center [45, 151] width 60 height 5
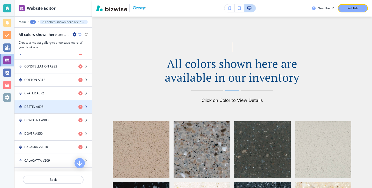
scroll to position [246, 0]
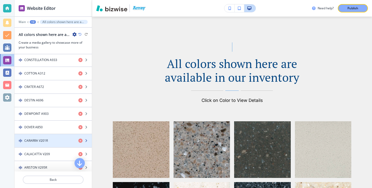
click at [53, 141] on div "CARARRA V201R" at bounding box center [45, 141] width 60 height 5
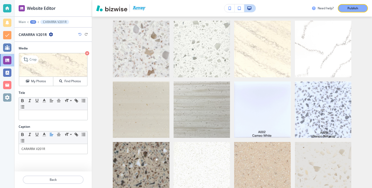
scroll to position [476, 0]
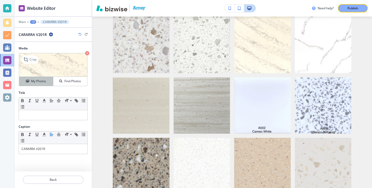
click at [50, 84] on button "My Photos" at bounding box center [36, 81] width 34 height 9
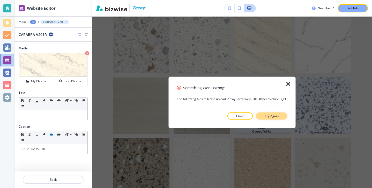
click at [272, 119] on button "Try Again" at bounding box center [271, 116] width 31 height 7
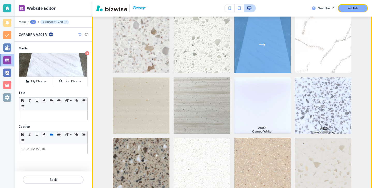
click at [260, 43] on div "button" at bounding box center [262, 45] width 57 height 57
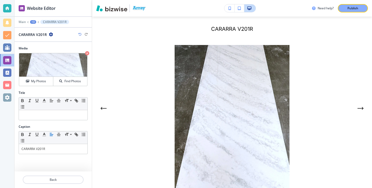
scroll to position [0, 0]
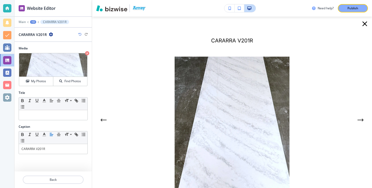
click at [364, 24] on icon "button" at bounding box center [365, 24] width 8 height 8
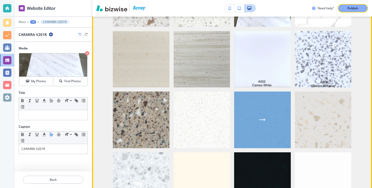
scroll to position [529, 0]
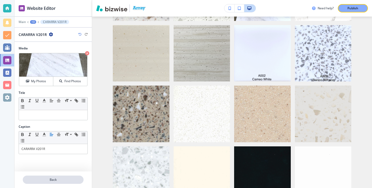
click at [30, 179] on p "Back" at bounding box center [53, 180] width 60 height 5
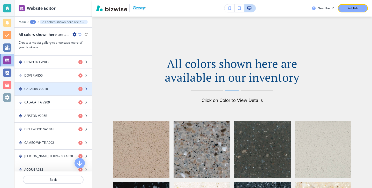
scroll to position [300, 0]
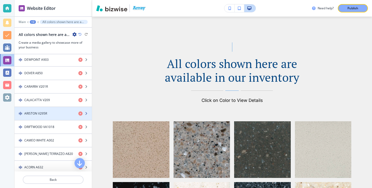
click at [47, 116] on div "button" at bounding box center [53, 118] width 77 height 4
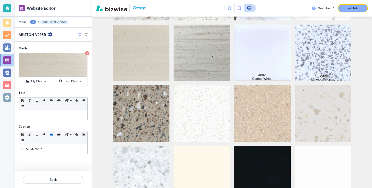
scroll to position [537, 0]
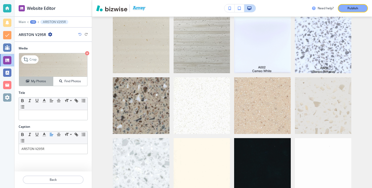
click at [41, 78] on button "My Photos" at bounding box center [36, 81] width 34 height 9
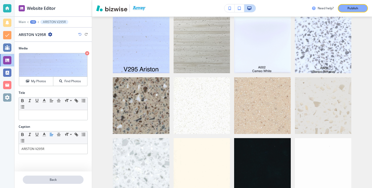
click at [48, 178] on p "Back" at bounding box center [53, 180] width 60 height 5
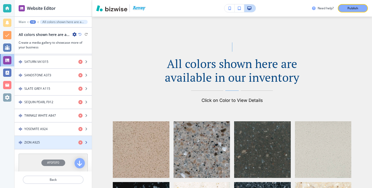
scroll to position [797, 0]
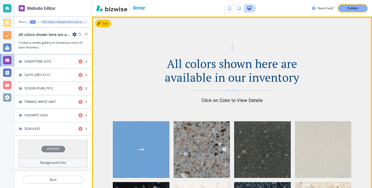
click at [151, 134] on div "button" at bounding box center [141, 149] width 57 height 57
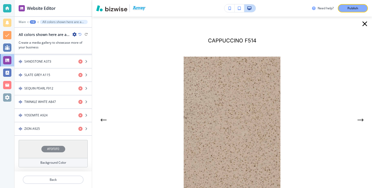
click at [155, 83] on div at bounding box center [232, 132] width 239 height 151
click at [196, 34] on div "CAPPUCCINO F514" at bounding box center [238, 120] width 251 height 174
click at [362, 22] on icon "button" at bounding box center [365, 24] width 8 height 8
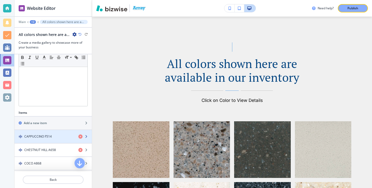
scroll to position [131, 0]
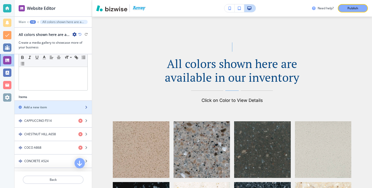
click at [53, 108] on div "Add a new item" at bounding box center [48, 107] width 66 height 5
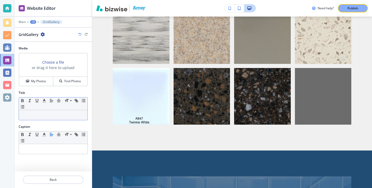
click at [46, 116] on p at bounding box center [52, 115] width 63 height 5
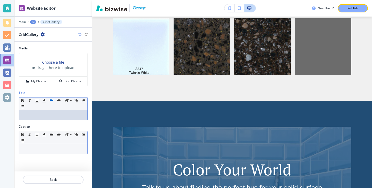
scroll to position [1084, 0]
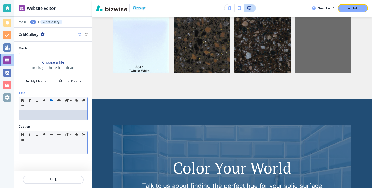
click at [41, 149] on p at bounding box center [52, 149] width 63 height 5
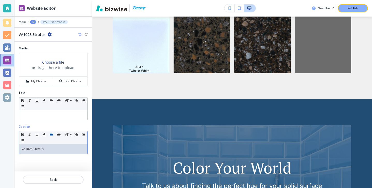
click at [21, 150] on p "VA1028 Stratus" at bounding box center [52, 149] width 63 height 5
drag, startPoint x: 63, startPoint y: 149, endPoint x: 47, endPoint y: 150, distance: 16.4
click at [47, 150] on p "STRATUS VA1028 Stratus" at bounding box center [52, 149] width 63 height 5
click at [49, 88] on div "Media Choose a file or drag it here to upload My Photos Find Photos" at bounding box center [53, 68] width 77 height 45
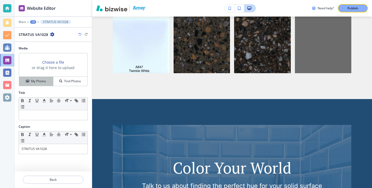
click at [47, 85] on button "My Photos" at bounding box center [36, 81] width 34 height 9
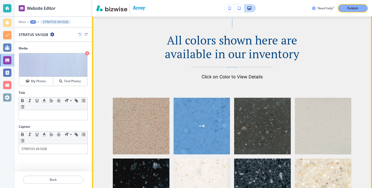
scroll to position [260, 0]
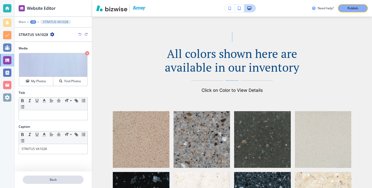
click at [80, 181] on p "Back" at bounding box center [53, 180] width 60 height 5
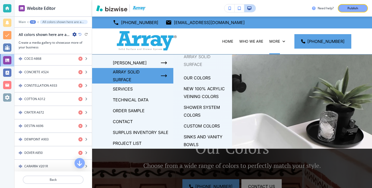
scroll to position [11, 0]
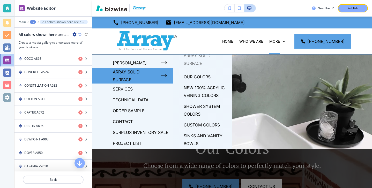
click at [206, 134] on p "SINKS AND VANITY BOWLS" at bounding box center [206, 140] width 44 height 16
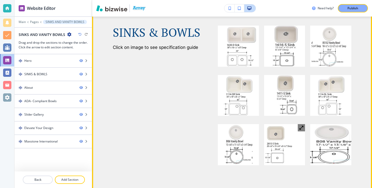
scroll to position [245, 0]
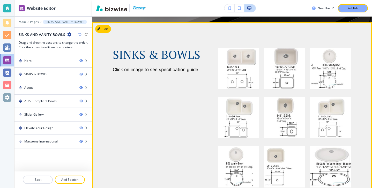
click at [102, 25] on div "SINKS & BOWLS Click on image to see specification guide" at bounding box center [232, 118] width 280 height 192
click at [102, 27] on button "Edit This Section" at bounding box center [112, 29] width 35 height 8
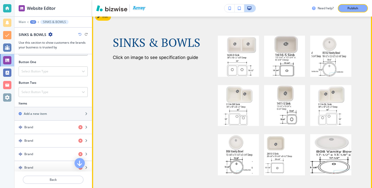
scroll to position [260, 0]
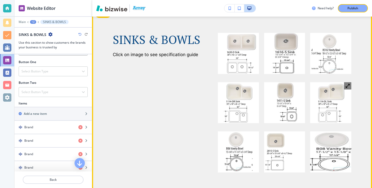
click at [346, 83] on button "button" at bounding box center [347, 85] width 7 height 7
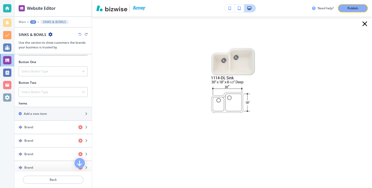
click at [364, 21] on icon "button" at bounding box center [365, 24] width 8 height 8
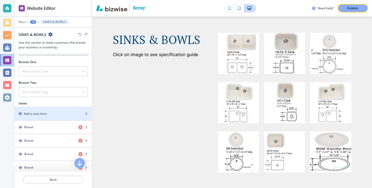
click at [54, 120] on div "button" at bounding box center [53, 118] width 77 height 4
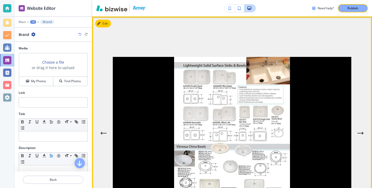
scroll to position [827, 0]
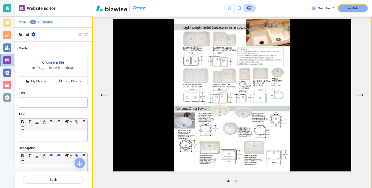
click at [365, 97] on button "Next Gallery Image" at bounding box center [361, 95] width 10 height 10
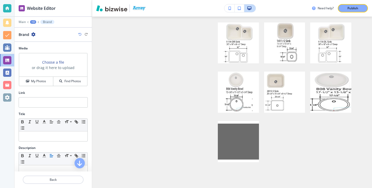
scroll to position [299, 0]
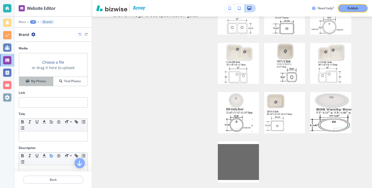
click at [35, 84] on button "My Photos" at bounding box center [36, 81] width 34 height 9
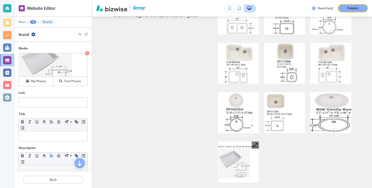
click at [237, 164] on img at bounding box center [238, 162] width 41 height 41
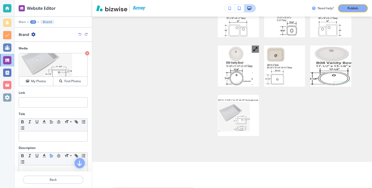
scroll to position [312, 0]
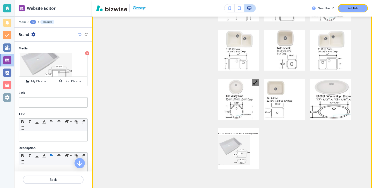
click at [239, 99] on img at bounding box center [238, 99] width 41 height 41
click at [236, 141] on img at bounding box center [238, 148] width 41 height 41
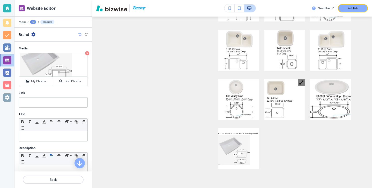
click at [301, 81] on icon "button" at bounding box center [301, 82] width 5 height 5
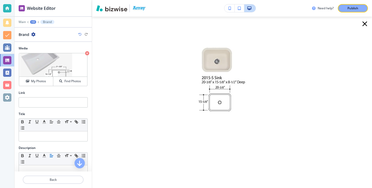
click at [364, 24] on icon "button" at bounding box center [365, 23] width 5 height 5
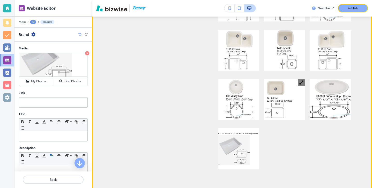
click at [272, 103] on img at bounding box center [284, 99] width 41 height 41
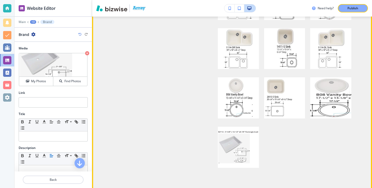
scroll to position [317, 0]
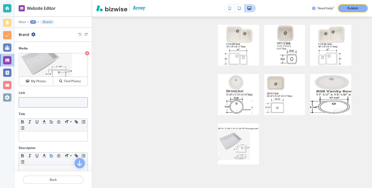
click at [64, 104] on input "text" at bounding box center [53, 102] width 69 height 10
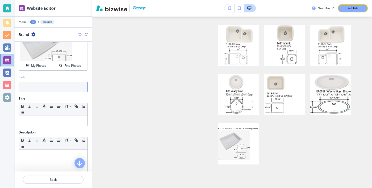
scroll to position [0, 0]
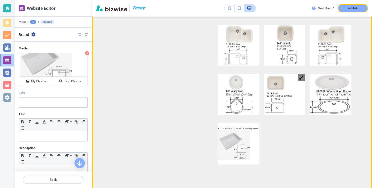
click at [273, 89] on img at bounding box center [284, 94] width 41 height 41
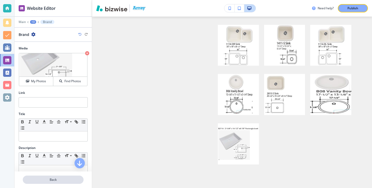
click at [70, 183] on button "Back" at bounding box center [53, 180] width 61 height 8
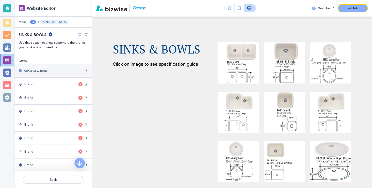
scroll to position [281, 0]
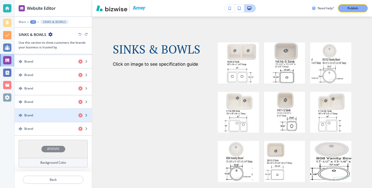
click at [56, 116] on div "Brand" at bounding box center [45, 115] width 60 height 5
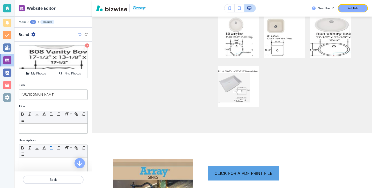
scroll to position [0, 0]
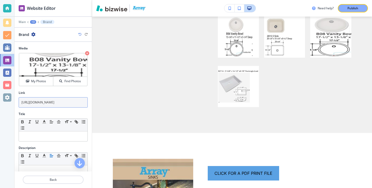
click at [53, 98] on input "[URL][DOMAIN_NAME]" at bounding box center [53, 102] width 69 height 10
click at [53, 100] on input "[URL][DOMAIN_NAME]" at bounding box center [53, 102] width 69 height 10
click at [61, 104] on input "[URL][DOMAIN_NAME]" at bounding box center [53, 102] width 69 height 10
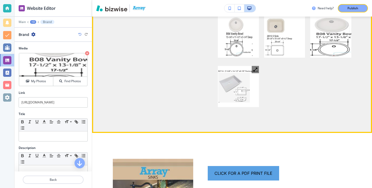
click at [247, 83] on img at bounding box center [238, 86] width 41 height 41
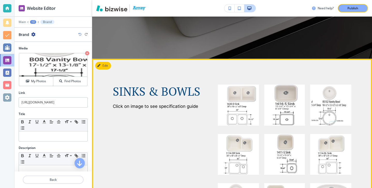
scroll to position [209, 0]
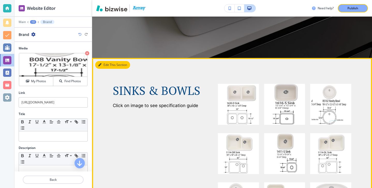
click at [105, 66] on button "Edit This Section" at bounding box center [112, 65] width 35 height 8
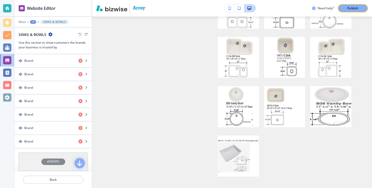
scroll to position [281, 0]
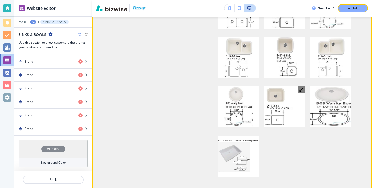
click at [291, 112] on img at bounding box center [284, 106] width 41 height 41
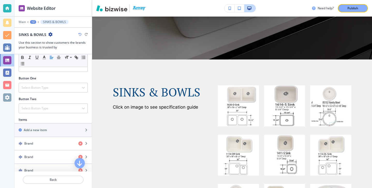
scroll to position [129, 0]
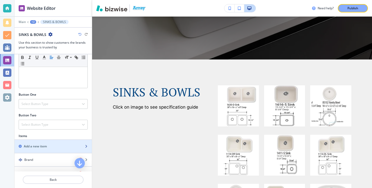
click at [50, 140] on div "button" at bounding box center [53, 142] width 77 height 4
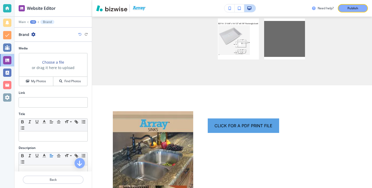
scroll to position [424, 0]
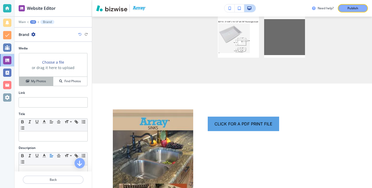
click at [34, 81] on h4 "My Photos" at bounding box center [38, 81] width 15 height 5
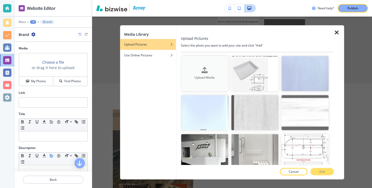
click at [206, 78] on h4 "Upload Media" at bounding box center [205, 78] width 47 height 5
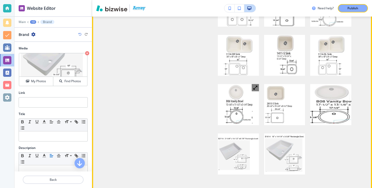
scroll to position [245, 0]
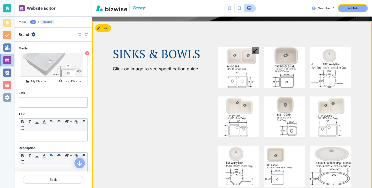
click at [251, 63] on img at bounding box center [238, 67] width 41 height 41
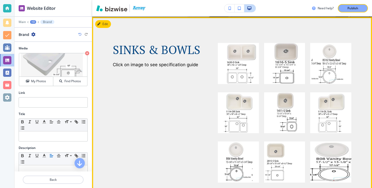
scroll to position [250, 0]
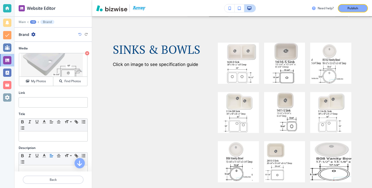
click at [106, 23] on div "Edit SINKS & BOWLS Click on image to see specification guide" at bounding box center [232, 137] width 280 height 241
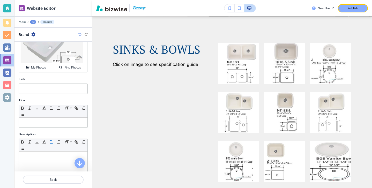
scroll to position [1, 0]
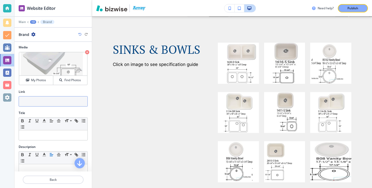
click at [49, 105] on input "text" at bounding box center [53, 101] width 69 height 10
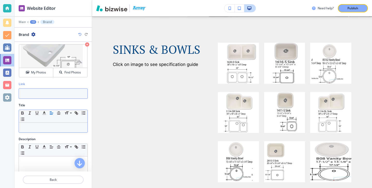
scroll to position [15, 0]
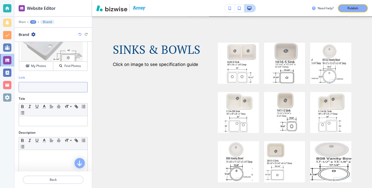
paste input "[URL][DOMAIN_NAME]"
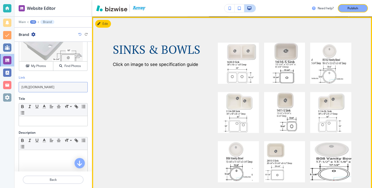
type input "[URL][DOMAIN_NAME]"
click at [122, 99] on div "SINKS & BOWLS Click on image to see specification guide" at bounding box center [151, 131] width 105 height 202
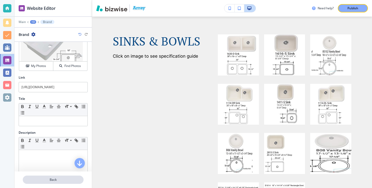
click at [64, 177] on button "Back" at bounding box center [53, 180] width 61 height 8
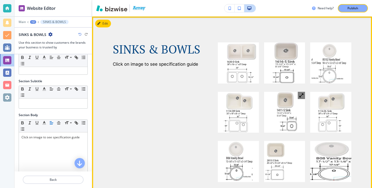
scroll to position [307, 0]
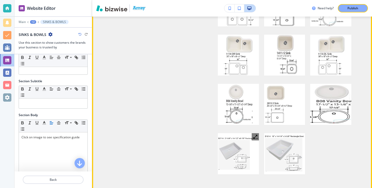
click at [244, 156] on img at bounding box center [238, 153] width 41 height 41
click at [277, 147] on img at bounding box center [284, 153] width 41 height 41
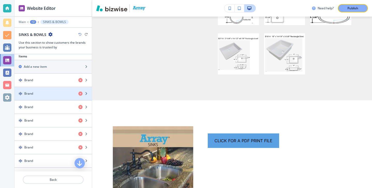
scroll to position [205, 0]
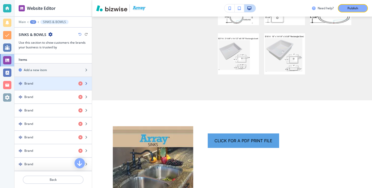
click at [55, 81] on div "button" at bounding box center [53, 79] width 77 height 4
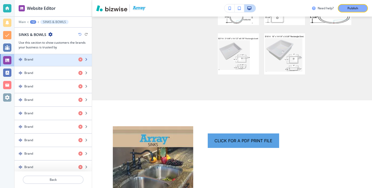
scroll to position [295, 0]
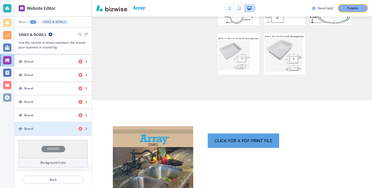
click at [51, 126] on div "button" at bounding box center [53, 124] width 77 height 4
click at [50, 126] on div "button" at bounding box center [53, 124] width 77 height 4
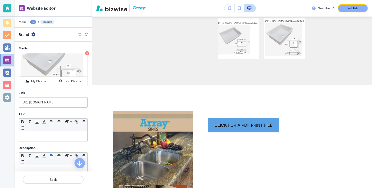
scroll to position [424, 0]
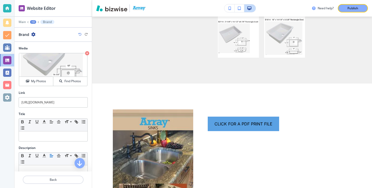
click at [50, 126] on div "Small Normal Large Huge" at bounding box center [53, 125] width 69 height 13
click at [64, 104] on input "[URL][DOMAIN_NAME]" at bounding box center [53, 102] width 69 height 10
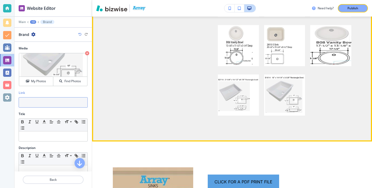
scroll to position [363, 0]
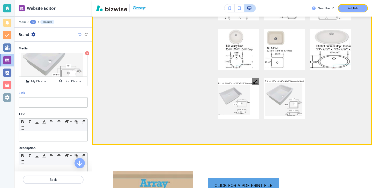
click at [248, 94] on img at bounding box center [238, 98] width 41 height 41
click at [276, 94] on img at bounding box center [284, 98] width 41 height 41
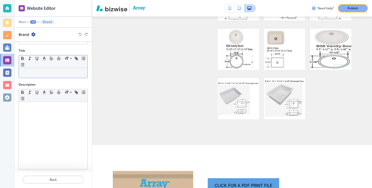
scroll to position [66, 0]
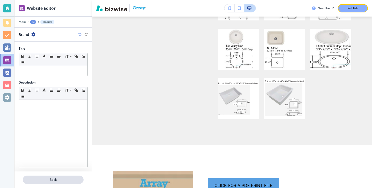
click at [57, 180] on p "Back" at bounding box center [53, 180] width 60 height 5
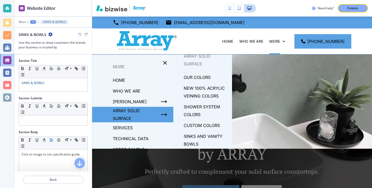
scroll to position [11, 0]
click at [205, 126] on p "CUSTOM COLORS" at bounding box center [202, 125] width 36 height 8
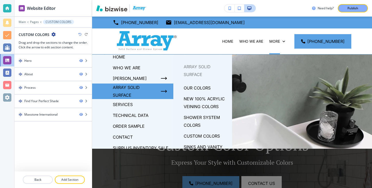
scroll to position [39, 0]
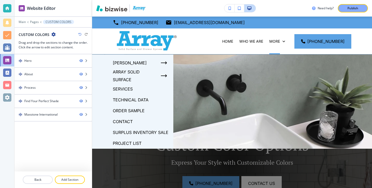
click at [150, 133] on p "SURPLUS INVENTORY SALE" at bounding box center [141, 133] width 56 height 8
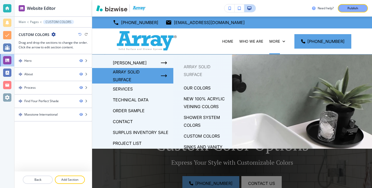
click at [155, 132] on p "SURPLUS INVENTORY SALE" at bounding box center [141, 133] width 56 height 8
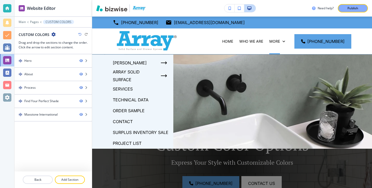
click at [142, 131] on p "SURPLUS INVENTORY SALE" at bounding box center [141, 133] width 56 height 8
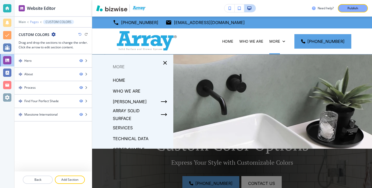
click at [35, 22] on p "Pages" at bounding box center [34, 22] width 9 height 4
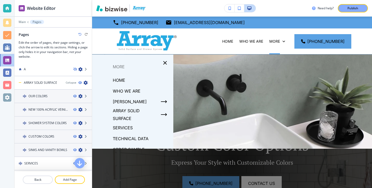
scroll to position [175, 0]
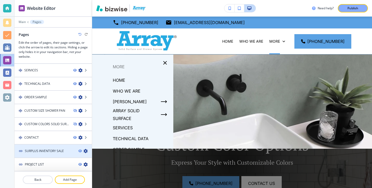
click at [54, 146] on div at bounding box center [53, 147] width 77 height 4
click at [60, 147] on div at bounding box center [53, 147] width 77 height 4
click at [60, 155] on div at bounding box center [53, 156] width 77 height 4
click at [84, 150] on icon "button" at bounding box center [86, 151] width 4 height 4
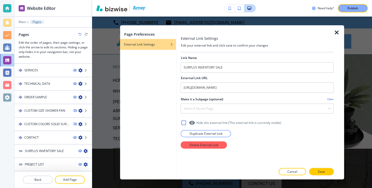
click at [338, 34] on icon "button" at bounding box center [337, 32] width 6 height 6
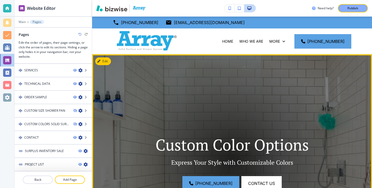
scroll to position [109, 0]
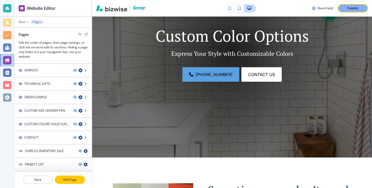
click at [64, 181] on p "Add Page" at bounding box center [69, 180] width 29 height 5
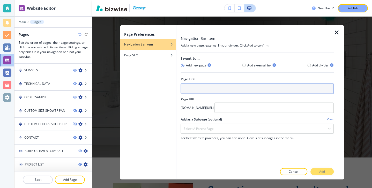
click at [203, 92] on input "text" at bounding box center [257, 88] width 153 height 10
type input "S"
type input "u"
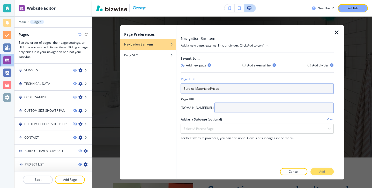
type input "Surplus Materials/Prices"
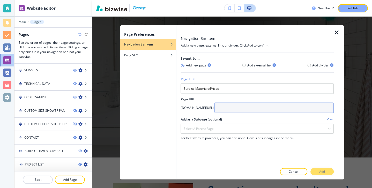
click at [241, 111] on input "text" at bounding box center [274, 108] width 119 height 10
type input "surplus-materials-prices"
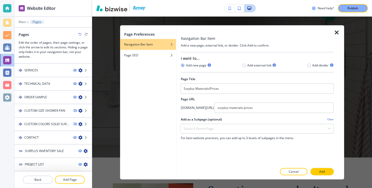
click at [312, 168] on div at bounding box center [257, 166] width 153 height 3
click at [316, 169] on button "Add" at bounding box center [322, 171] width 23 height 7
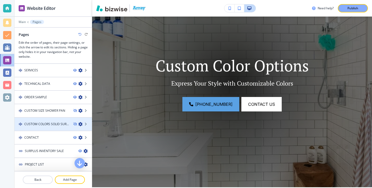
scroll to position [188, 0]
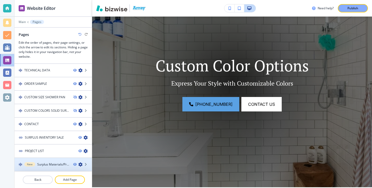
click at [47, 159] on div at bounding box center [53, 160] width 77 height 4
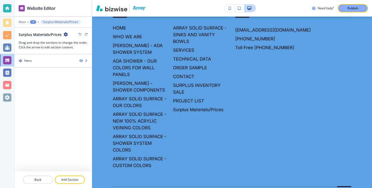
scroll to position [0, 0]
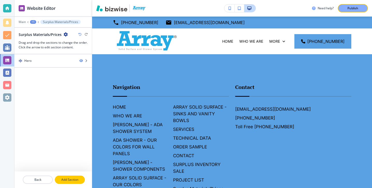
click at [78, 178] on p "Add Section" at bounding box center [69, 180] width 29 height 5
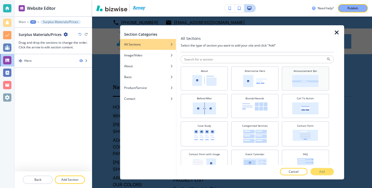
click at [309, 86] on img at bounding box center [305, 81] width 26 height 12
click at [327, 171] on button "Add" at bounding box center [322, 171] width 23 height 7
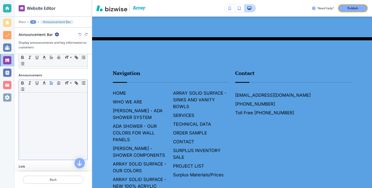
scroll to position [68, 0]
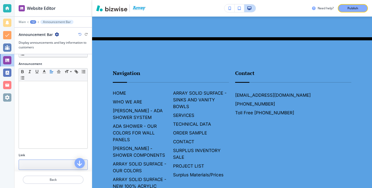
click at [61, 167] on input "text" at bounding box center [53, 165] width 69 height 10
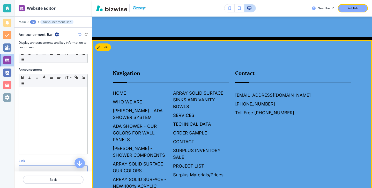
scroll to position [0, 0]
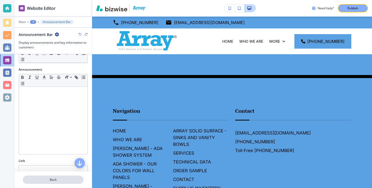
click at [68, 176] on button "Back" at bounding box center [53, 180] width 61 height 8
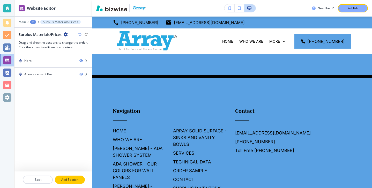
click at [80, 177] on button "Add Section" at bounding box center [70, 180] width 30 height 8
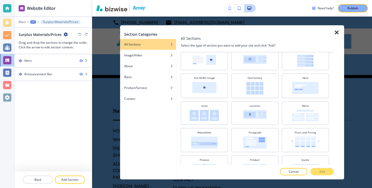
scroll to position [103, 0]
click at [338, 37] on div at bounding box center [339, 102] width 10 height 155
click at [338, 35] on icon "button" at bounding box center [337, 32] width 6 height 6
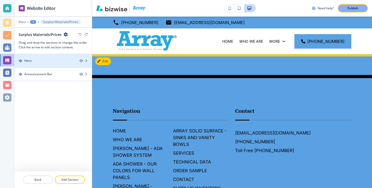
click at [72, 64] on div at bounding box center [53, 65] width 77 height 4
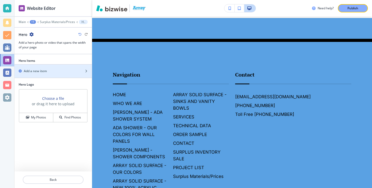
scroll to position [38, 0]
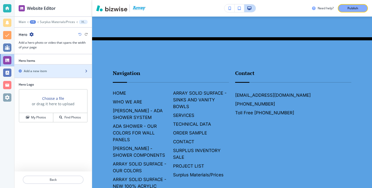
click at [66, 75] on div "button" at bounding box center [53, 76] width 77 height 4
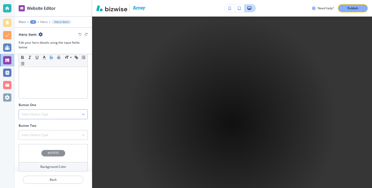
click at [67, 115] on div "Select Button Type" at bounding box center [53, 114] width 69 height 9
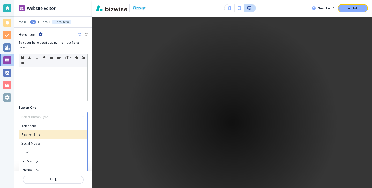
scroll to position [167, 0]
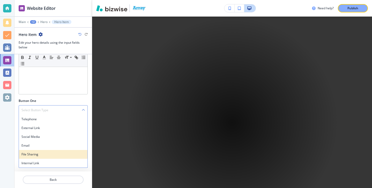
click at [56, 153] on h4 "File Sharing" at bounding box center [52, 154] width 63 height 5
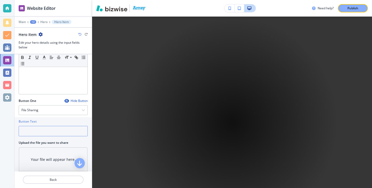
click at [66, 126] on input "text" at bounding box center [53, 131] width 69 height 10
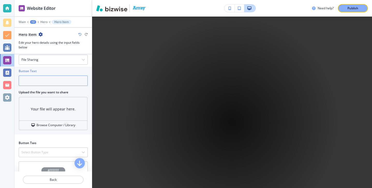
scroll to position [234, 0]
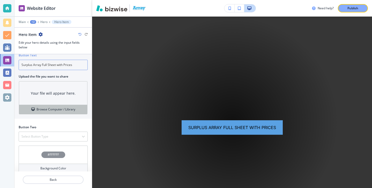
type input "Surplus Array Full Sheet with Prices"
click at [59, 110] on h4 "Browse Computer / Library" at bounding box center [56, 109] width 39 height 5
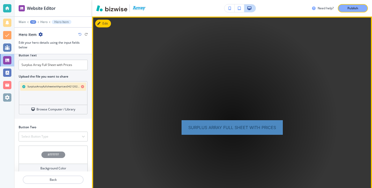
click at [238, 133] on link "Surplus Array Full Sheet with Prices" at bounding box center [232, 127] width 101 height 15
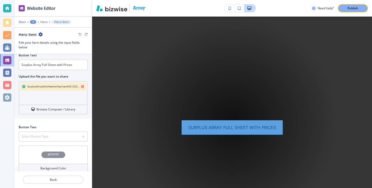
scroll to position [239, 0]
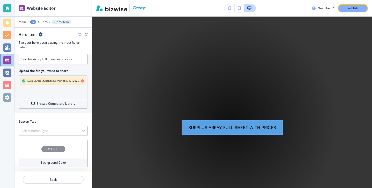
click at [56, 141] on div "#FFFFFF" at bounding box center [53, 149] width 69 height 18
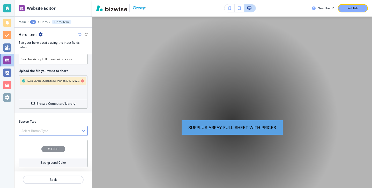
click at [56, 133] on div "Select Button Type" at bounding box center [53, 130] width 69 height 9
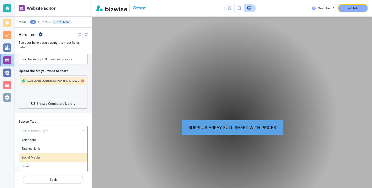
scroll to position [256, 0]
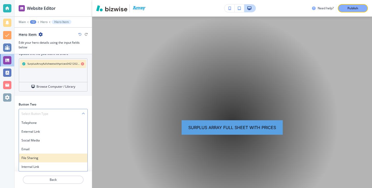
click at [49, 157] on h4 "File Sharing" at bounding box center [52, 158] width 63 height 5
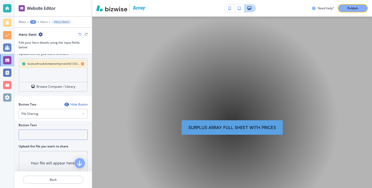
click at [48, 133] on input "text" at bounding box center [53, 135] width 69 height 10
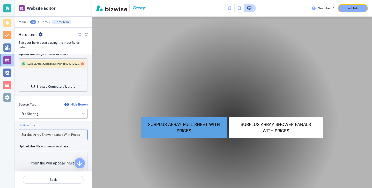
type input "Surplus Array Shower panals With Prices"
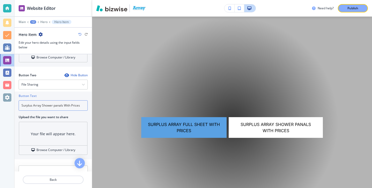
scroll to position [302, 0]
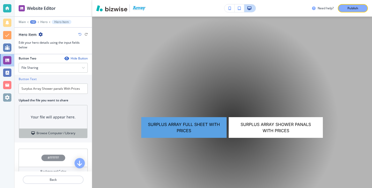
click at [56, 136] on button "Browse Computer / Library" at bounding box center [53, 133] width 68 height 9
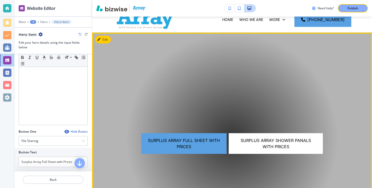
scroll to position [0, 0]
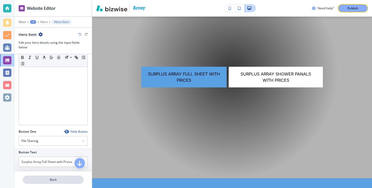
click at [67, 180] on p "Back" at bounding box center [53, 180] width 60 height 5
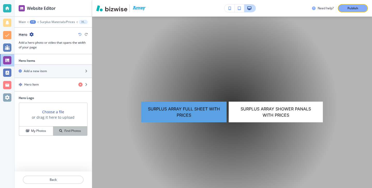
scroll to position [38, 0]
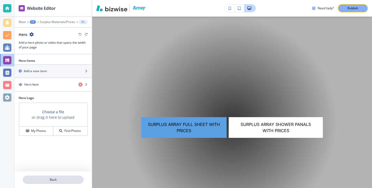
click at [61, 179] on p "Back" at bounding box center [53, 180] width 60 height 5
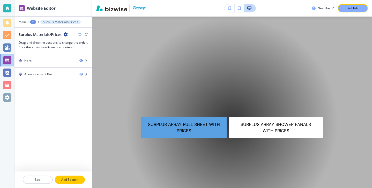
click at [70, 178] on p "Add Section" at bounding box center [69, 180] width 29 height 5
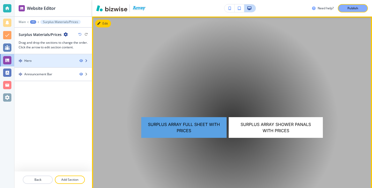
click at [58, 63] on div at bounding box center [53, 65] width 77 height 4
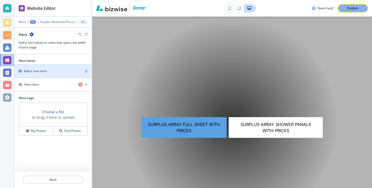
click at [63, 76] on div "button" at bounding box center [53, 76] width 77 height 4
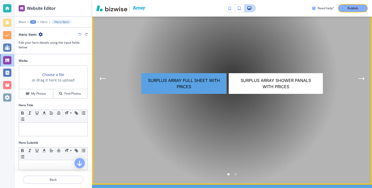
scroll to position [88, 0]
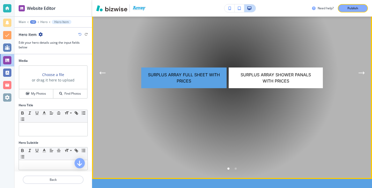
click at [361, 72] on icon "Next Hero Image" at bounding box center [362, 72] width 6 height 3
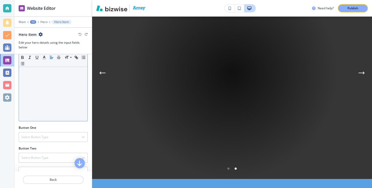
scroll to position [135, 0]
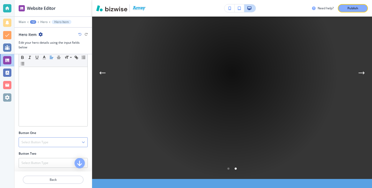
click at [65, 142] on div "Select Button Type" at bounding box center [53, 142] width 69 height 9
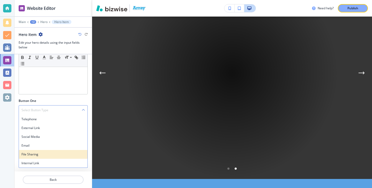
click at [50, 152] on h4 "File Sharing" at bounding box center [52, 154] width 63 height 5
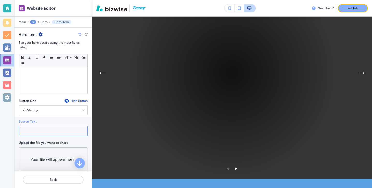
click at [50, 135] on input "text" at bounding box center [53, 131] width 69 height 10
click at [46, 134] on input "Su" at bounding box center [53, 131] width 69 height 10
paste input "Maxstone Surplus List"
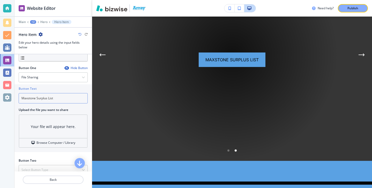
scroll to position [239, 0]
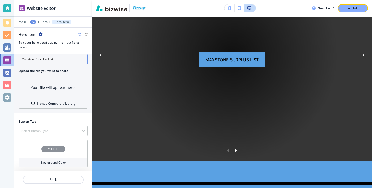
type input "Maxstone Surplus List"
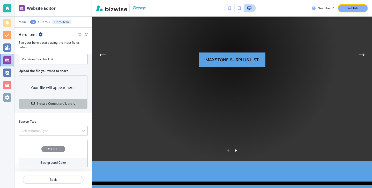
click at [59, 104] on h4 "Browse Computer / Library" at bounding box center [56, 104] width 39 height 5
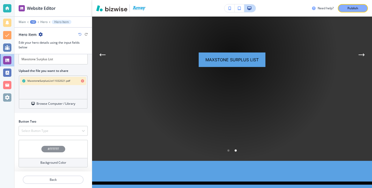
scroll to position [85, 0]
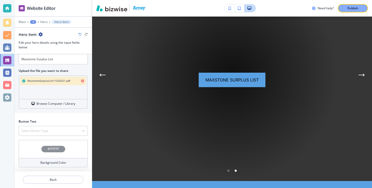
click at [100, 71] on button "Previous Hero Image" at bounding box center [102, 75] width 10 height 10
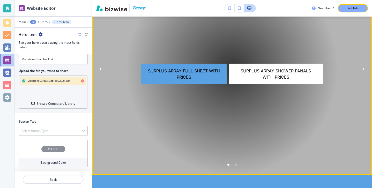
scroll to position [97, 0]
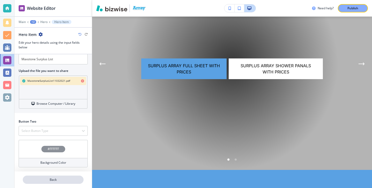
click at [45, 181] on p "Back" at bounding box center [53, 180] width 60 height 5
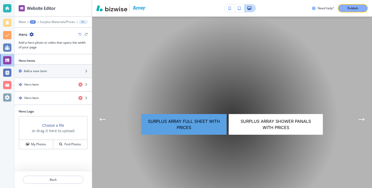
scroll to position [38, 0]
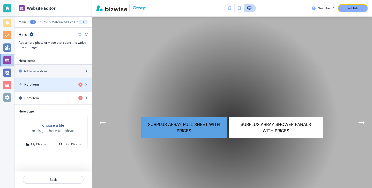
click at [41, 88] on div "button" at bounding box center [53, 89] width 77 height 4
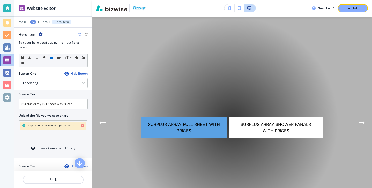
scroll to position [223, 0]
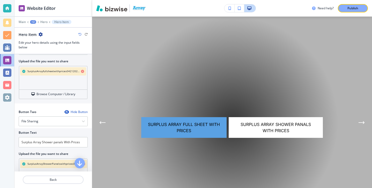
click at [64, 114] on icon "button" at bounding box center [66, 112] width 4 height 4
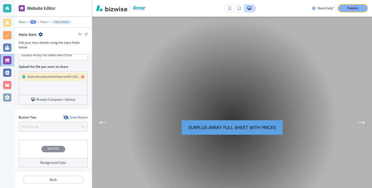
scroll to position [243, 0]
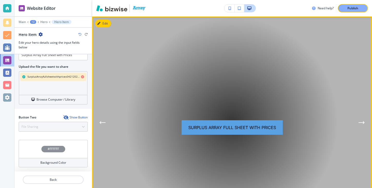
click at [366, 118] on div "Next Slide" at bounding box center [362, 122] width 10 height 19
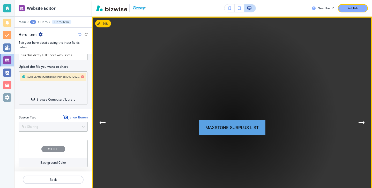
click at [365, 118] on div "Next Slide" at bounding box center [362, 122] width 10 height 19
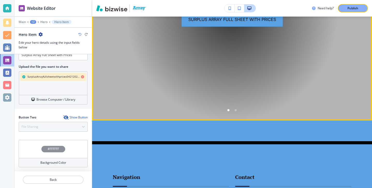
scroll to position [149, 0]
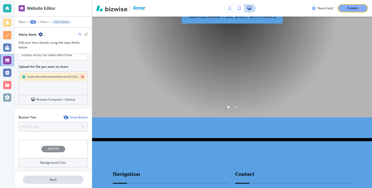
click at [70, 179] on p "Back" at bounding box center [53, 180] width 60 height 5
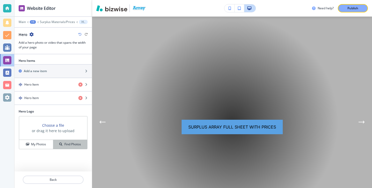
scroll to position [38, 0]
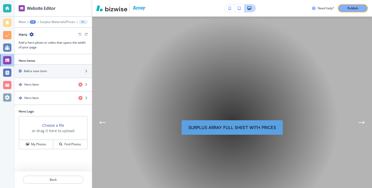
click at [64, 175] on div at bounding box center [53, 174] width 77 height 4
click at [64, 177] on button "Back" at bounding box center [53, 180] width 61 height 8
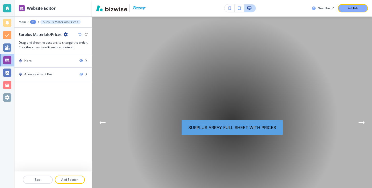
click at [71, 175] on div at bounding box center [53, 174] width 77 height 4
click at [71, 176] on button "Add Section" at bounding box center [70, 180] width 30 height 8
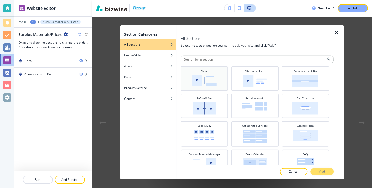
click at [196, 90] on div "About" at bounding box center [204, 78] width 47 height 24
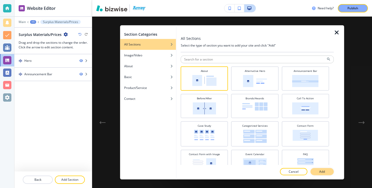
click at [333, 171] on button "Add" at bounding box center [322, 171] width 23 height 7
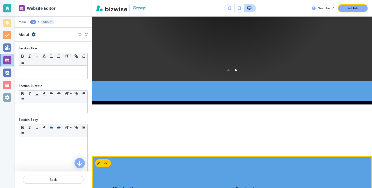
scroll to position [183, 0]
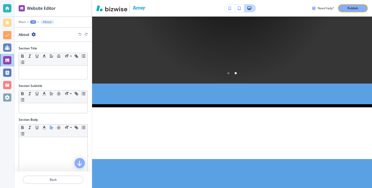
click at [45, 175] on div at bounding box center [53, 174] width 77 height 4
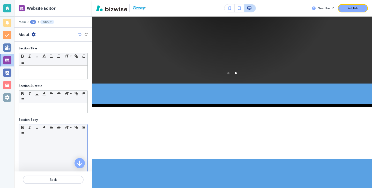
scroll to position [93, 0]
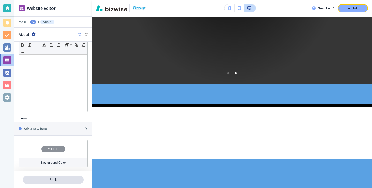
click at [59, 182] on p "Back" at bounding box center [53, 180] width 60 height 5
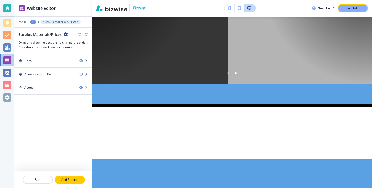
click at [67, 179] on p "Add Section" at bounding box center [69, 180] width 29 height 5
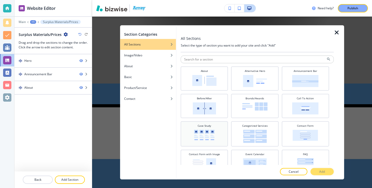
click at [217, 126] on div "Case Study" at bounding box center [205, 133] width 42 height 19
click at [315, 169] on button "Add" at bounding box center [322, 171] width 23 height 7
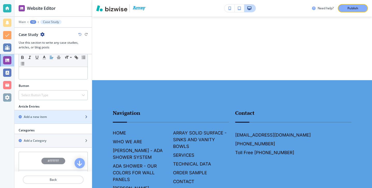
scroll to position [139, 0]
click at [49, 117] on div "Add a new item" at bounding box center [48, 116] width 66 height 5
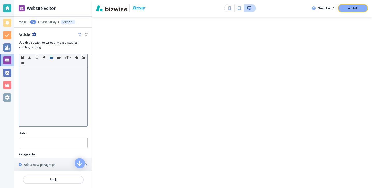
scroll to position [34, 0]
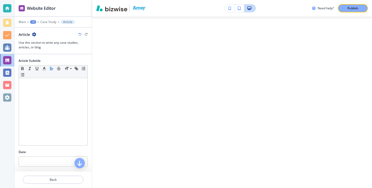
click at [33, 31] on div at bounding box center [53, 30] width 77 height 4
click at [33, 32] on div at bounding box center [53, 30] width 77 height 4
click at [68, 179] on p "Back" at bounding box center [53, 180] width 60 height 5
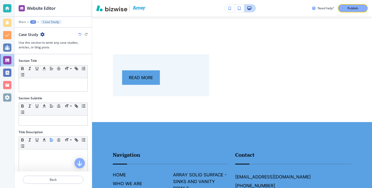
click at [41, 33] on icon "button" at bounding box center [42, 34] width 4 height 4
click at [63, 60] on p "Delete Section" at bounding box center [56, 61] width 26 height 5
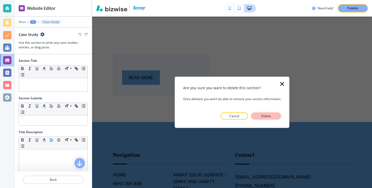
click at [270, 116] on p "Delete" at bounding box center [266, 116] width 12 height 5
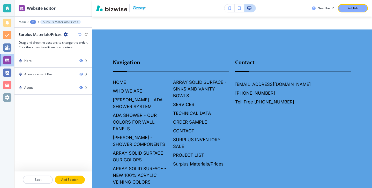
click at [80, 181] on p "Add Section" at bounding box center [69, 180] width 29 height 5
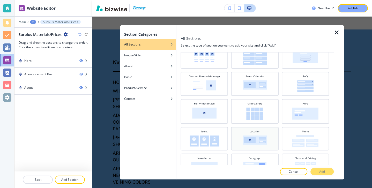
scroll to position [79, 0]
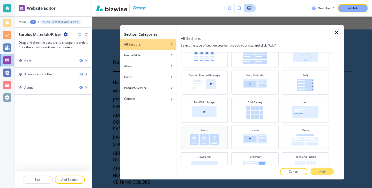
click at [210, 135] on img at bounding box center [204, 139] width 29 height 11
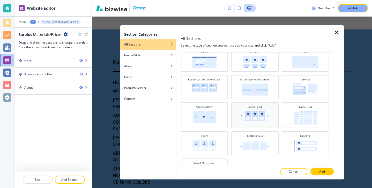
scroll to position [228, 0]
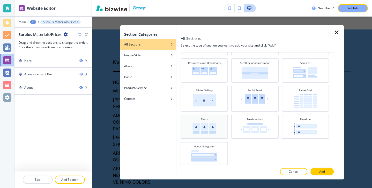
click at [210, 132] on img at bounding box center [205, 128] width 24 height 11
click at [328, 169] on button "Add" at bounding box center [322, 171] width 23 height 7
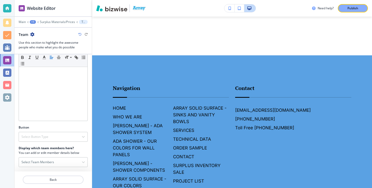
scroll to position [151, 0]
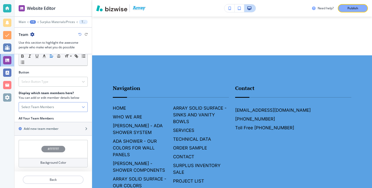
click at [62, 109] on div "Select Team Members" at bounding box center [53, 107] width 69 height 9
click at [80, 108] on div "Select Team Members" at bounding box center [53, 107] width 69 height 9
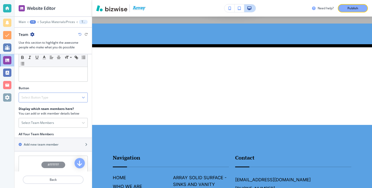
scroll to position [133, 0]
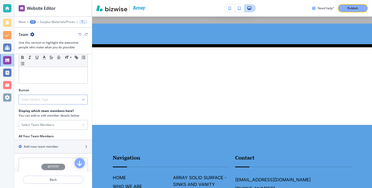
click at [78, 99] on div "Select Button Type" at bounding box center [53, 99] width 69 height 9
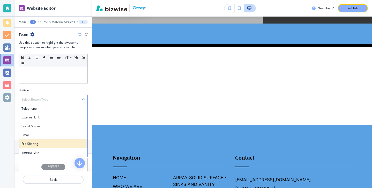
click at [64, 145] on h4 "File Sharing" at bounding box center [52, 144] width 63 height 5
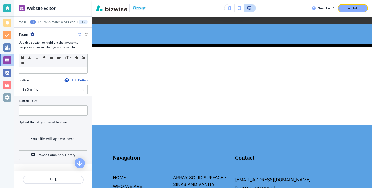
scroll to position [141, 0]
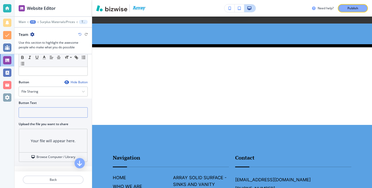
click at [59, 115] on input "text" at bounding box center [53, 112] width 69 height 10
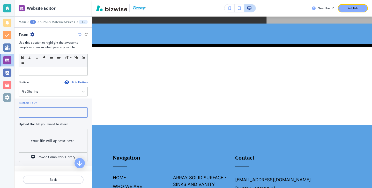
paste input "Maxstone Surplus List"
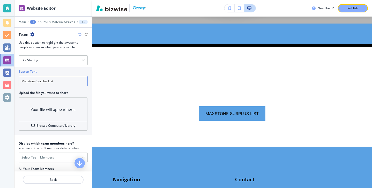
scroll to position [186, 0]
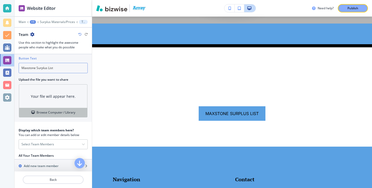
type input "Maxstone Surplus List"
click at [69, 113] on h4 "Browse Computer / Library" at bounding box center [56, 112] width 39 height 5
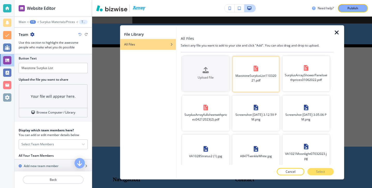
click at [270, 84] on div "MaxstoneSurplusList11032021.pdf" at bounding box center [256, 73] width 46 height 21
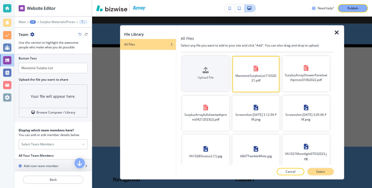
click at [325, 174] on p "Select" at bounding box center [320, 172] width 9 height 5
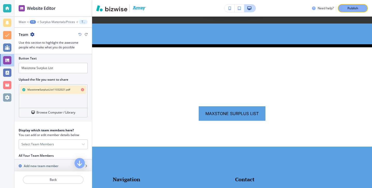
scroll to position [207, 0]
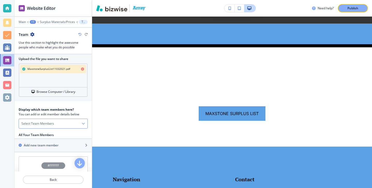
click at [59, 125] on div "Select Team Members" at bounding box center [53, 123] width 69 height 9
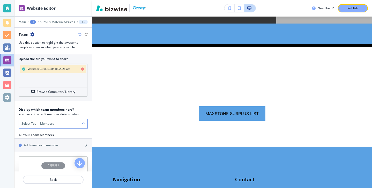
click at [80, 121] on div "Select Team Members" at bounding box center [53, 123] width 69 height 9
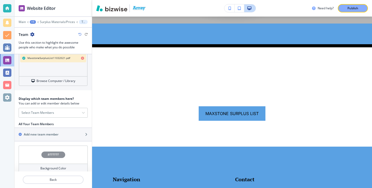
scroll to position [223, 0]
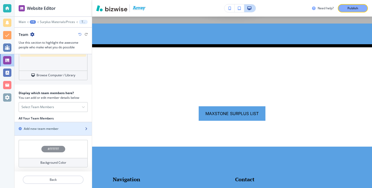
click at [54, 133] on div "button" at bounding box center [53, 133] width 77 height 4
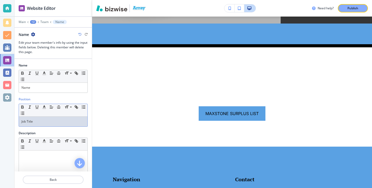
click at [54, 131] on div "Position Small Normal Large Huge Job Title" at bounding box center [53, 114] width 77 height 34
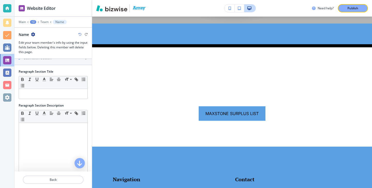
scroll to position [321, 0]
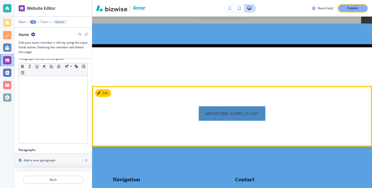
click at [231, 117] on link "Maxstone Surplus List" at bounding box center [232, 113] width 67 height 15
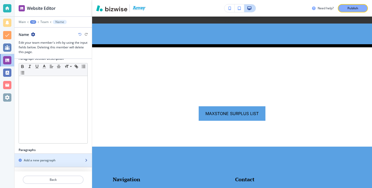
click at [63, 157] on div "button" at bounding box center [53, 156] width 77 height 4
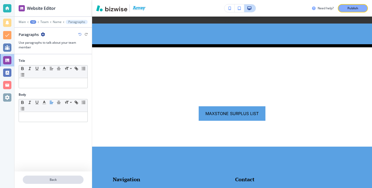
click at [57, 178] on p "Back" at bounding box center [53, 180] width 60 height 5
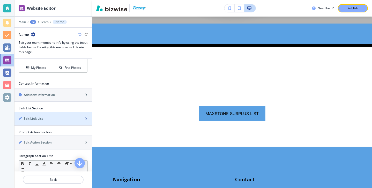
scroll to position [191, 0]
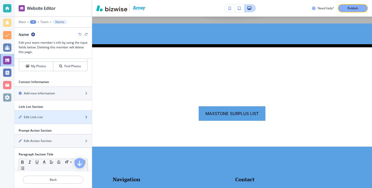
click at [72, 121] on div "button" at bounding box center [53, 122] width 77 height 4
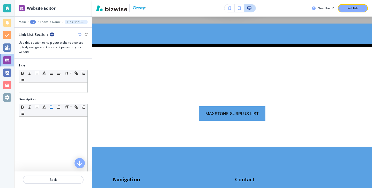
scroll to position [62, 0]
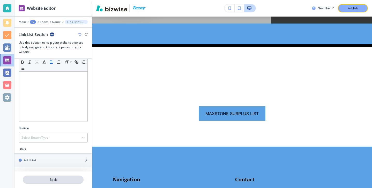
click at [63, 179] on p "Back" at bounding box center [53, 180] width 60 height 5
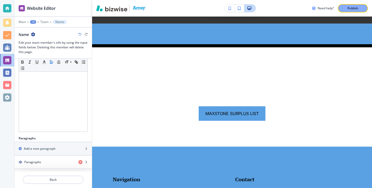
scroll to position [335, 0]
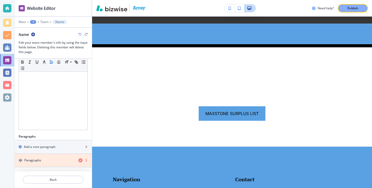
click at [80, 161] on icon "button" at bounding box center [80, 160] width 4 height 4
click at [80, 160] on icon "button" at bounding box center [80, 160] width 4 height 4
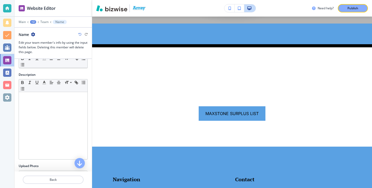
scroll to position [28, 0]
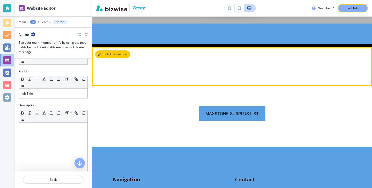
click at [101, 51] on button "Edit This Section" at bounding box center [112, 54] width 35 height 8
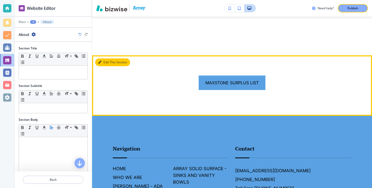
click at [102, 59] on button "Edit This Section" at bounding box center [112, 63] width 35 height 8
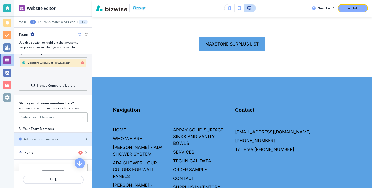
scroll to position [223, 0]
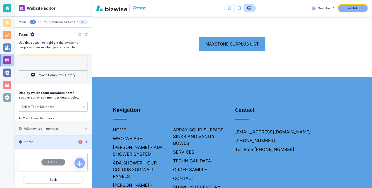
click at [48, 140] on div "Name" at bounding box center [45, 142] width 60 height 5
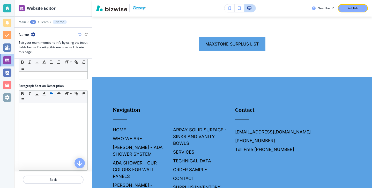
scroll to position [321, 0]
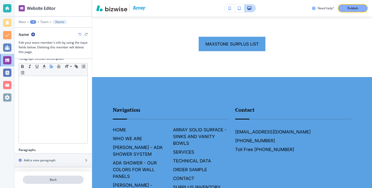
click at [50, 183] on button "Back" at bounding box center [53, 180] width 61 height 8
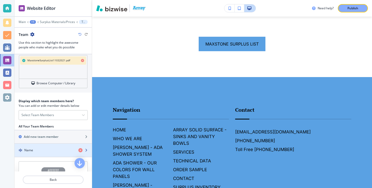
scroll to position [237, 0]
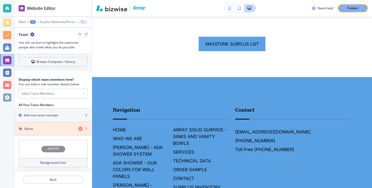
click at [80, 129] on icon "button" at bounding box center [80, 129] width 4 height 4
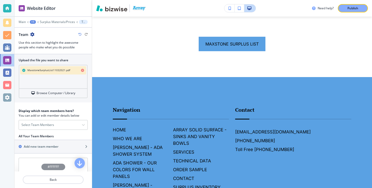
scroll to position [192, 0]
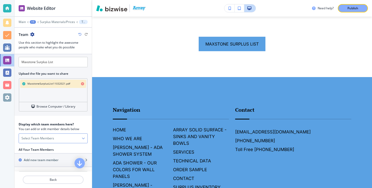
click at [71, 138] on div "Select Team Members" at bounding box center [53, 138] width 69 height 9
click at [82, 137] on icon "button" at bounding box center [83, 138] width 3 height 3
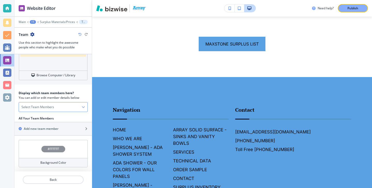
click at [32, 34] on icon "button" at bounding box center [32, 34] width 4 height 4
click at [45, 52] on p "Duplicate Section" at bounding box center [47, 52] width 26 height 5
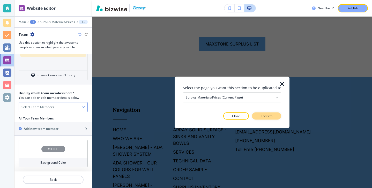
click at [255, 118] on button "Confirm" at bounding box center [266, 116] width 29 height 7
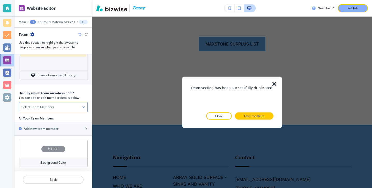
click at [273, 86] on icon "button" at bounding box center [275, 84] width 6 height 6
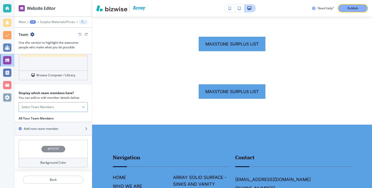
scroll to position [187, 0]
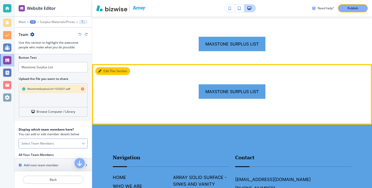
click at [103, 74] on button "Edit This Section" at bounding box center [112, 71] width 35 height 8
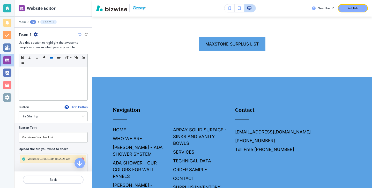
scroll to position [133, 0]
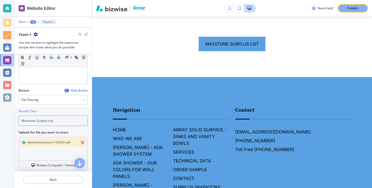
drag, startPoint x: 60, startPoint y: 120, endPoint x: 0, endPoint y: 114, distance: 60.7
click at [0, 114] on div "Website Editor Main +2 Team-1 Team-1 Use this section to highlight the awesome …" at bounding box center [186, 94] width 372 height 188
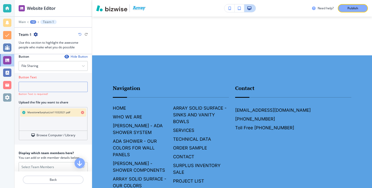
scroll to position [180, 0]
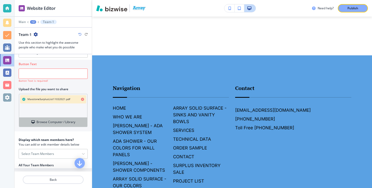
click at [53, 124] on h4 "Browse Computer / Library" at bounding box center [56, 122] width 39 height 5
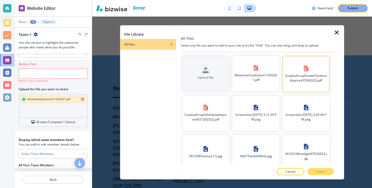
click at [299, 81] on h4 "SurplusArrayShowerPanelswithprices01062022.pdf" at bounding box center [306, 77] width 42 height 9
click at [316, 167] on div at bounding box center [257, 166] width 153 height 3
click at [316, 169] on button "Select" at bounding box center [321, 171] width 26 height 7
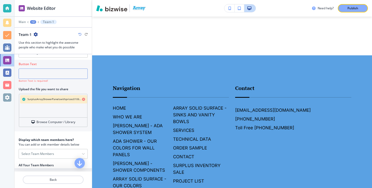
click at [41, 74] on input "text" at bounding box center [53, 74] width 69 height 10
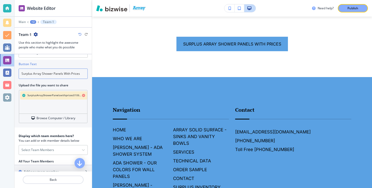
type input "Surplus Array Shower Panels With Prices"
click at [50, 175] on div at bounding box center [53, 174] width 77 height 4
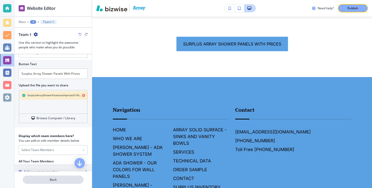
click at [50, 177] on button "Back" at bounding box center [53, 180] width 61 height 8
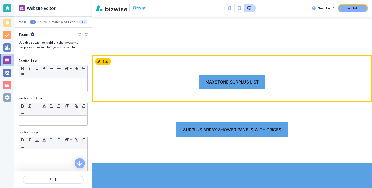
scroll to position [266, 0]
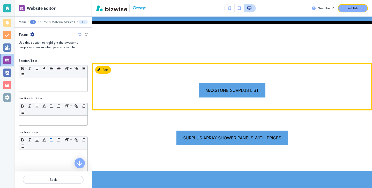
click at [106, 70] on button "Edit" at bounding box center [103, 70] width 16 height 8
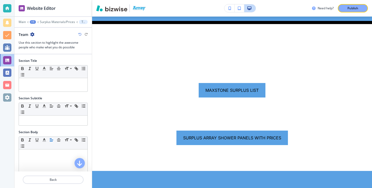
click at [32, 35] on icon "button" at bounding box center [32, 34] width 4 height 4
click at [54, 54] on p "Duplicate Section" at bounding box center [47, 52] width 26 height 5
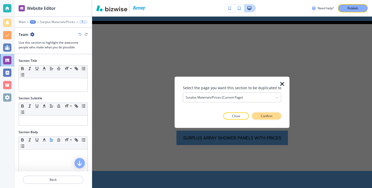
click at [265, 113] on button "Confirm" at bounding box center [266, 116] width 29 height 7
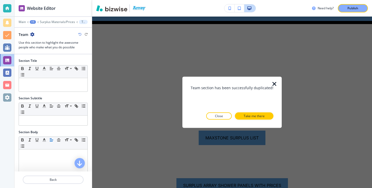
click at [274, 82] on icon "button" at bounding box center [275, 84] width 6 height 6
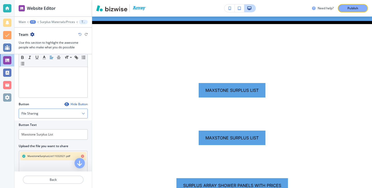
scroll to position [128, 0]
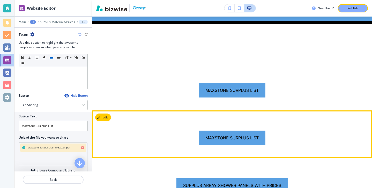
click at [107, 121] on button "Edit" at bounding box center [103, 118] width 16 height 8
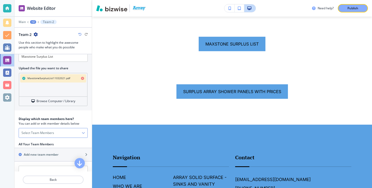
scroll to position [197, 0]
click at [84, 82] on div "MaxstoneSurplusList11032021.pdf" at bounding box center [53, 79] width 66 height 8
click at [83, 80] on icon "button" at bounding box center [82, 79] width 3 height 3
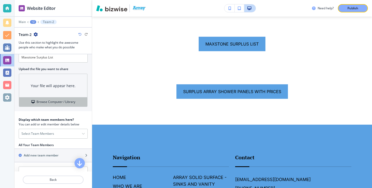
click at [80, 98] on button "Browse Computer / Library" at bounding box center [53, 102] width 68 height 9
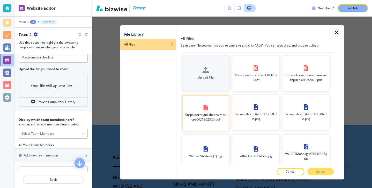
click at [222, 113] on h4 "SurplusArrayfullsheetwithprices04212023(2).pdf" at bounding box center [206, 117] width 42 height 9
click at [320, 168] on div at bounding box center [257, 166] width 153 height 3
click at [315, 169] on button "Select" at bounding box center [321, 171] width 26 height 7
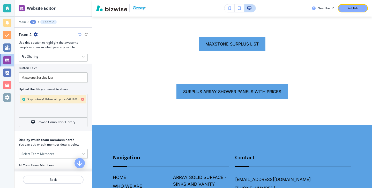
scroll to position [175, 0]
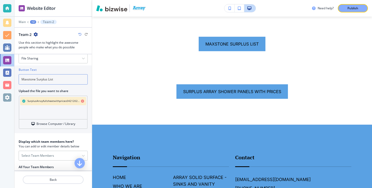
click at [56, 78] on input "Maxstone Surplus List" at bounding box center [53, 79] width 69 height 10
click at [56, 79] on input "Maxstone Surplus List" at bounding box center [53, 79] width 69 height 10
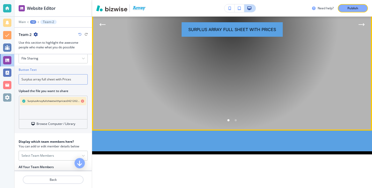
scroll to position [116, 0]
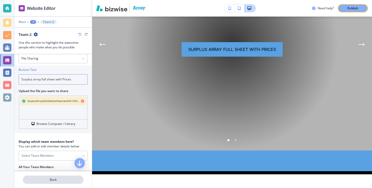
type input "Surplus array full sheet with Prices"
click at [41, 179] on p "Back" at bounding box center [53, 180] width 60 height 5
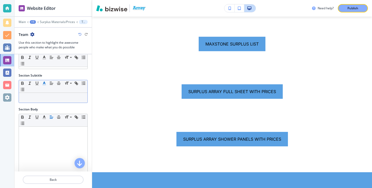
scroll to position [83, 0]
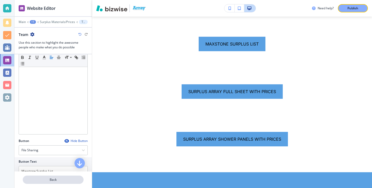
click at [51, 179] on p "Back" at bounding box center [53, 180] width 60 height 5
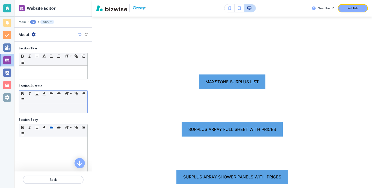
scroll to position [274, 0]
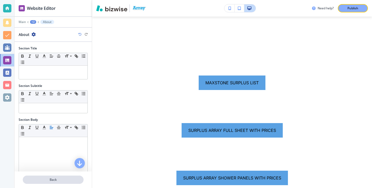
click at [46, 177] on button "Back" at bounding box center [53, 180] width 61 height 8
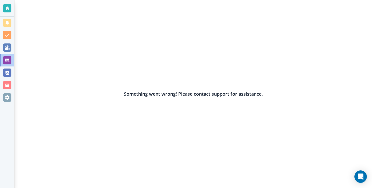
click at [7, 64] on div at bounding box center [7, 60] width 8 height 8
click at [8, 27] on div at bounding box center [7, 23] width 14 height 12
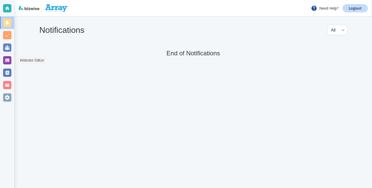
click at [12, 64] on div at bounding box center [7, 60] width 14 height 12
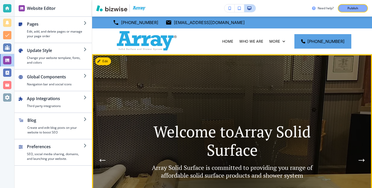
scroll to position [1, 0]
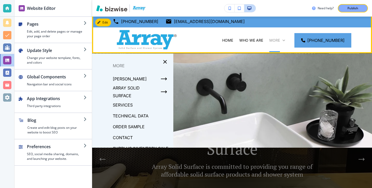
click at [280, 40] on p "More" at bounding box center [275, 40] width 11 height 5
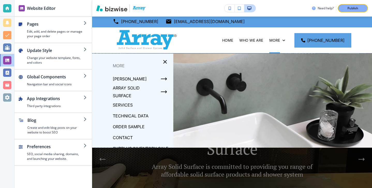
scroll to position [36, 0]
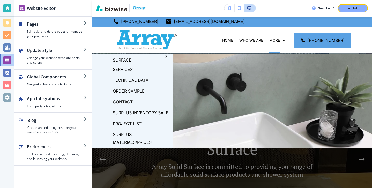
click at [128, 135] on p "Surplus Materials/Prices" at bounding box center [141, 139] width 56 height 16
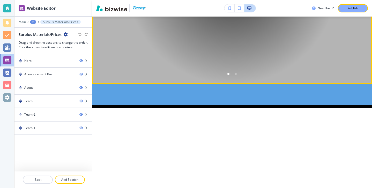
scroll to position [203, 0]
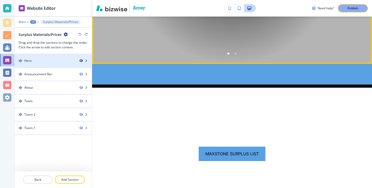
click at [80, 61] on icon "button" at bounding box center [81, 60] width 3 height 3
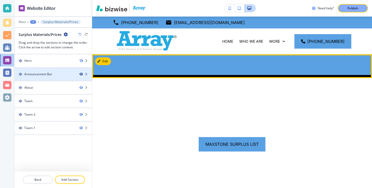
click at [82, 73] on icon "button" at bounding box center [81, 74] width 3 height 3
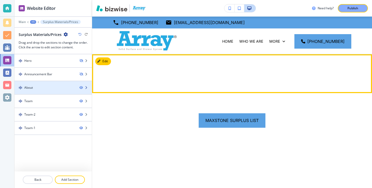
click at [80, 84] on div at bounding box center [53, 83] width 77 height 4
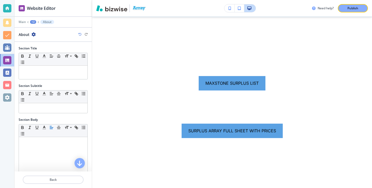
scroll to position [38, 0]
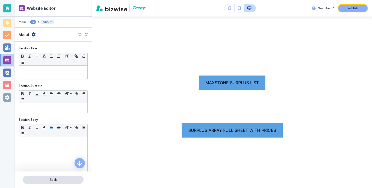
click at [55, 178] on p "Back" at bounding box center [53, 180] width 60 height 5
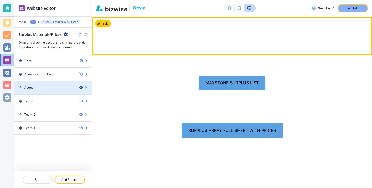
click at [81, 88] on icon "button" at bounding box center [81, 87] width 3 height 3
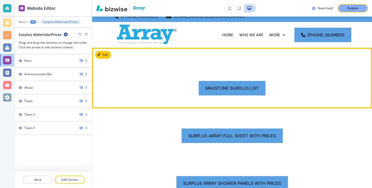
scroll to position [6, 0]
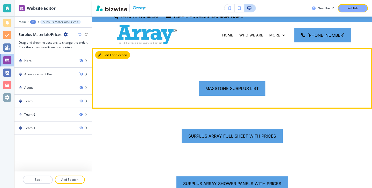
click at [104, 58] on button "Edit This Section" at bounding box center [112, 55] width 35 height 8
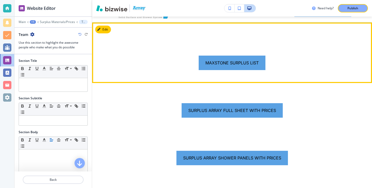
scroll to position [38, 0]
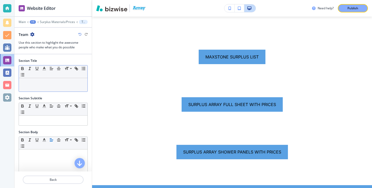
click at [68, 84] on p at bounding box center [52, 83] width 63 height 5
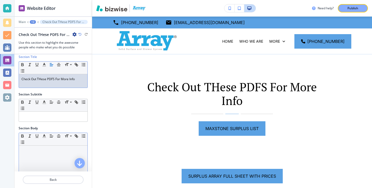
scroll to position [0, 0]
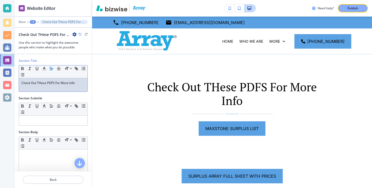
click at [42, 84] on p "Check Out THese PDFS For More Info" at bounding box center [52, 83] width 63 height 5
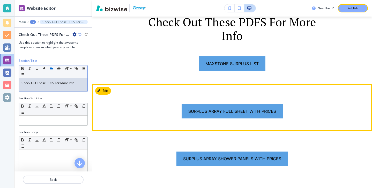
scroll to position [19, 0]
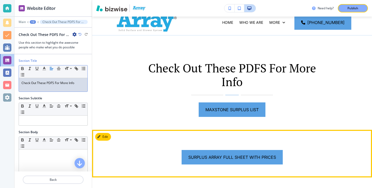
click at [110, 135] on button "Edit" at bounding box center [103, 137] width 16 height 8
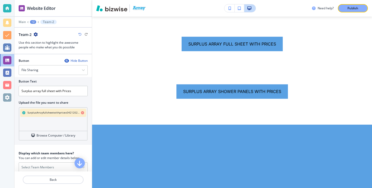
scroll to position [223, 0]
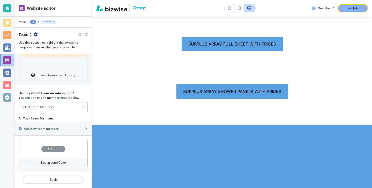
click at [70, 162] on div "Background Color" at bounding box center [53, 162] width 69 height 9
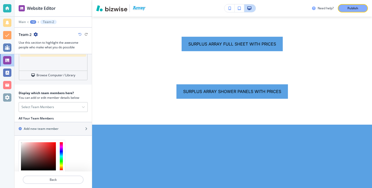
scroll to position [265, 0]
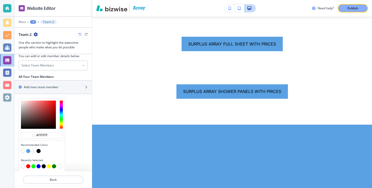
click at [28, 151] on button "button" at bounding box center [28, 151] width 4 height 4
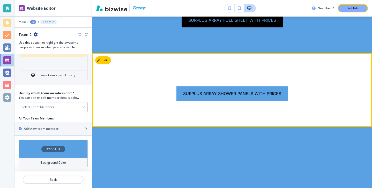
scroll to position [185, 0]
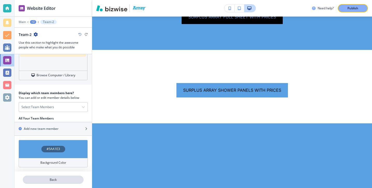
click at [63, 181] on p "Back" at bounding box center [53, 180] width 60 height 5
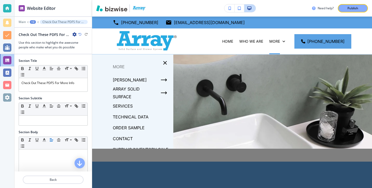
scroll to position [36, 0]
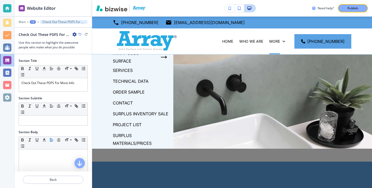
click at [186, 108] on div at bounding box center [232, 130] width 280 height 150
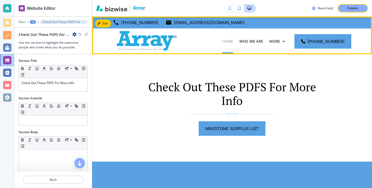
click at [233, 42] on p "HOME" at bounding box center [227, 41] width 11 height 5
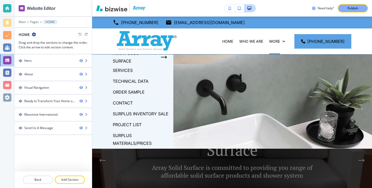
click at [135, 112] on p "SURPLUS INVENTORY SALE" at bounding box center [141, 114] width 56 height 8
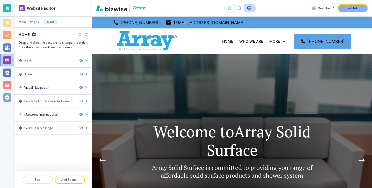
click at [35, 24] on div at bounding box center [53, 25] width 77 height 3
click at [34, 21] on p "Pages" at bounding box center [34, 22] width 9 height 4
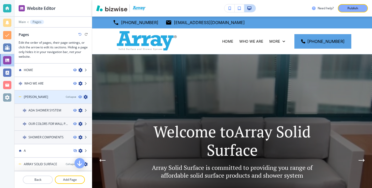
scroll to position [188, 0]
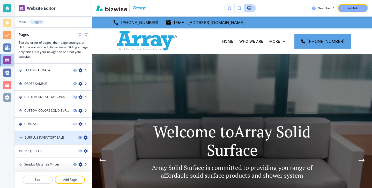
click at [37, 141] on div at bounding box center [53, 142] width 77 height 4
click at [22, 138] on icon at bounding box center [21, 138] width 4 height 4
click at [22, 138] on icon at bounding box center [20, 138] width 3 height 2
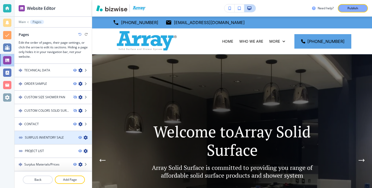
click at [85, 136] on icon "button" at bounding box center [86, 138] width 4 height 4
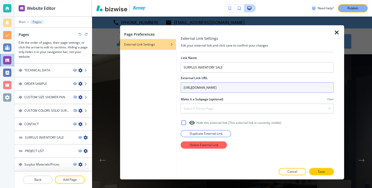
click at [204, 86] on input "[URL][DOMAIN_NAME]" at bounding box center [257, 87] width 153 height 10
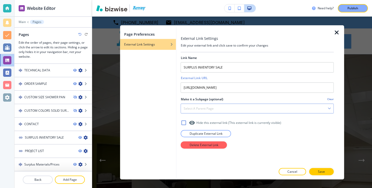
click at [218, 108] on div "Select a parent page" at bounding box center [257, 108] width 153 height 9
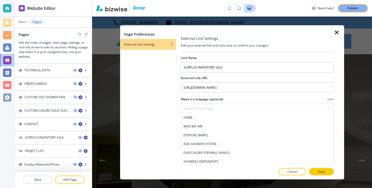
click at [211, 99] on h2 "Make it a Subpage (optional)" at bounding box center [202, 99] width 42 height 5
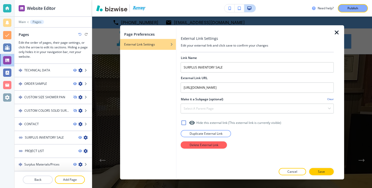
click at [182, 120] on icon at bounding box center [184, 123] width 6 height 6
click at [312, 175] on button "Save" at bounding box center [321, 171] width 25 height 7
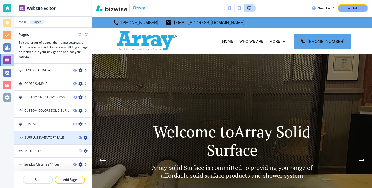
click at [62, 141] on div at bounding box center [53, 142] width 77 height 4
click at [62, 137] on h4 "SURPLUS INVENTORY SALE" at bounding box center [44, 137] width 39 height 5
click at [79, 139] on icon "button" at bounding box center [79, 137] width 3 height 3
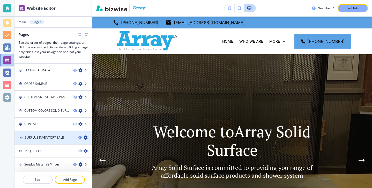
click at [59, 138] on h4 "SURPLUS INVENTORY SALE" at bounding box center [44, 137] width 39 height 5
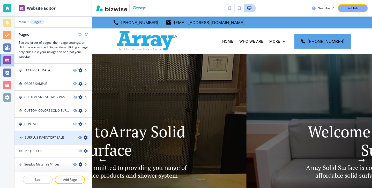
click at [59, 138] on h4 "SURPLUS INVENTORY SALE" at bounding box center [44, 137] width 39 height 5
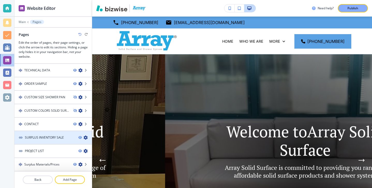
click at [59, 138] on h4 "SURPLUS INVENTORY SALE" at bounding box center [44, 137] width 39 height 5
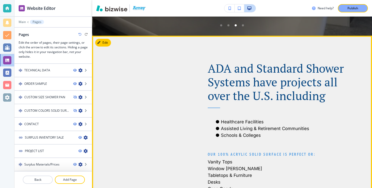
scroll to position [218, 0]
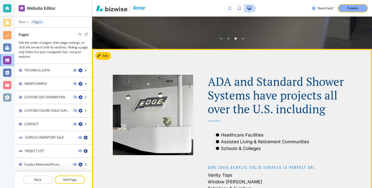
click at [106, 57] on button "Edit" at bounding box center [103, 56] width 16 height 8
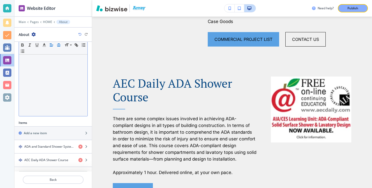
scroll to position [120, 0]
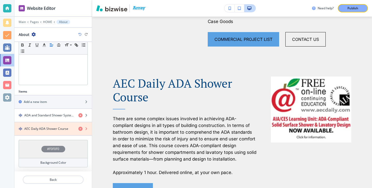
click at [81, 129] on icon "button" at bounding box center [80, 129] width 4 height 4
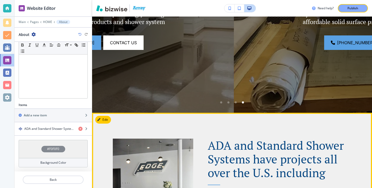
scroll to position [142, 0]
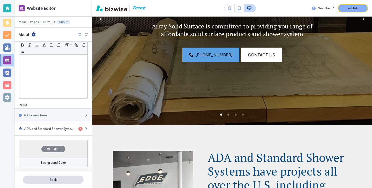
click at [68, 180] on p "Back" at bounding box center [53, 180] width 60 height 5
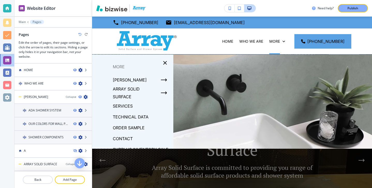
scroll to position [36, 0]
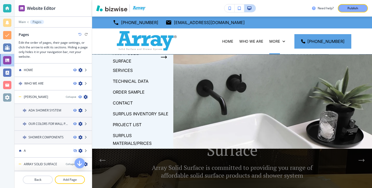
click at [129, 135] on p "Surplus Materials/Prices" at bounding box center [141, 140] width 56 height 16
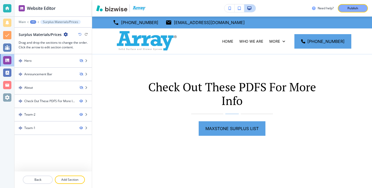
click at [64, 33] on icon "button" at bounding box center [66, 34] width 4 height 4
click at [79, 47] on button "Edit Page Settings" at bounding box center [79, 43] width 33 height 9
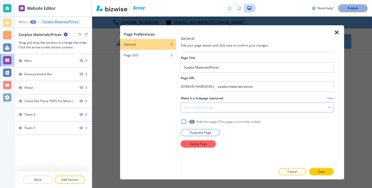
click at [218, 110] on div "Select a parent page" at bounding box center [257, 107] width 153 height 9
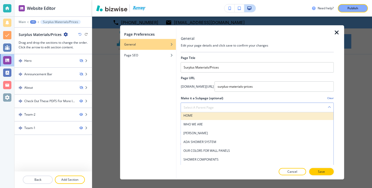
scroll to position [0, 0]
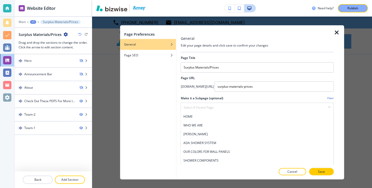
click at [163, 105] on div "Page Preferences General Page SEO" at bounding box center [148, 102] width 56 height 155
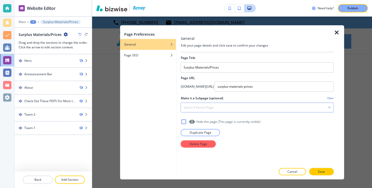
click at [213, 108] on h4 "Select a parent page" at bounding box center [199, 107] width 30 height 5
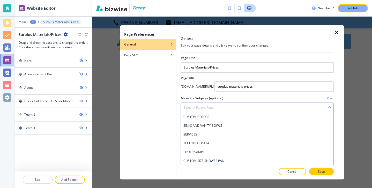
scroll to position [107, 0]
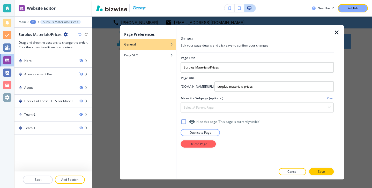
click at [157, 90] on div "Page Preferences General Page SEO" at bounding box center [148, 102] width 56 height 155
click at [215, 132] on button "Duplicate Page" at bounding box center [200, 132] width 39 height 7
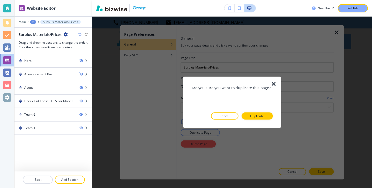
click at [274, 84] on icon "button" at bounding box center [274, 84] width 6 height 6
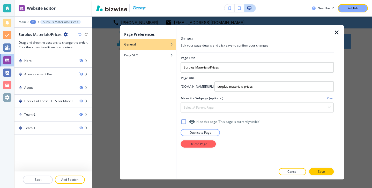
click at [338, 31] on icon "button" at bounding box center [337, 32] width 6 height 6
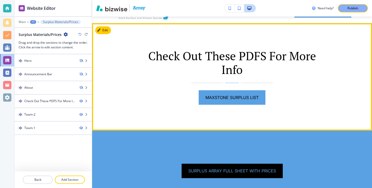
scroll to position [0, 0]
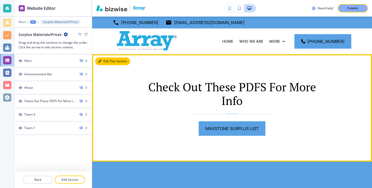
click at [102, 61] on button "Edit This Section" at bounding box center [112, 61] width 35 height 8
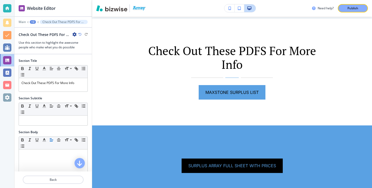
scroll to position [38, 0]
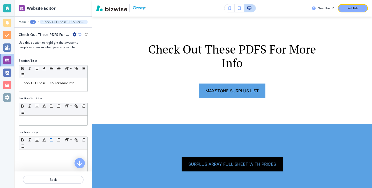
click at [73, 32] on icon "button" at bounding box center [75, 34] width 4 height 4
click at [83, 50] on p "Duplicate Section" at bounding box center [89, 52] width 26 height 5
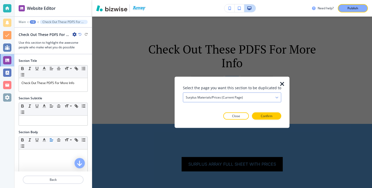
click at [251, 97] on div "Surplus Materials/Prices (current page)" at bounding box center [232, 97] width 98 height 9
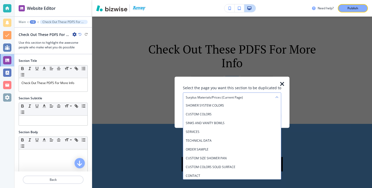
scroll to position [81, 0]
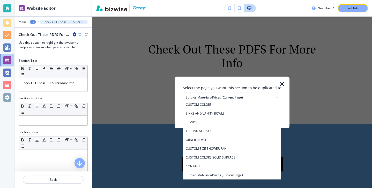
click at [280, 81] on icon "button" at bounding box center [282, 84] width 6 height 6
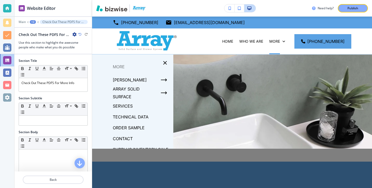
scroll to position [36, 0]
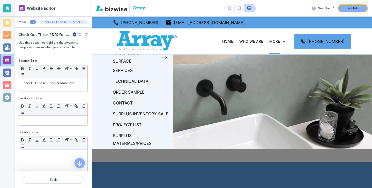
click at [142, 116] on p "SURPLUS INVENTORY SALE" at bounding box center [141, 114] width 56 height 8
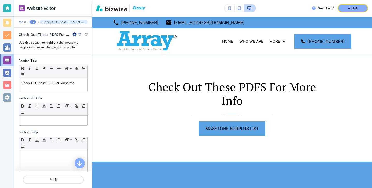
click at [21, 23] on p "Main" at bounding box center [22, 22] width 7 height 4
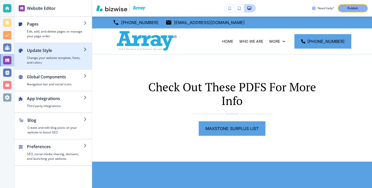
click at [63, 46] on div "button" at bounding box center [53, 45] width 77 height 4
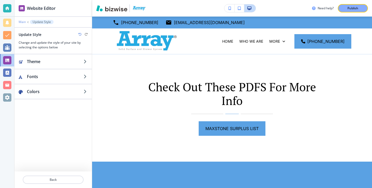
click at [21, 21] on p "Main" at bounding box center [22, 22] width 7 height 4
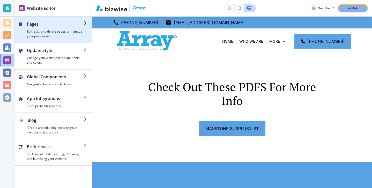
click at [37, 23] on h2 "Pages" at bounding box center [55, 24] width 57 height 6
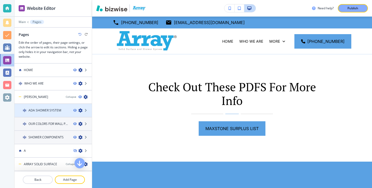
scroll to position [188, 0]
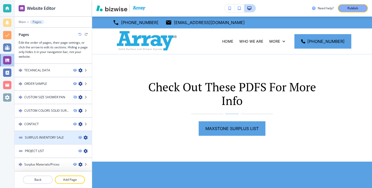
click at [52, 142] on div at bounding box center [53, 142] width 77 height 4
click at [52, 141] on div at bounding box center [53, 142] width 77 height 4
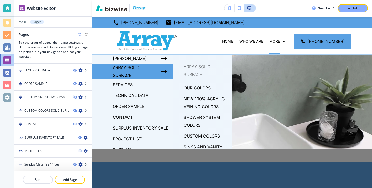
scroll to position [36, 0]
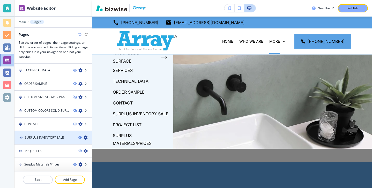
click at [87, 138] on icon "button" at bounding box center [86, 138] width 4 height 4
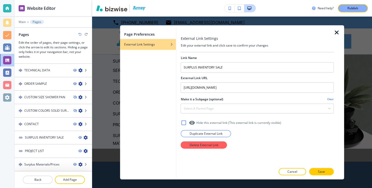
click at [182, 122] on icon at bounding box center [184, 122] width 5 height 5
drag, startPoint x: 320, startPoint y: 170, endPoint x: 307, endPoint y: 151, distance: 23.3
click at [307, 151] on div "External Link Settings Edit your external link and click save to confirm your c…" at bounding box center [257, 102] width 153 height 155
click at [313, 170] on button "Save" at bounding box center [321, 171] width 25 height 7
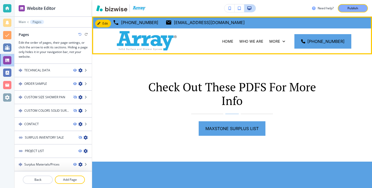
click at [278, 46] on div "More" at bounding box center [277, 41] width 22 height 26
click at [278, 43] on p "More" at bounding box center [275, 41] width 11 height 5
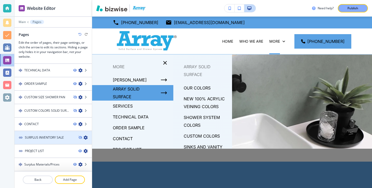
click at [52, 142] on div at bounding box center [53, 142] width 77 height 4
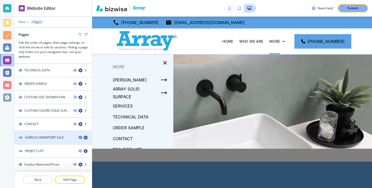
click at [79, 138] on icon "button" at bounding box center [79, 137] width 3 height 3
click at [84, 140] on icon "button" at bounding box center [86, 138] width 4 height 4
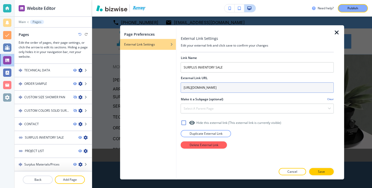
click at [216, 91] on input "[URL][DOMAIN_NAME]" at bounding box center [257, 87] width 153 height 10
click at [216, 88] on input "[URL][DOMAIN_NAME]" at bounding box center [257, 87] width 153 height 10
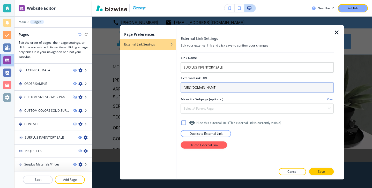
click at [216, 88] on input "[URL][DOMAIN_NAME]" at bounding box center [257, 87] width 153 height 10
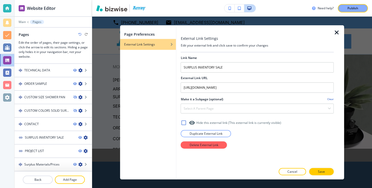
click at [331, 99] on h4 "Clear" at bounding box center [331, 99] width 6 height 4
click at [330, 97] on h4 "Clear" at bounding box center [331, 99] width 6 height 4
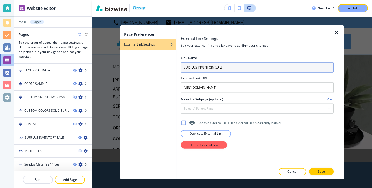
click at [216, 68] on input "SURPLUS INVENTORY SALE" at bounding box center [257, 67] width 153 height 10
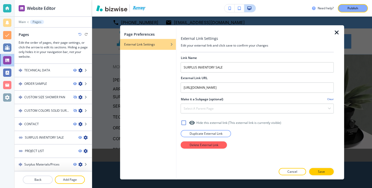
click at [216, 73] on div at bounding box center [257, 74] width 153 height 3
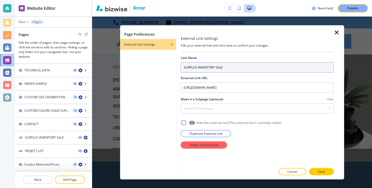
click at [224, 71] on input "SURPLUS INVENTORY SALE" at bounding box center [257, 67] width 153 height 10
click at [223, 67] on input "SURPLUS INVENTORY SALE" at bounding box center [257, 67] width 153 height 10
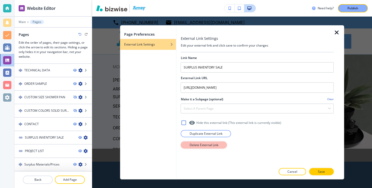
click at [206, 147] on button "Delete External Link" at bounding box center [204, 144] width 46 height 7
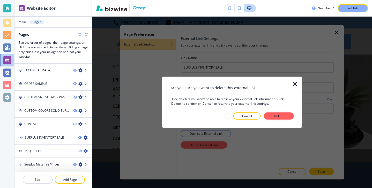
click at [293, 77] on div at bounding box center [233, 81] width 124 height 8
click at [294, 78] on div at bounding box center [233, 81] width 124 height 8
click at [295, 82] on icon "button" at bounding box center [295, 84] width 6 height 6
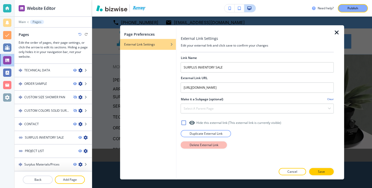
click at [217, 146] on p "Delete External Link" at bounding box center [204, 145] width 29 height 5
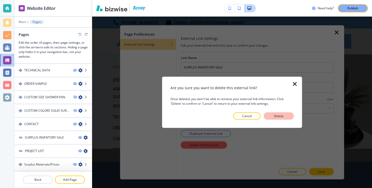
click at [279, 116] on p "Delete" at bounding box center [279, 116] width 12 height 5
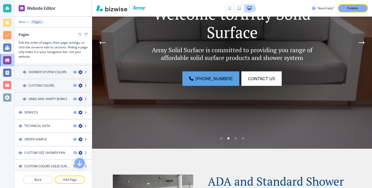
scroll to position [175, 0]
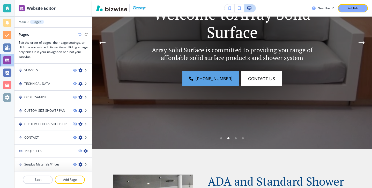
click at [80, 34] on icon "button" at bounding box center [79, 34] width 3 height 3
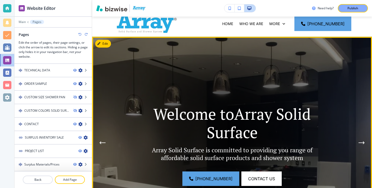
scroll to position [0, 0]
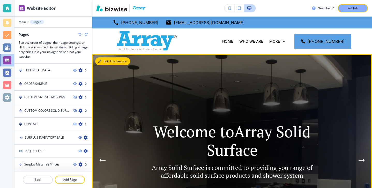
click at [107, 62] on button "Edit This Section" at bounding box center [112, 61] width 35 height 8
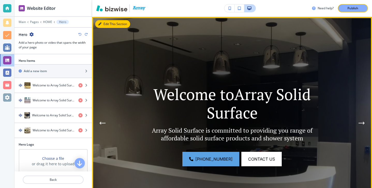
scroll to position [38, 0]
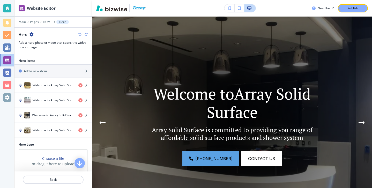
click at [32, 34] on icon "button" at bounding box center [32, 34] width 4 height 4
click at [61, 53] on button "Duplicate Section" at bounding box center [45, 52] width 33 height 9
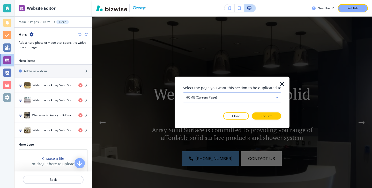
click at [254, 102] on div "HOME (current page) HOME (current page) WHO WE ARE ADA SHOWER SYSTEM OUR COLORS…" at bounding box center [232, 97] width 98 height 10
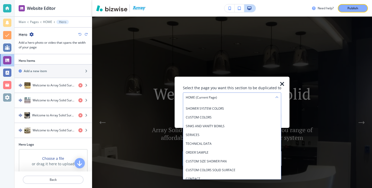
scroll to position [81, 0]
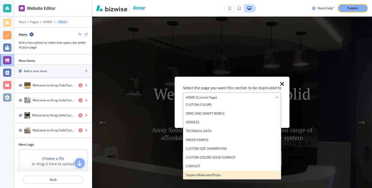
click at [225, 174] on h4 "Surplus Materials/Prices" at bounding box center [232, 175] width 93 height 5
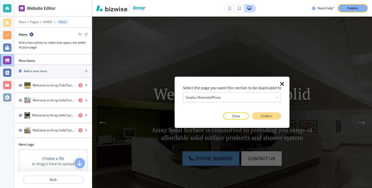
click at [261, 118] on p "Confirm" at bounding box center [267, 116] width 12 height 5
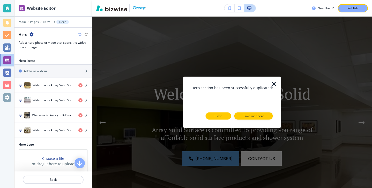
click at [222, 119] on button "Close" at bounding box center [219, 116] width 26 height 7
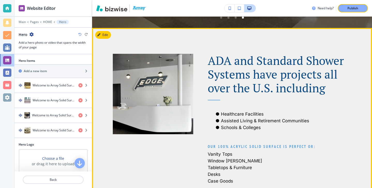
scroll to position [218, 0]
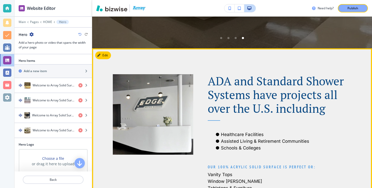
click at [110, 56] on button "Edit" at bounding box center [103, 56] width 16 height 8
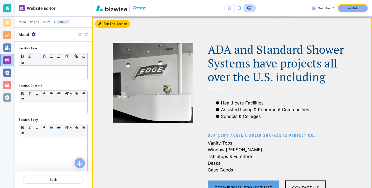
scroll to position [250, 0]
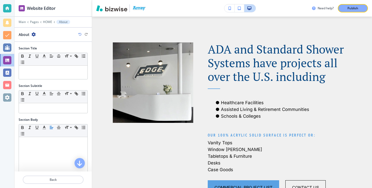
click at [33, 33] on icon "button" at bounding box center [34, 34] width 4 height 4
click at [42, 49] on button "Duplicate Section" at bounding box center [47, 52] width 33 height 9
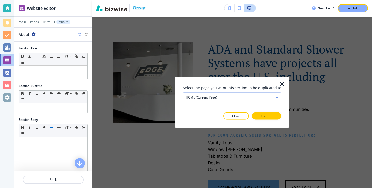
click at [224, 100] on div "HOME (current page)" at bounding box center [232, 97] width 98 height 9
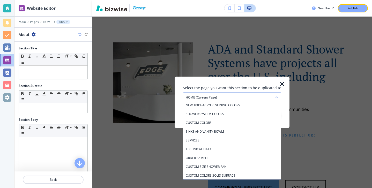
scroll to position [81, 0]
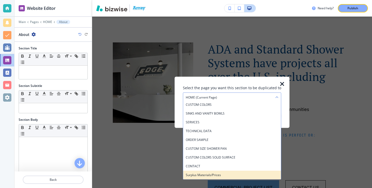
click at [218, 174] on h4 "Surplus Materials/Prices" at bounding box center [232, 175] width 93 height 5
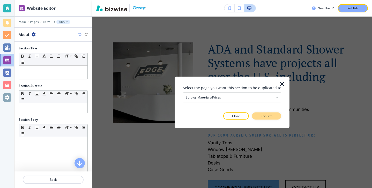
click at [264, 117] on p "Confirm" at bounding box center [267, 116] width 12 height 5
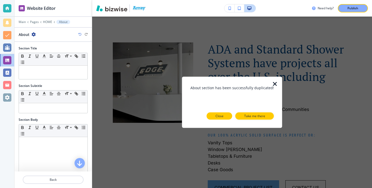
click at [221, 117] on p "Close" at bounding box center [220, 116] width 8 height 5
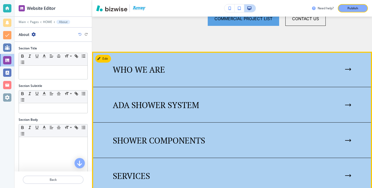
scroll to position [419, 0]
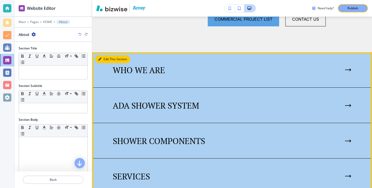
click at [101, 59] on icon "button" at bounding box center [99, 59] width 3 height 3
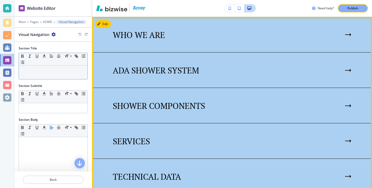
scroll to position [454, 0]
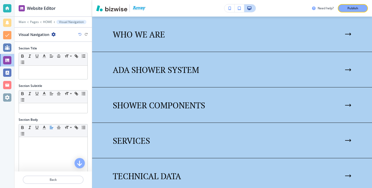
click at [52, 35] on icon "button" at bounding box center [54, 34] width 4 height 4
click at [75, 50] on p "Duplicate Section" at bounding box center [67, 52] width 26 height 5
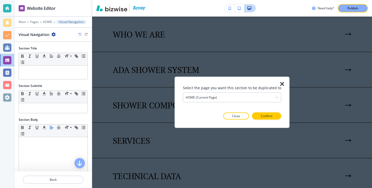
click at [237, 103] on div "Select the page you want this section to be duplicated to HOME (current page) H…" at bounding box center [232, 102] width 98 height 35
click at [237, 100] on div "HOME (current page)" at bounding box center [232, 97] width 98 height 9
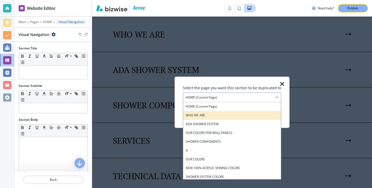
scroll to position [81, 0]
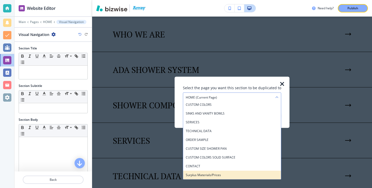
click at [226, 172] on div "Surplus Materials/Prices" at bounding box center [232, 175] width 98 height 9
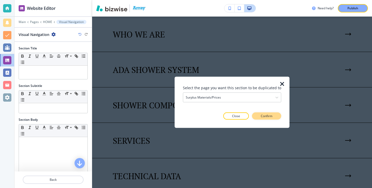
click at [269, 118] on p "Confirm" at bounding box center [267, 116] width 12 height 5
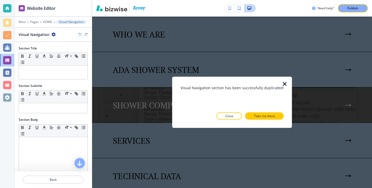
click at [227, 115] on p "Close" at bounding box center [230, 116] width 8 height 5
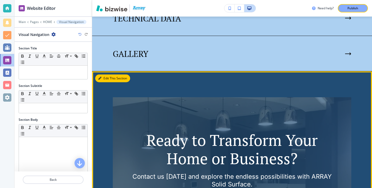
click at [104, 78] on button "Edit This Section" at bounding box center [112, 79] width 35 height 8
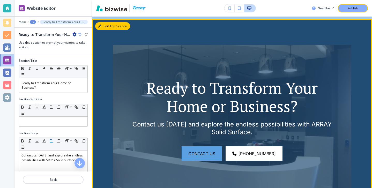
scroll to position [667, 0]
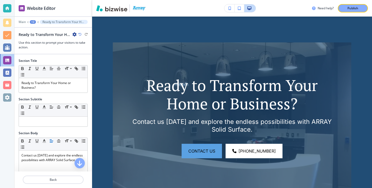
click at [74, 34] on icon "button" at bounding box center [75, 34] width 4 height 4
click at [97, 48] on button "Duplicate Section" at bounding box center [89, 52] width 33 height 9
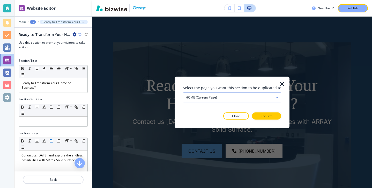
click at [240, 97] on div "HOME (current page)" at bounding box center [232, 97] width 98 height 9
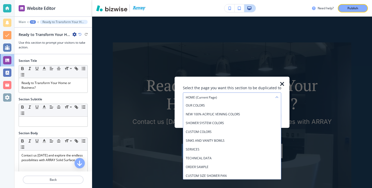
scroll to position [81, 0]
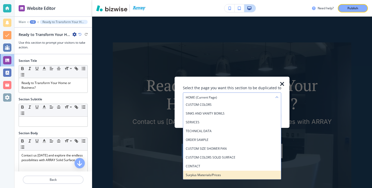
click at [224, 174] on h4 "Surplus Materials/Prices" at bounding box center [232, 175] width 93 height 5
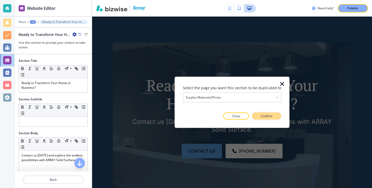
click at [270, 116] on p "Confirm" at bounding box center [267, 116] width 12 height 5
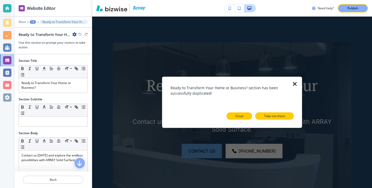
click at [234, 118] on button "Close" at bounding box center [240, 116] width 26 height 7
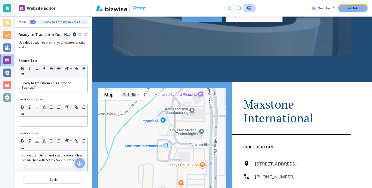
scroll to position [852, 0]
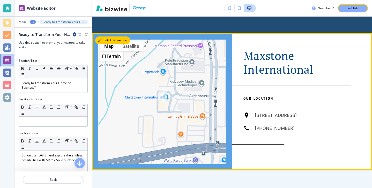
click at [103, 42] on button "Edit This Section" at bounding box center [112, 41] width 35 height 8
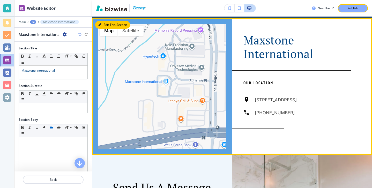
scroll to position [869, 0]
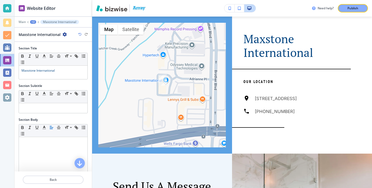
click at [63, 34] on icon "button" at bounding box center [65, 34] width 4 height 4
click at [85, 55] on button "Duplicate Section" at bounding box center [78, 52] width 33 height 9
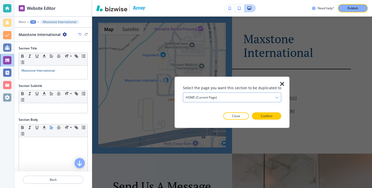
click at [193, 100] on div "HOME (current page)" at bounding box center [232, 97] width 98 height 9
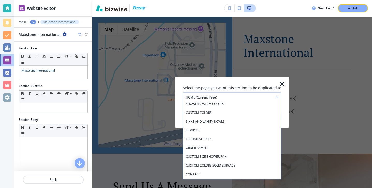
scroll to position [81, 0]
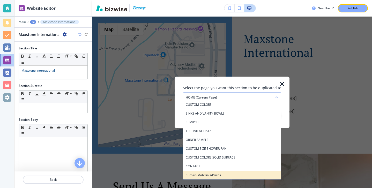
click at [205, 173] on h4 "Surplus Materials/Prices" at bounding box center [232, 175] width 93 height 5
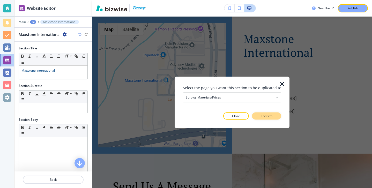
click at [272, 115] on button "Confirm" at bounding box center [266, 116] width 29 height 7
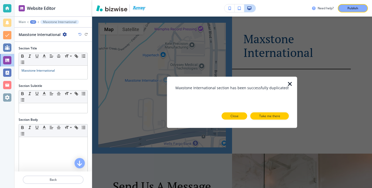
click at [239, 117] on button "Close" at bounding box center [235, 116] width 26 height 7
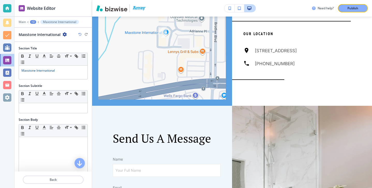
scroll to position [992, 0]
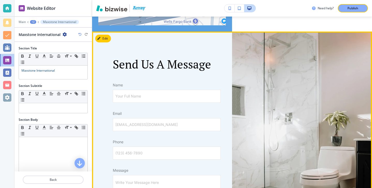
click at [111, 42] on div "Send Us A Message Name Your Full Name Your Full Name Email email@example.com em…" at bounding box center [162, 145] width 140 height 227
click at [110, 41] on div "Send Us A Message Name Your Full Name Your Full Name Email email@example.com em…" at bounding box center [162, 145] width 140 height 227
click at [109, 40] on button "Edit" at bounding box center [103, 39] width 16 height 8
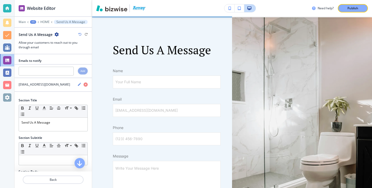
scroll to position [1007, 0]
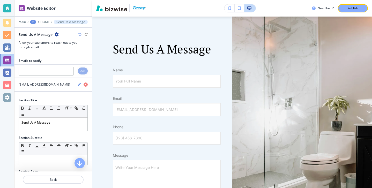
click at [55, 32] on icon "button" at bounding box center [57, 34] width 4 height 4
click at [71, 55] on p "Duplicate Section" at bounding box center [71, 52] width 26 height 5
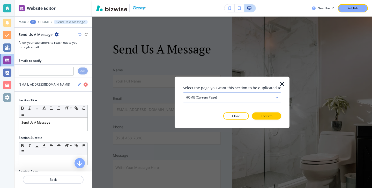
click at [193, 99] on h4 "HOME (current page)" at bounding box center [201, 97] width 31 height 5
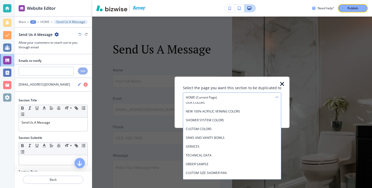
scroll to position [81, 0]
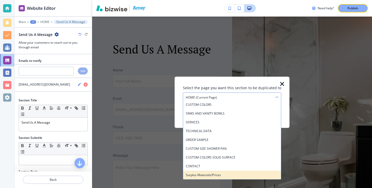
click at [211, 172] on div "Surplus Materials/Prices" at bounding box center [232, 175] width 98 height 9
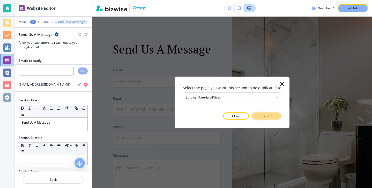
click at [254, 117] on button "Confirm" at bounding box center [266, 116] width 29 height 7
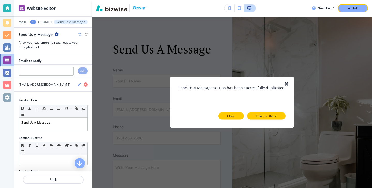
click at [235, 118] on button "Close" at bounding box center [232, 116] width 26 height 7
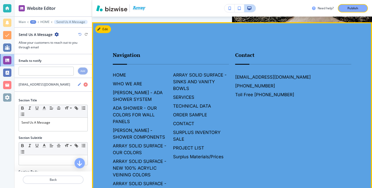
scroll to position [1211, 0]
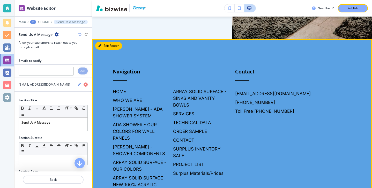
click at [99, 46] on icon "button" at bounding box center [99, 45] width 3 height 3
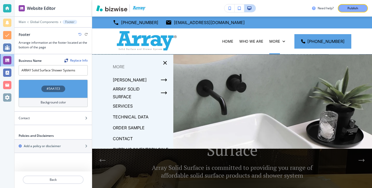
scroll to position [36, 0]
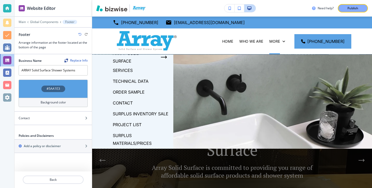
click at [142, 142] on p "Surplus Materials/Prices" at bounding box center [141, 140] width 56 height 16
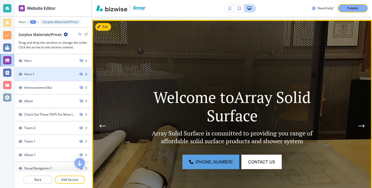
scroll to position [38, 0]
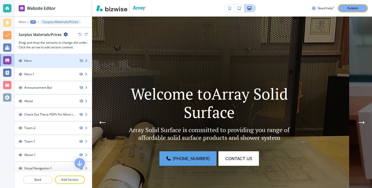
click at [67, 60] on div "Hero" at bounding box center [45, 61] width 61 height 5
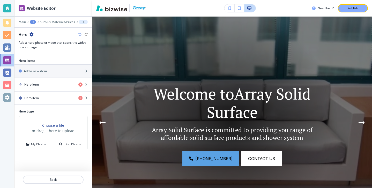
click at [32, 32] on div "Hero" at bounding box center [26, 34] width 15 height 5
click at [32, 32] on icon "button" at bounding box center [32, 34] width 4 height 4
click at [45, 60] on p "Delete Section" at bounding box center [46, 61] width 26 height 5
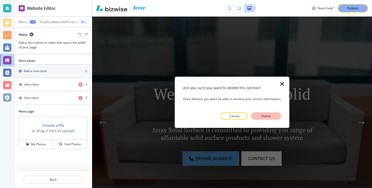
click at [278, 114] on button "Delete" at bounding box center [266, 116] width 30 height 7
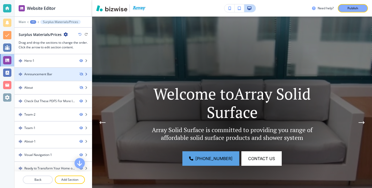
click at [68, 78] on div at bounding box center [53, 79] width 77 height 4
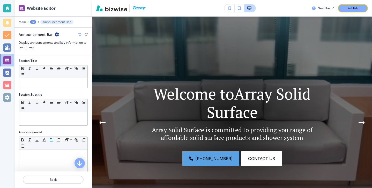
click at [57, 32] on div "Announcement Bar" at bounding box center [39, 34] width 40 height 5
click at [58, 39] on div at bounding box center [53, 38] width 69 height 3
click at [57, 36] on icon "button" at bounding box center [57, 34] width 4 height 4
click at [73, 59] on button "Delete Section" at bounding box center [71, 61] width 33 height 9
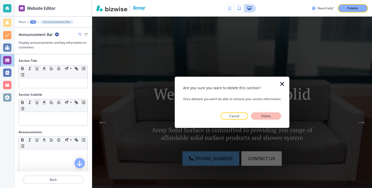
click at [263, 114] on button "Delete" at bounding box center [266, 116] width 30 height 7
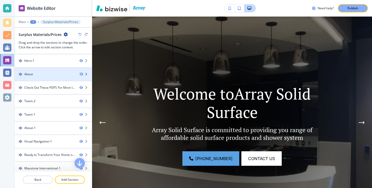
click at [46, 77] on div at bounding box center [53, 79] width 77 height 4
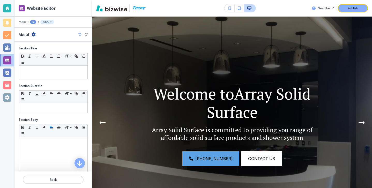
click at [33, 34] on icon "button" at bounding box center [34, 34] width 4 height 4
click at [59, 60] on p "Delete Section" at bounding box center [48, 61] width 26 height 5
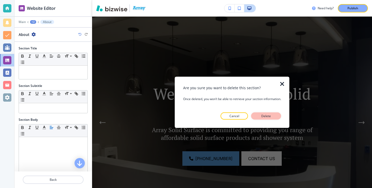
click at [273, 113] on button "Delete" at bounding box center [266, 116] width 30 height 7
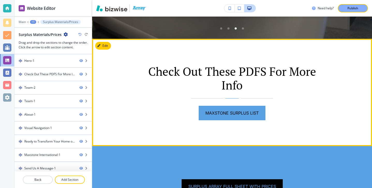
scroll to position [229, 0]
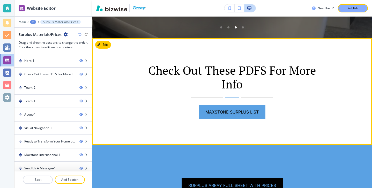
click at [105, 42] on button "Edit" at bounding box center [103, 45] width 16 height 8
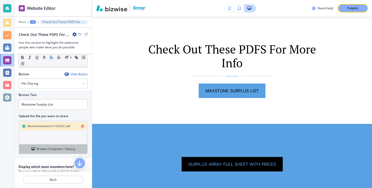
scroll to position [151, 0]
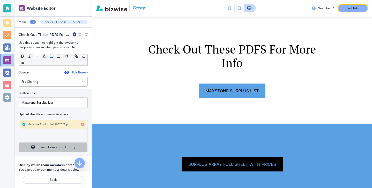
click at [64, 148] on h4 "Browse Computer / Library" at bounding box center [56, 147] width 39 height 5
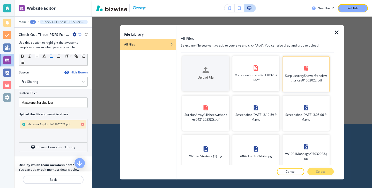
click at [313, 88] on button "SurplusArrayShowerPanelswithprices01062022.pdf" at bounding box center [306, 74] width 47 height 36
click at [322, 170] on p "Select" at bounding box center [320, 172] width 9 height 5
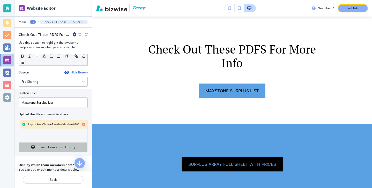
click at [66, 147] on h4 "Browse Computer / Library" at bounding box center [56, 147] width 39 height 5
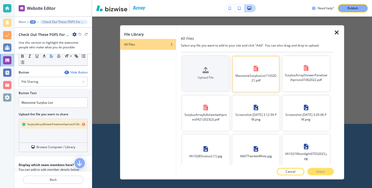
click at [264, 90] on button "MaxstoneSurplusList11032021.pdf" at bounding box center [256, 74] width 47 height 36
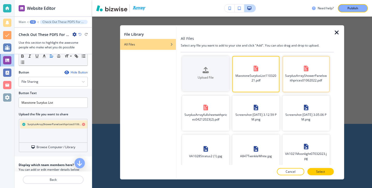
click at [313, 88] on button "SurplusArrayShowerPanelswithprices01062022.pdf" at bounding box center [306, 74] width 47 height 36
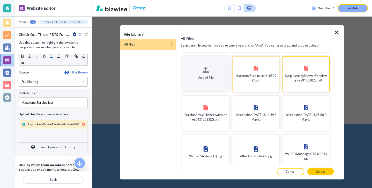
click at [261, 86] on button "MaxstoneSurplusList11032021.pdf" at bounding box center [256, 74] width 47 height 36
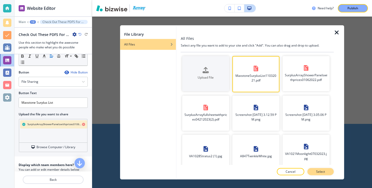
click at [316, 168] on button "Select" at bounding box center [321, 171] width 26 height 7
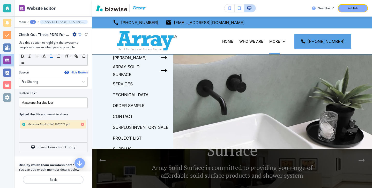
scroll to position [36, 0]
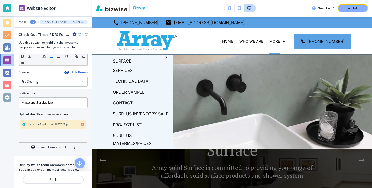
click at [69, 37] on h2 "Check Out These PDFS For More Info" at bounding box center [45, 34] width 52 height 5
click at [72, 35] on div "Check Out These PDFS For More Info" at bounding box center [48, 34] width 58 height 5
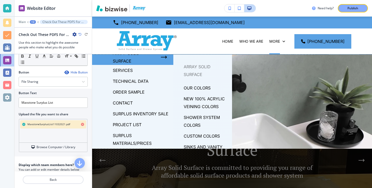
click at [278, 102] on div at bounding box center [232, 130] width 280 height 150
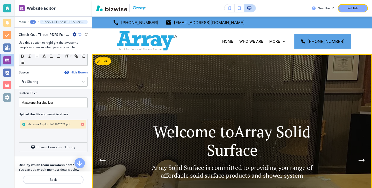
click at [129, 72] on img at bounding box center [232, 160] width 280 height 212
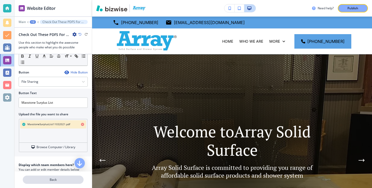
click at [41, 181] on p "Back" at bounding box center [53, 180] width 60 height 5
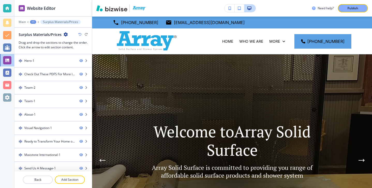
click at [63, 37] on div at bounding box center [53, 38] width 69 height 3
click at [64, 35] on icon "button" at bounding box center [66, 34] width 4 height 4
click at [78, 45] on p "Edit Page Settings" at bounding box center [80, 43] width 26 height 5
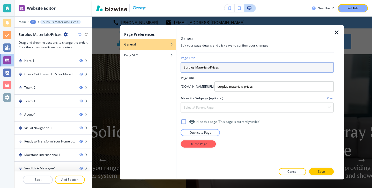
drag, startPoint x: 226, startPoint y: 69, endPoint x: 196, endPoint y: 69, distance: 30.0
click at [196, 68] on input "Surplus Materials/Prices" at bounding box center [257, 67] width 153 height 10
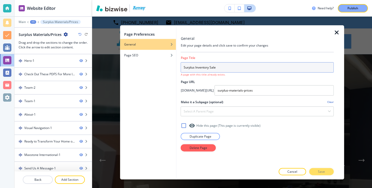
click at [185, 67] on input "Surplus Inventory Sale" at bounding box center [257, 67] width 153 height 10
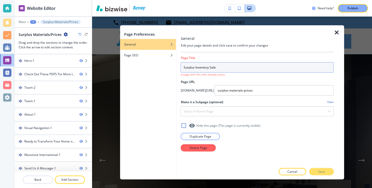
click at [184, 68] on input "Surplus Inventory Sale" at bounding box center [257, 67] width 153 height 10
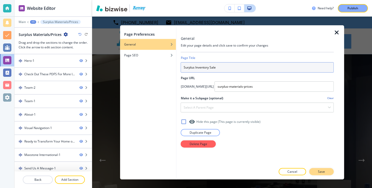
type input "Surplus Inventory Sale"
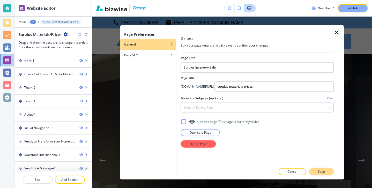
click at [320, 173] on p "Save" at bounding box center [321, 172] width 7 height 5
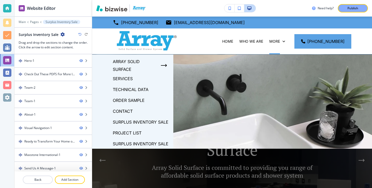
scroll to position [28, 0]
click at [23, 23] on p "Main" at bounding box center [22, 22] width 7 height 4
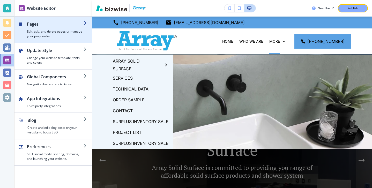
click at [49, 37] on h4 "Edit, add, and delete pages or manage your page order" at bounding box center [55, 33] width 57 height 9
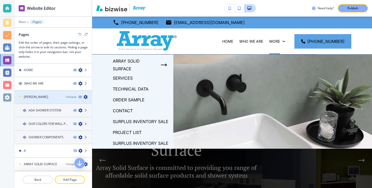
scroll to position [188, 0]
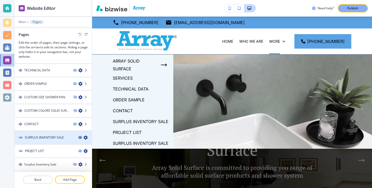
click at [81, 139] on icon "button" at bounding box center [79, 137] width 3 height 3
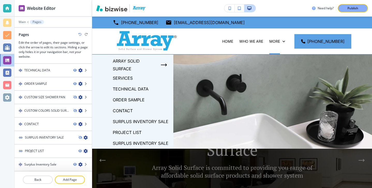
click at [212, 107] on div at bounding box center [232, 130] width 280 height 150
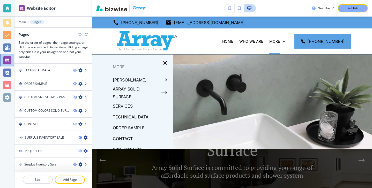
scroll to position [17, 0]
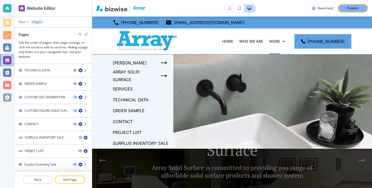
click at [203, 91] on div at bounding box center [232, 130] width 280 height 150
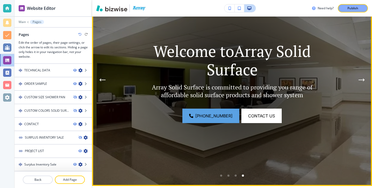
scroll to position [0, 0]
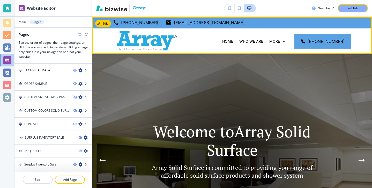
click at [234, 38] on div "HOME" at bounding box center [227, 41] width 17 height 26
click at [233, 39] on p "HOME" at bounding box center [227, 41] width 11 height 5
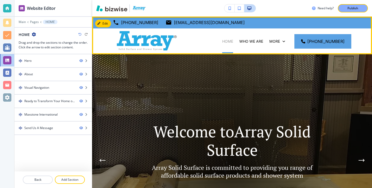
click at [233, 41] on p "HOME" at bounding box center [227, 41] width 11 height 5
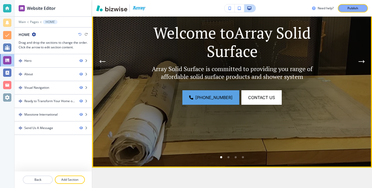
scroll to position [54, 0]
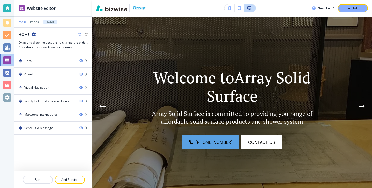
click at [23, 21] on p "Main" at bounding box center [22, 22] width 7 height 4
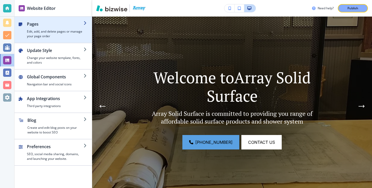
click at [63, 25] on h2 "Pages" at bounding box center [55, 24] width 57 height 6
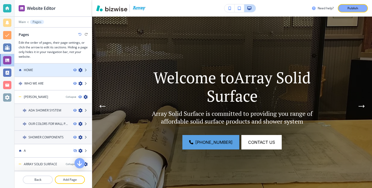
click at [50, 68] on div "HOME" at bounding box center [42, 70] width 55 height 5
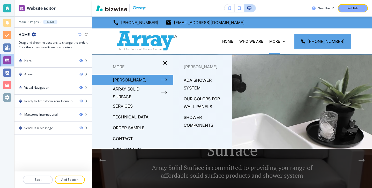
scroll to position [17, 0]
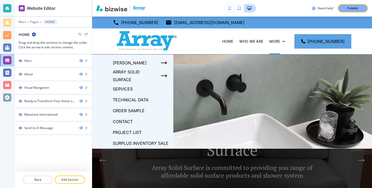
click at [138, 142] on p "Surplus Inventory Sale" at bounding box center [141, 144] width 56 height 8
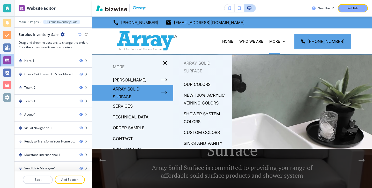
scroll to position [11, 0]
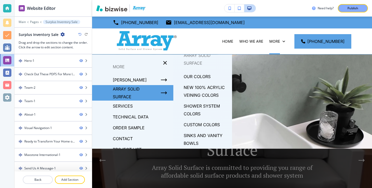
click at [196, 126] on p "CUSTOM COLORS" at bounding box center [202, 125] width 36 height 8
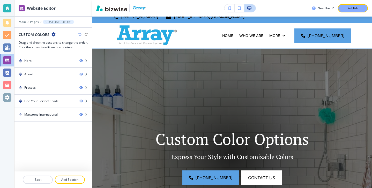
scroll to position [0, 0]
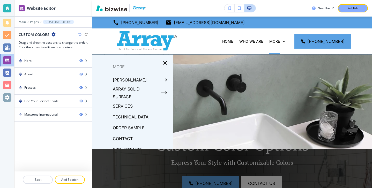
click at [129, 108] on p "SERVICES" at bounding box center [123, 106] width 20 height 8
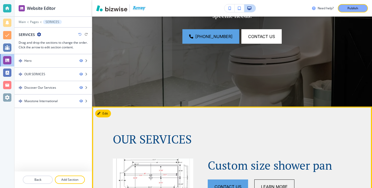
scroll to position [187, 0]
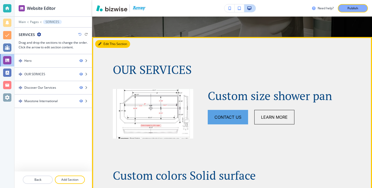
click at [107, 46] on button "Edit This Section" at bounding box center [112, 44] width 35 height 8
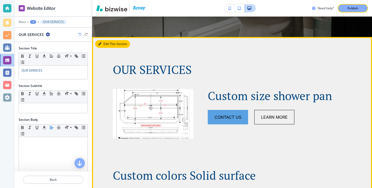
scroll to position [250, 0]
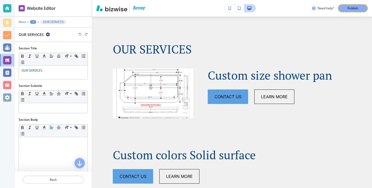
click at [44, 34] on div "OUR SERVICES" at bounding box center [34, 34] width 31 height 5
click at [48, 34] on icon "button" at bounding box center [48, 34] width 4 height 4
click at [60, 52] on p "Duplicate Section" at bounding box center [62, 52] width 26 height 5
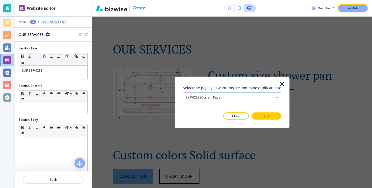
click at [260, 99] on div "SERVICES (current page)" at bounding box center [232, 97] width 98 height 9
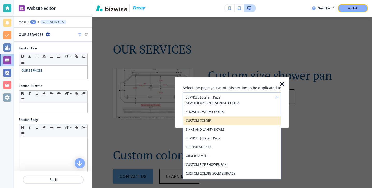
scroll to position [81, 0]
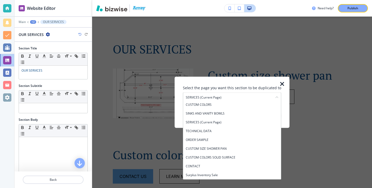
click at [280, 82] on icon "button" at bounding box center [282, 84] width 6 height 6
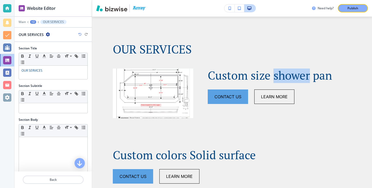
click at [280, 82] on span "Custom size shower pan" at bounding box center [270, 76] width 125 height 16
click at [255, 64] on div "Custom size shower pan Contact Us Learn More" at bounding box center [272, 81] width 158 height 76
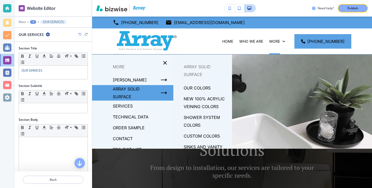
scroll to position [11, 0]
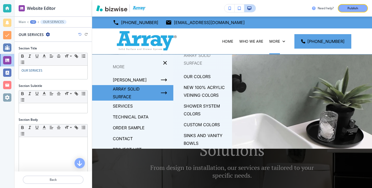
click at [274, 105] on div at bounding box center [232, 130] width 280 height 150
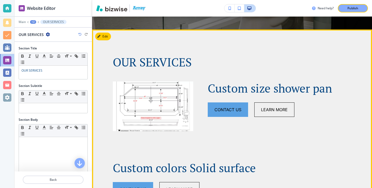
scroll to position [234, 0]
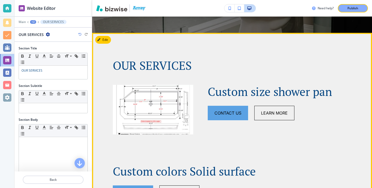
click at [109, 39] on button "Edit" at bounding box center [103, 40] width 16 height 8
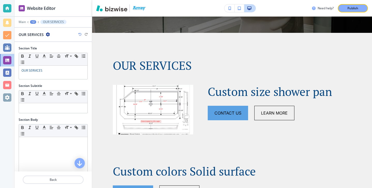
click at [46, 37] on div "OUR SERVICES" at bounding box center [34, 34] width 31 height 5
click at [46, 35] on icon "button" at bounding box center [48, 34] width 4 height 4
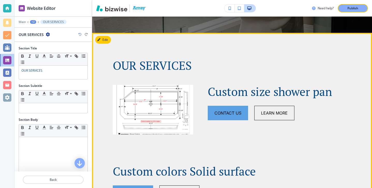
click at [129, 47] on div "OUR SERVICES Custom size shower pan Contact Us Learn More Custom colors Solid s…" at bounding box center [232, 129] width 280 height 193
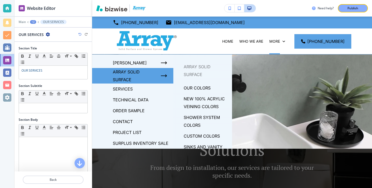
scroll to position [11, 0]
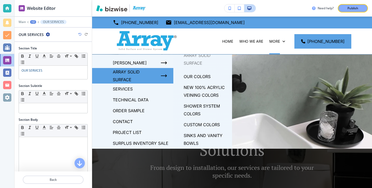
click at [201, 124] on p "CUSTOM COLORS" at bounding box center [202, 125] width 36 height 8
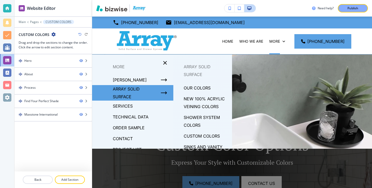
click at [128, 105] on p "SERVICES" at bounding box center [123, 106] width 20 height 8
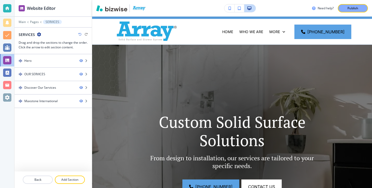
scroll to position [12, 0]
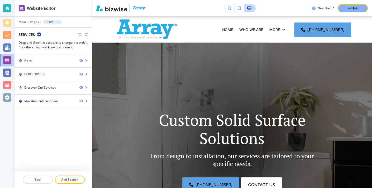
click at [40, 37] on icon "button" at bounding box center [39, 34] width 4 height 4
click at [49, 35] on div "SERVICES" at bounding box center [53, 34] width 69 height 5
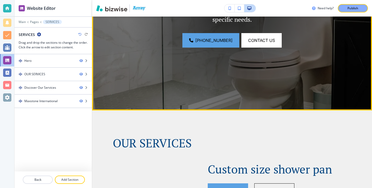
scroll to position [182, 0]
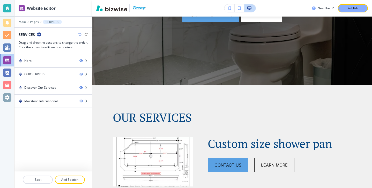
click at [38, 34] on icon "button" at bounding box center [39, 34] width 4 height 4
click at [44, 41] on p "Edit Page Settings" at bounding box center [53, 43] width 26 height 5
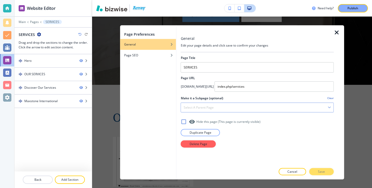
click at [222, 105] on div "Select a parent page" at bounding box center [257, 107] width 153 height 9
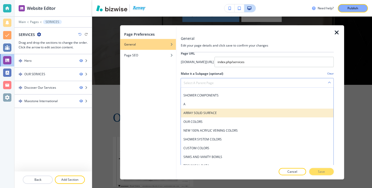
scroll to position [45, 0]
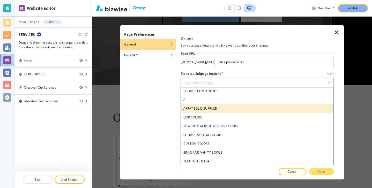
click at [217, 111] on div "ARRAY SOLID SURFACE" at bounding box center [257, 108] width 153 height 9
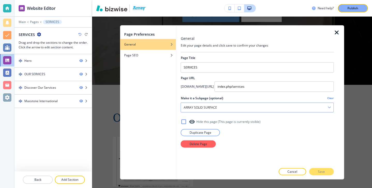
scroll to position [0, 0]
click at [324, 172] on div "Cancel Save" at bounding box center [257, 171] width 153 height 7
click at [208, 137] on div at bounding box center [257, 138] width 153 height 4
click at [208, 136] on button "Duplicate Page" at bounding box center [200, 132] width 39 height 7
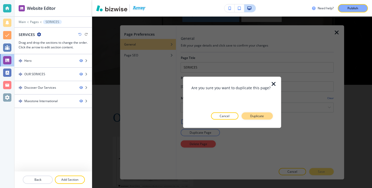
click at [251, 118] on p "Duplicate" at bounding box center [257, 116] width 14 height 5
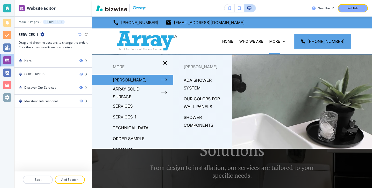
click at [41, 35] on icon "button" at bounding box center [42, 34] width 4 height 4
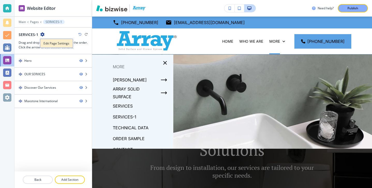
click at [59, 43] on p "Edit Page Settings" at bounding box center [57, 43] width 26 height 5
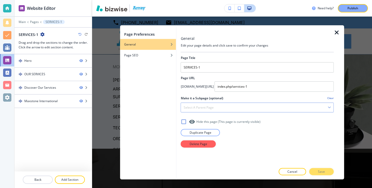
click at [227, 105] on div "Select a parent page" at bounding box center [257, 107] width 153 height 9
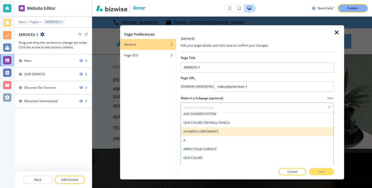
scroll to position [29, 0]
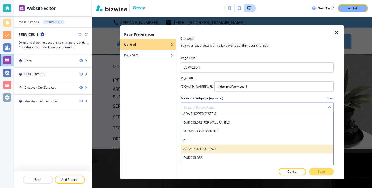
click at [215, 147] on h4 "ARRAY SOLID SURFACE" at bounding box center [257, 149] width 147 height 5
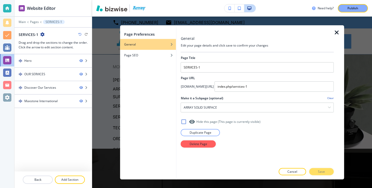
click at [336, 33] on icon "button" at bounding box center [337, 32] width 6 height 6
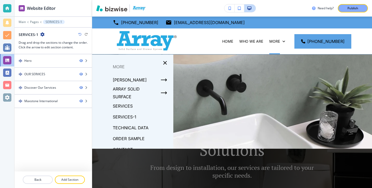
click at [45, 36] on div "SERVICES-1" at bounding box center [53, 34] width 69 height 5
click at [41, 35] on icon "button" at bounding box center [42, 34] width 4 height 4
click at [52, 46] on button "Edit Page Settings" at bounding box center [56, 43] width 33 height 9
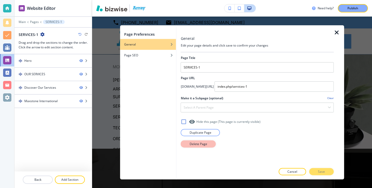
click at [205, 147] on button "Delete Page" at bounding box center [198, 143] width 35 height 7
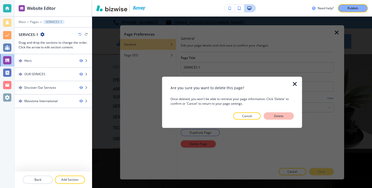
click at [280, 118] on p "Delete" at bounding box center [279, 116] width 12 height 5
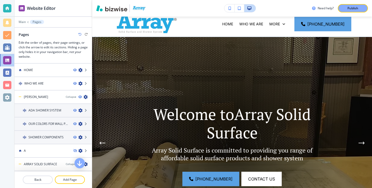
scroll to position [18, 0]
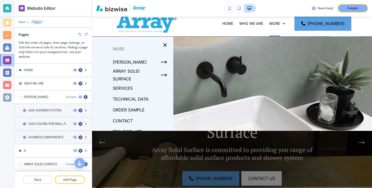
click at [124, 88] on p "SERVICES" at bounding box center [123, 88] width 20 height 8
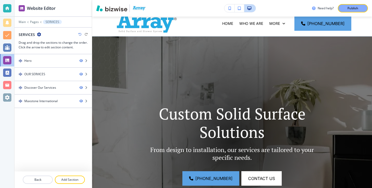
scroll to position [0, 0]
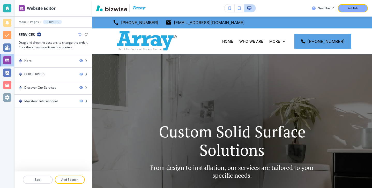
click at [39, 37] on div "SERVICES" at bounding box center [30, 34] width 23 height 5
click at [41, 37] on div "SERVICES" at bounding box center [53, 34] width 69 height 5
click at [39, 35] on icon "button" at bounding box center [39, 34] width 4 height 4
click at [54, 45] on p "Edit Page Settings" at bounding box center [53, 43] width 26 height 5
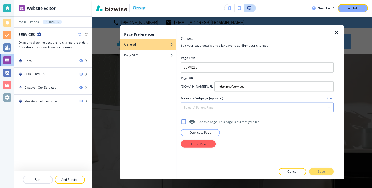
click at [213, 105] on div "Select a parent page" at bounding box center [257, 107] width 153 height 9
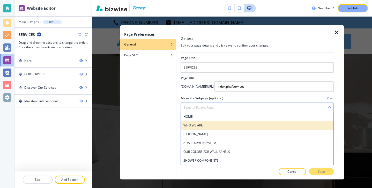
click at [210, 121] on div "WHO WE ARE" at bounding box center [257, 125] width 153 height 9
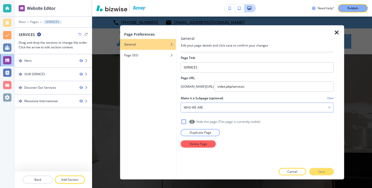
click at [225, 104] on div "WHO WE ARE" at bounding box center [257, 107] width 153 height 9
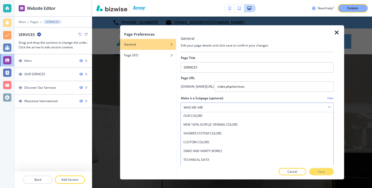
scroll to position [76, 0]
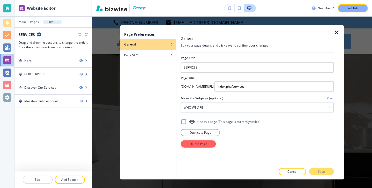
click at [336, 28] on div at bounding box center [339, 102] width 10 height 155
click at [336, 32] on icon "button" at bounding box center [337, 32] width 6 height 6
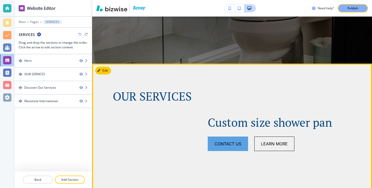
scroll to position [222, 0]
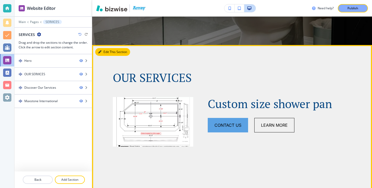
click at [109, 52] on button "Edit This Section" at bounding box center [112, 52] width 35 height 8
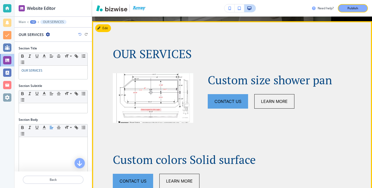
scroll to position [250, 0]
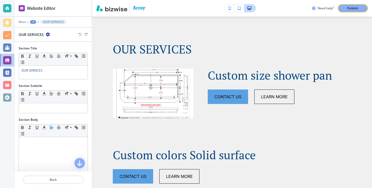
click at [47, 35] on icon "button" at bounding box center [48, 34] width 4 height 4
click at [66, 53] on p "Duplicate Section" at bounding box center [62, 52] width 26 height 5
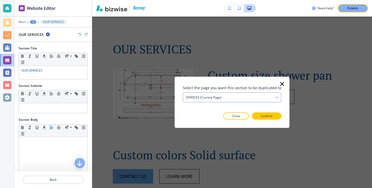
click at [248, 93] on div "SERVICES (current page)" at bounding box center [232, 97] width 98 height 9
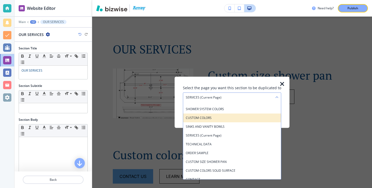
scroll to position [68, 0]
click at [216, 119] on h4 "CUSTOM COLORS" at bounding box center [232, 118] width 93 height 5
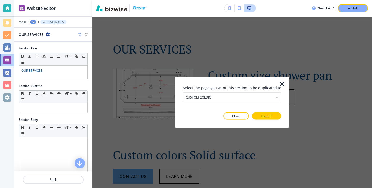
click at [259, 112] on div "Select the page you want this section to be duplicated to CUSTOM COLORS HOME WH…" at bounding box center [232, 102] width 98 height 35
click at [261, 116] on p "Confirm" at bounding box center [267, 116] width 12 height 5
click at [260, 117] on p "Take me there" at bounding box center [262, 116] width 21 height 5
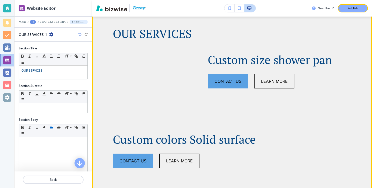
scroll to position [785, 0]
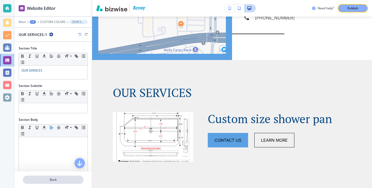
click at [46, 177] on button "Back" at bounding box center [53, 180] width 61 height 8
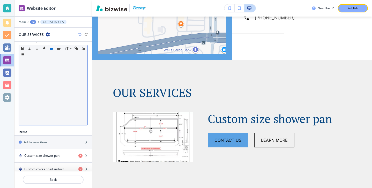
scroll to position [120, 0]
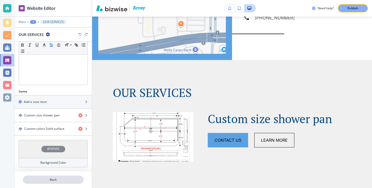
click at [49, 178] on p "Back" at bounding box center [53, 180] width 60 height 5
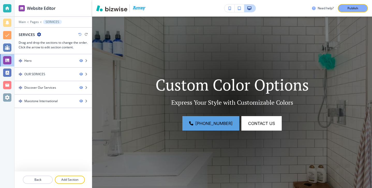
scroll to position [0, 0]
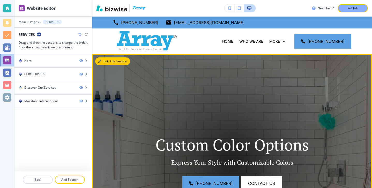
click at [102, 60] on button "Edit This Section" at bounding box center [112, 61] width 35 height 8
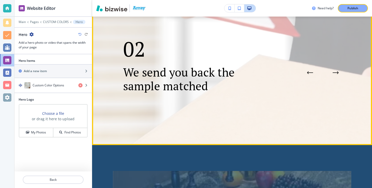
scroll to position [419, 0]
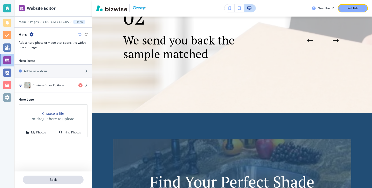
click at [69, 179] on p "Back" at bounding box center [53, 180] width 60 height 5
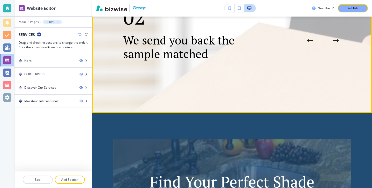
scroll to position [342, 0]
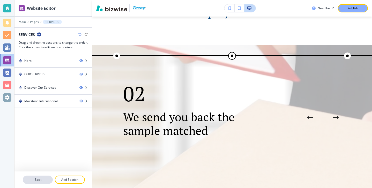
click at [47, 177] on button "Back" at bounding box center [38, 180] width 30 height 8
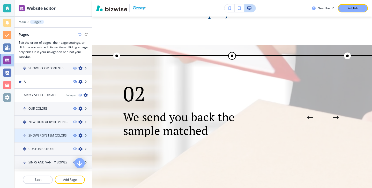
scroll to position [74, 0]
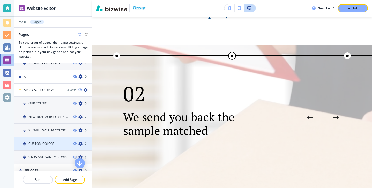
click at [48, 145] on h4 "CUSTOM COLORS" at bounding box center [41, 144] width 26 height 5
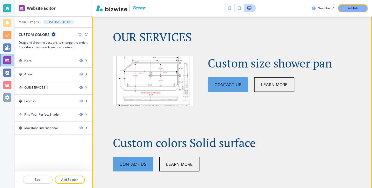
scroll to position [432, 0]
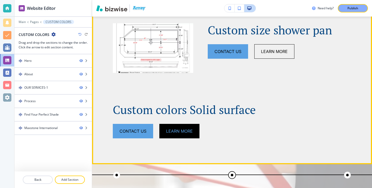
click at [198, 134] on button "Learn More" at bounding box center [180, 131] width 40 height 15
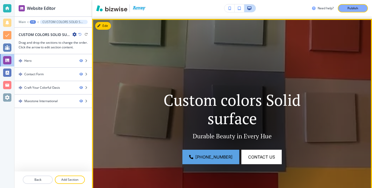
scroll to position [0, 0]
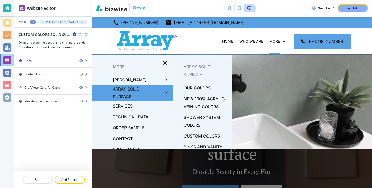
click at [129, 106] on p "SERVICES" at bounding box center [123, 106] width 20 height 8
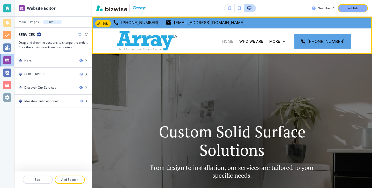
click at [233, 40] on p "HOME" at bounding box center [227, 41] width 11 height 5
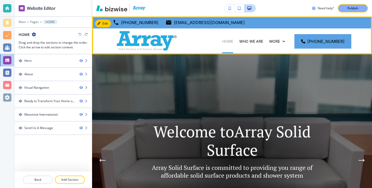
click at [233, 40] on p "HOME" at bounding box center [227, 41] width 11 height 5
